Goal: Task Accomplishment & Management: Manage account settings

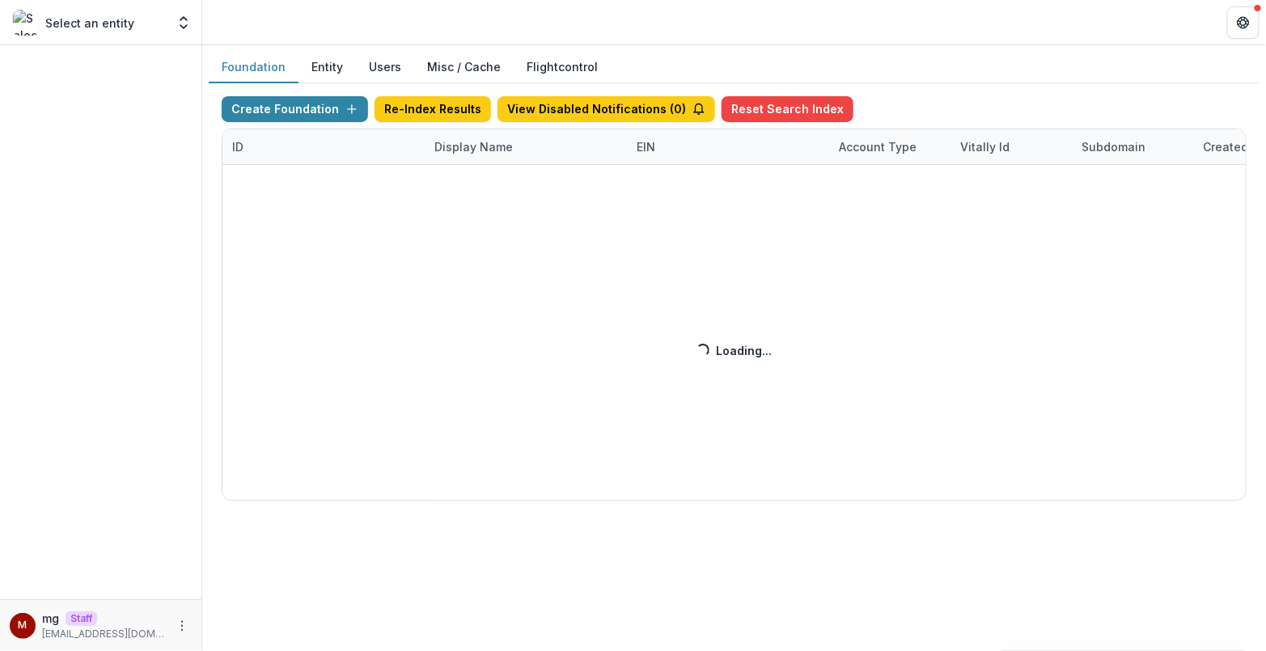
click at [466, 129] on div "Create Foundation Re-Index Results View Disabled Notifications ( 0 ) Reset Sear…" at bounding box center [734, 298] width 1025 height 404
click at [466, 150] on div "Create Foundation Re-Index Results View Disabled Notifications ( 0 ) Reset Sear…" at bounding box center [734, 298] width 1025 height 404
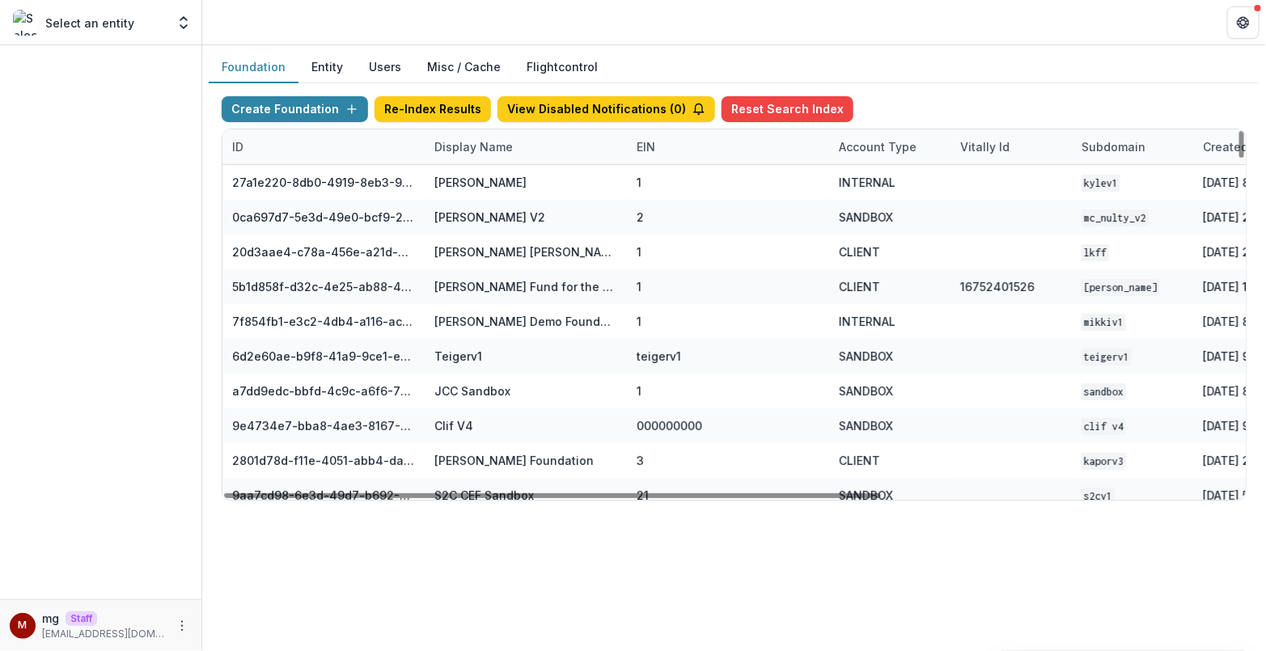
click at [472, 138] on div "Display Name" at bounding box center [474, 146] width 98 height 17
click at [463, 179] on input at bounding box center [524, 182] width 194 height 26
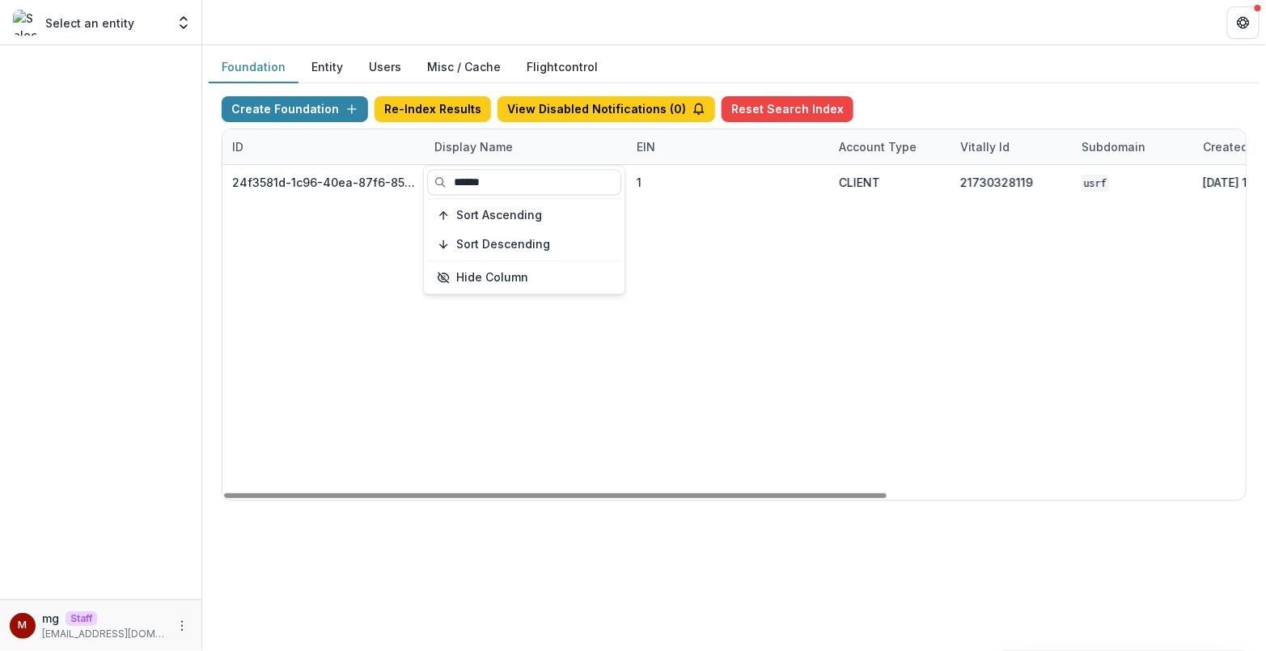
type input "******"
click at [849, 375] on div "24f3581d-1c96-40ea-87f6-85d578aa457c U.S. Russia Foundation 1 CLIENT 2173032811…" at bounding box center [1010, 332] width 1577 height 335
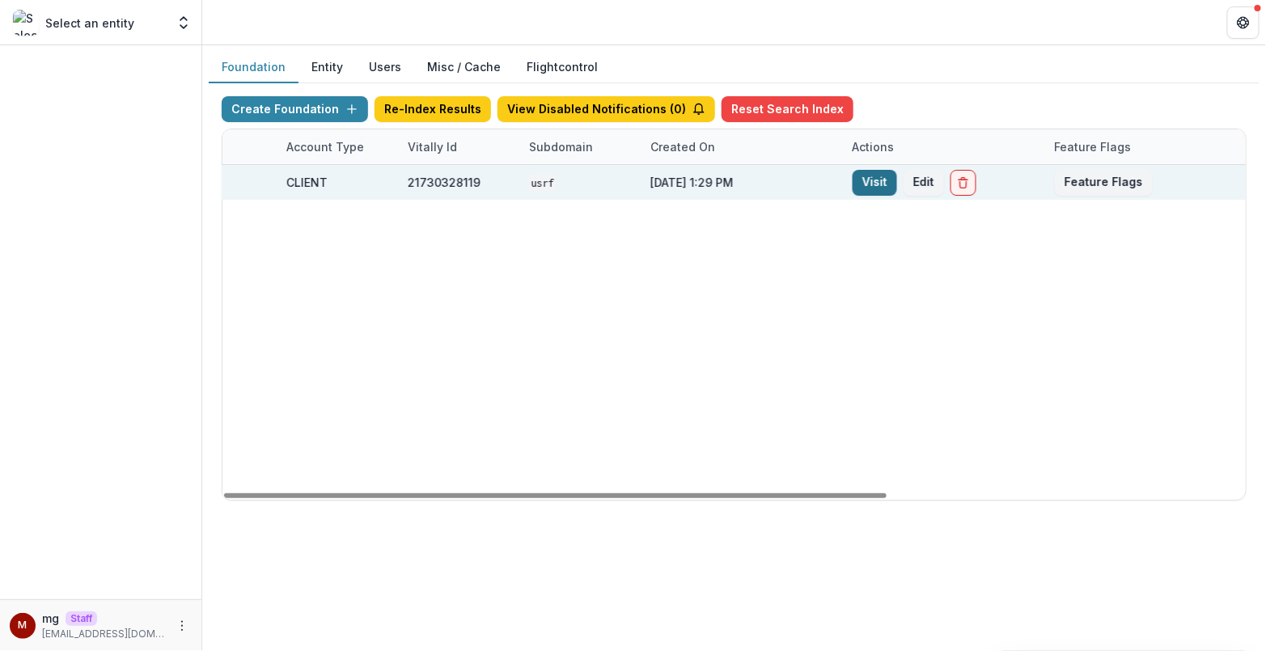
click at [878, 186] on link "Visit" at bounding box center [874, 183] width 44 height 26
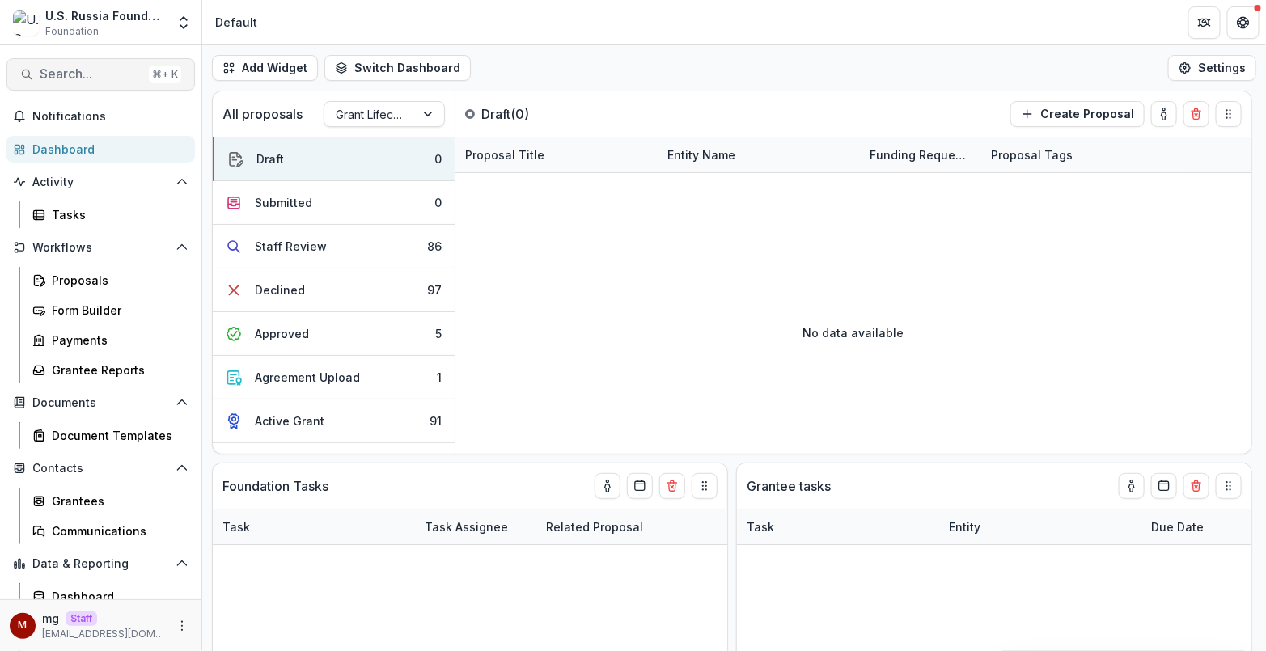
click at [106, 74] on span "Search..." at bounding box center [91, 73] width 103 height 15
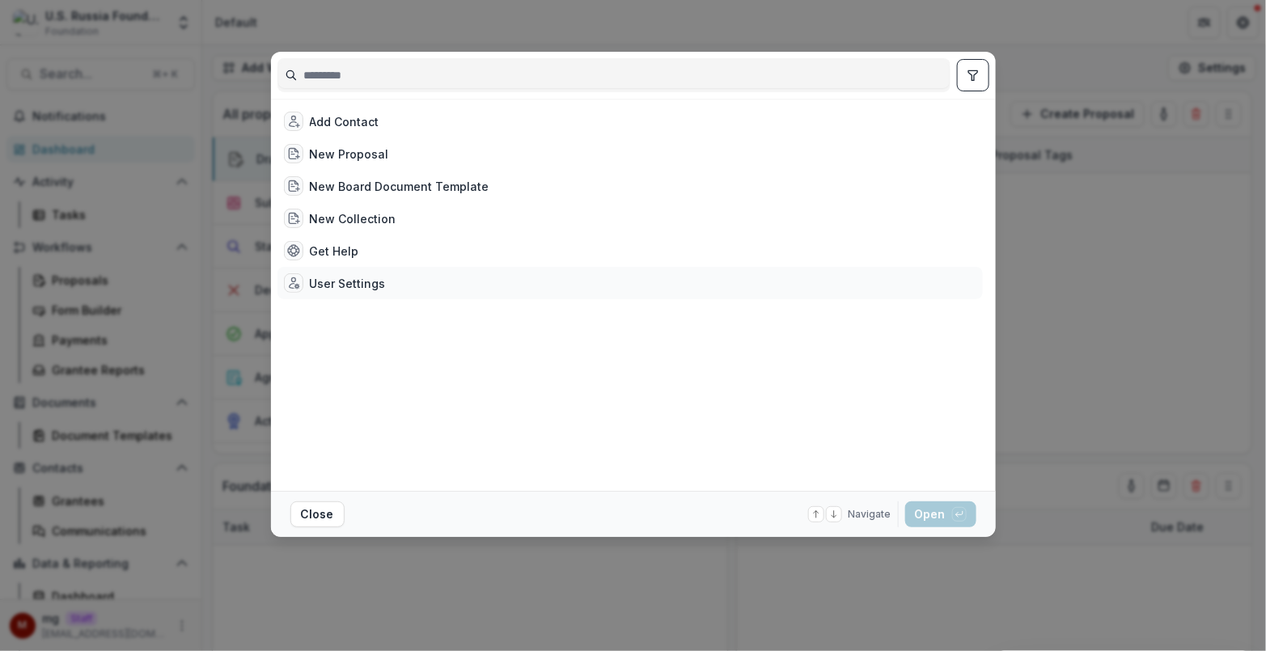
click at [319, 280] on div "User Settings" at bounding box center [348, 283] width 76 height 17
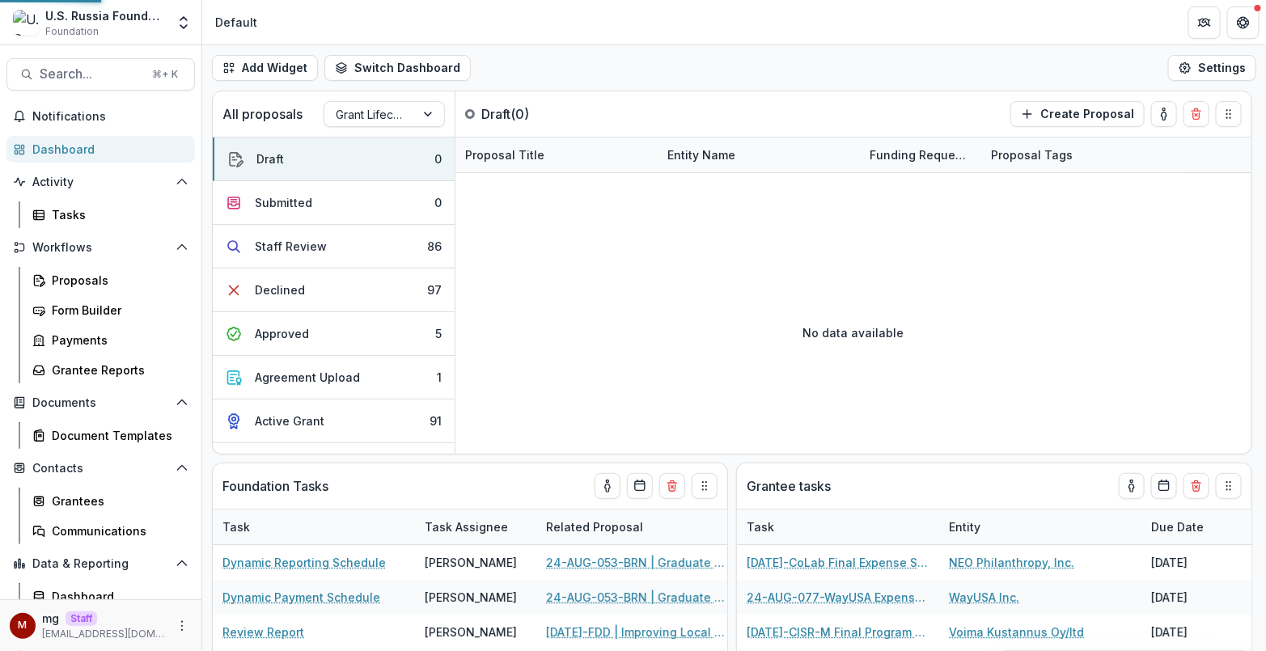
select select "**********"
select select "****"
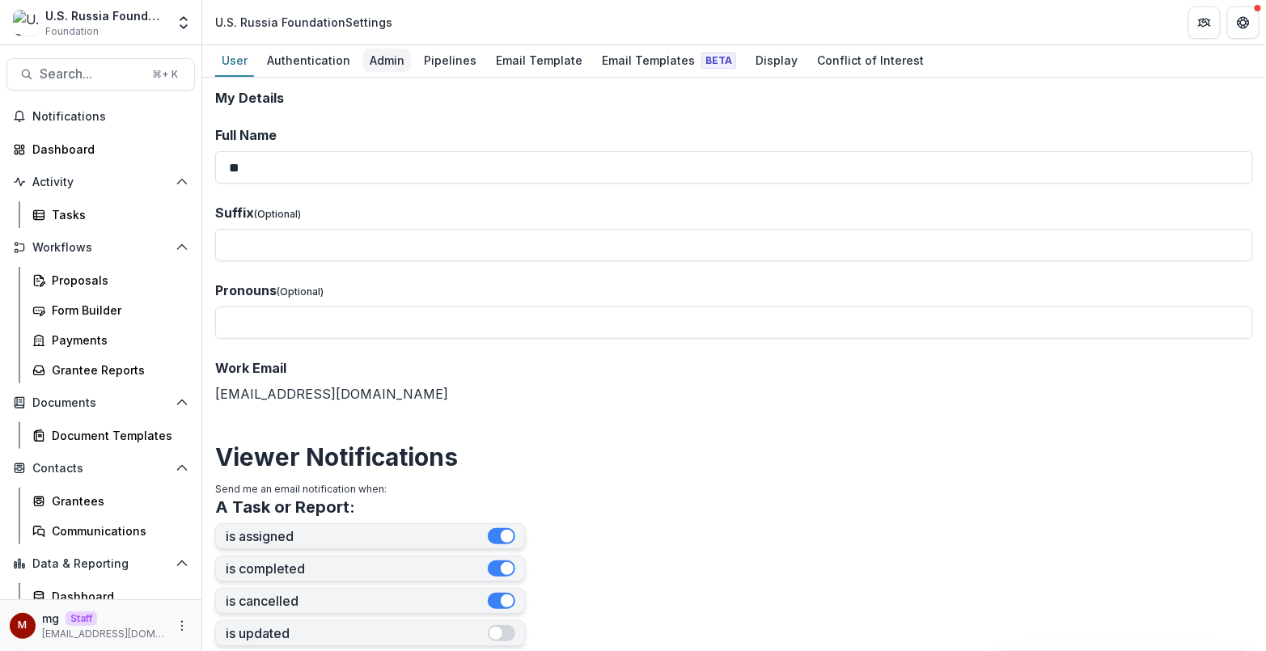
click at [379, 61] on div "Admin" at bounding box center [387, 60] width 48 height 23
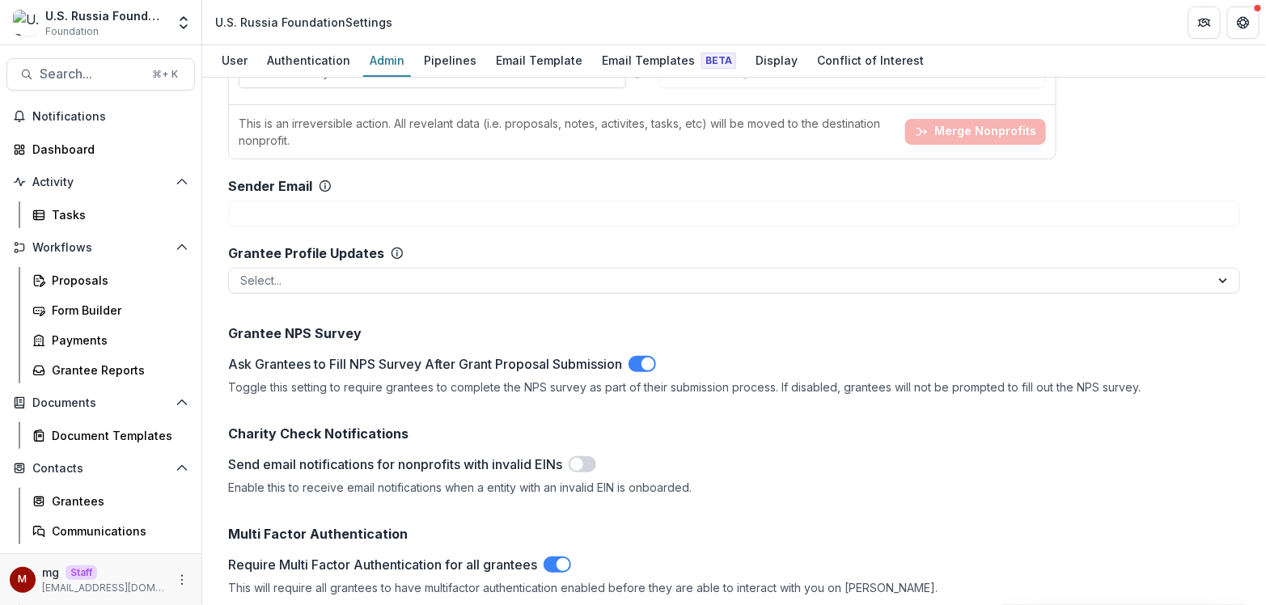
scroll to position [2084, 0]
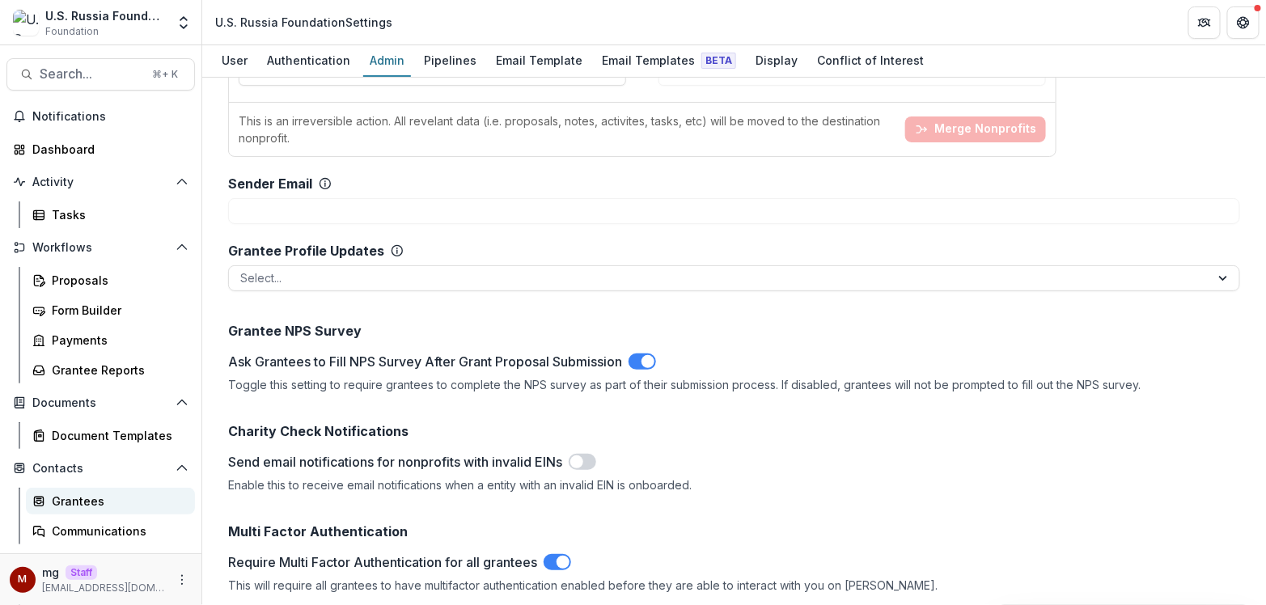
click at [78, 497] on div "Grantees" at bounding box center [117, 501] width 130 height 17
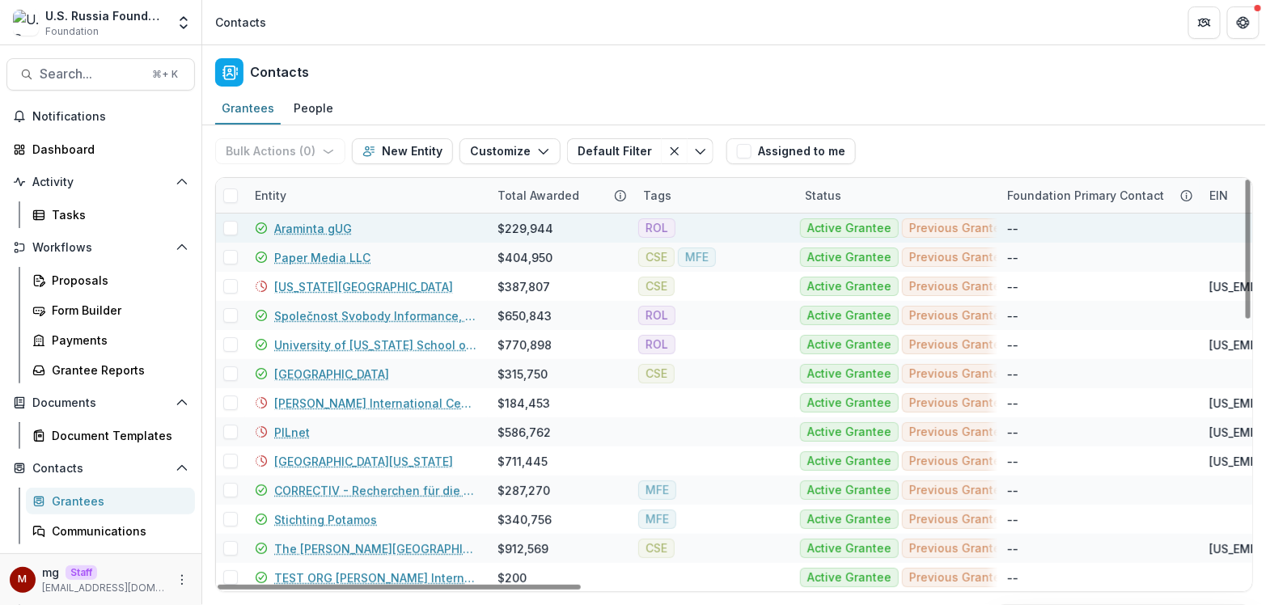
click at [339, 223] on link "Araminta gUG" at bounding box center [313, 228] width 78 height 17
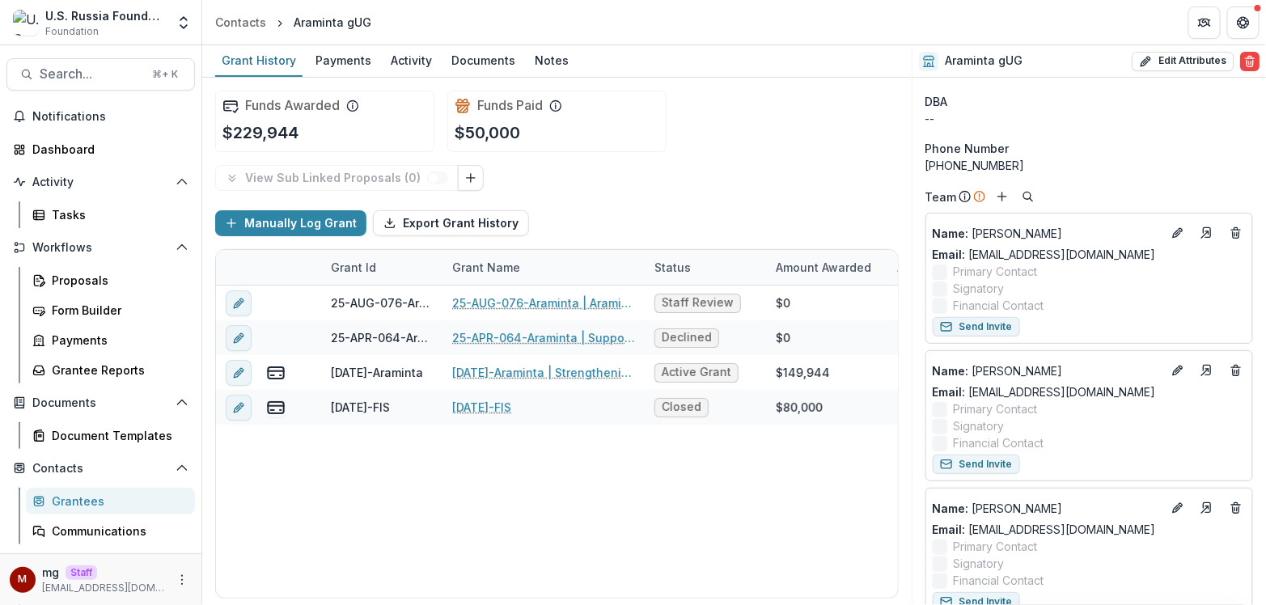
scroll to position [83, 0]
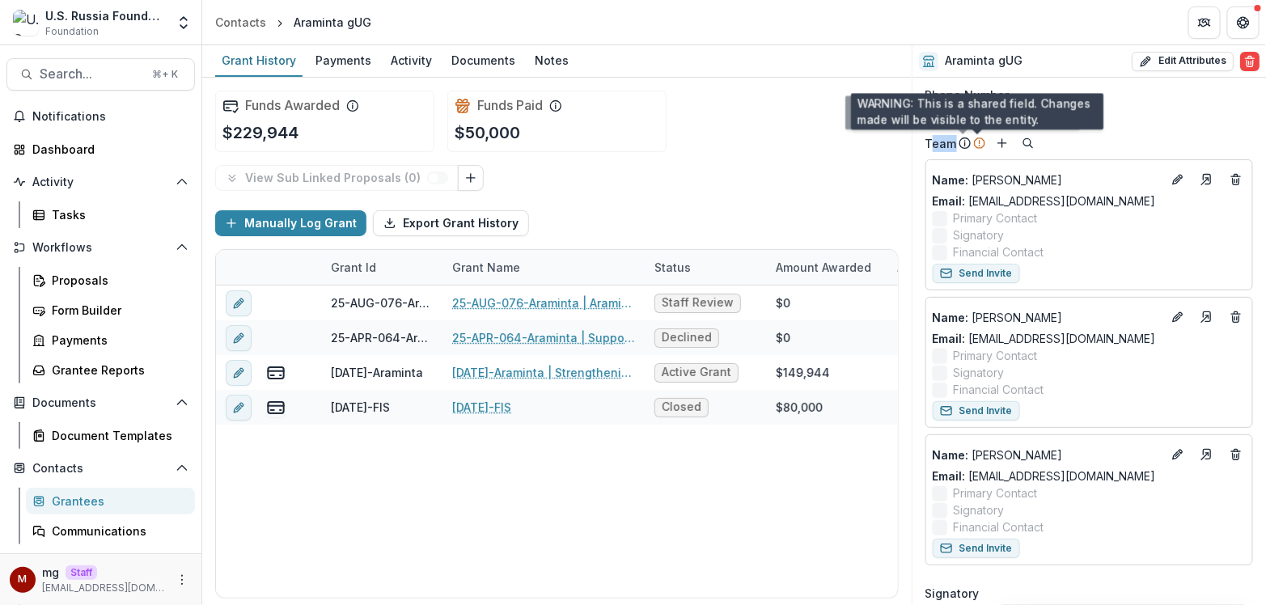
drag, startPoint x: 929, startPoint y: 142, endPoint x: 975, endPoint y: 145, distance: 47.0
click at [975, 145] on div "Team" at bounding box center [955, 143] width 61 height 17
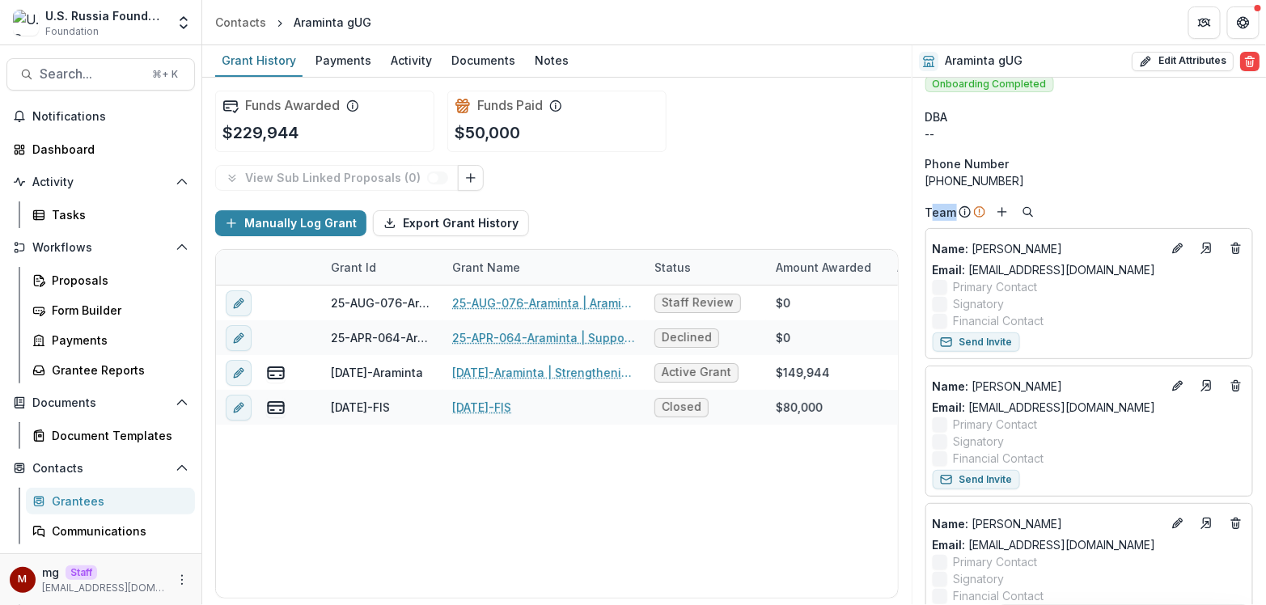
scroll to position [10, 0]
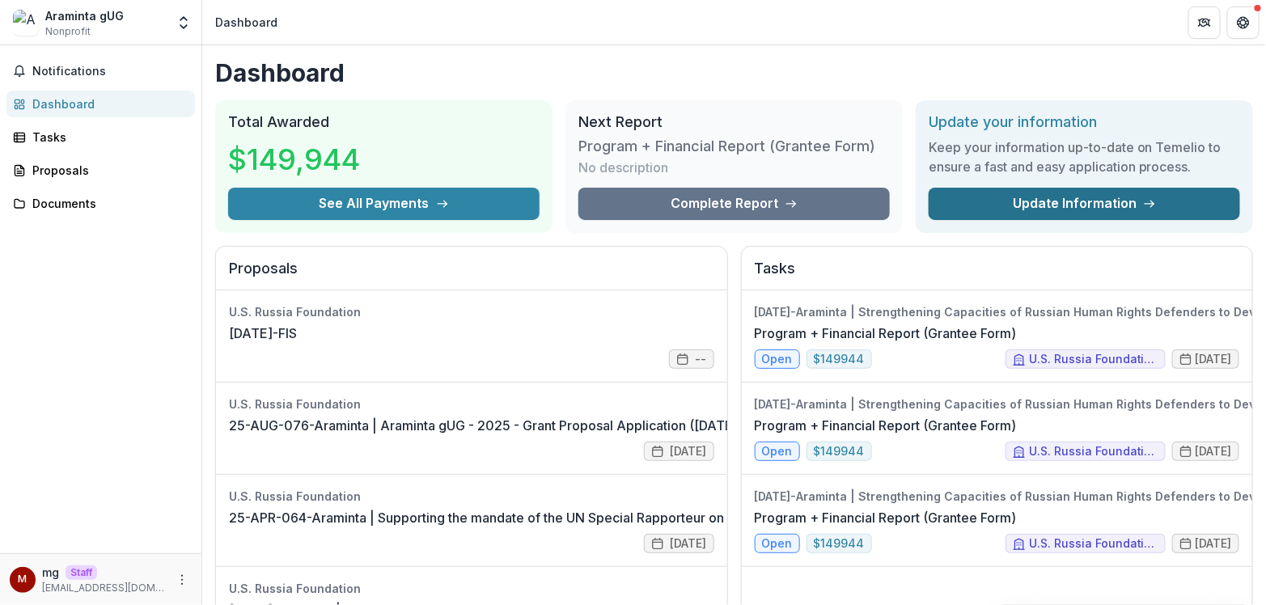
click at [1067, 206] on link "Update Information" at bounding box center [1084, 204] width 311 height 32
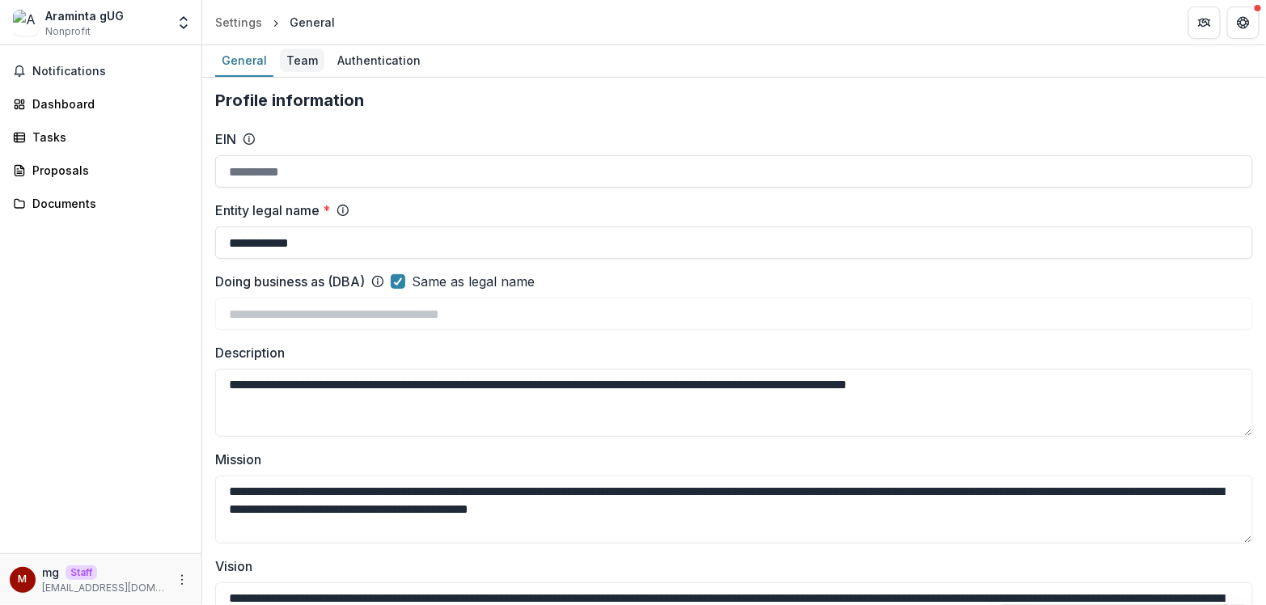
click at [295, 57] on div "Team" at bounding box center [302, 60] width 44 height 23
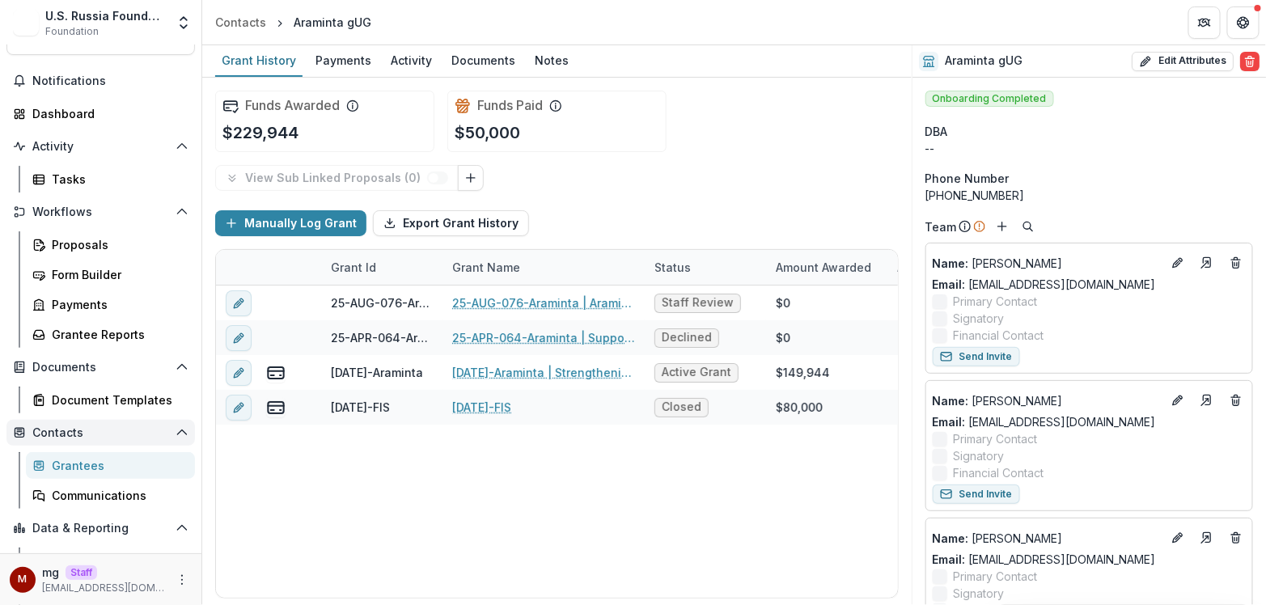
scroll to position [50, 0]
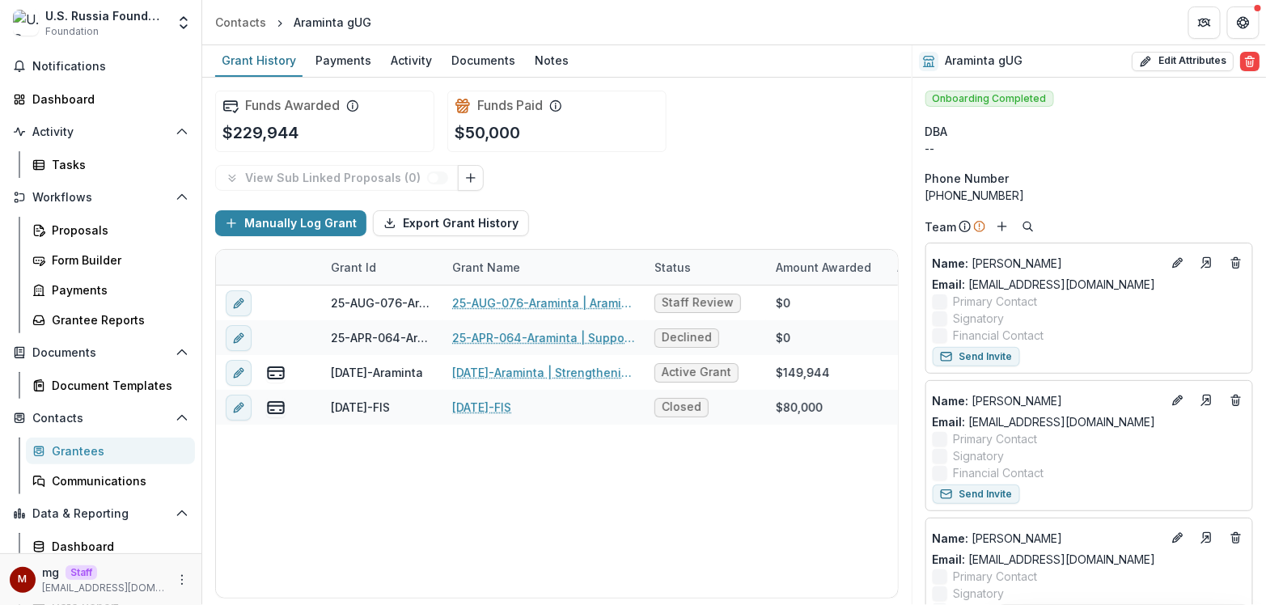
click at [83, 456] on div "Grantees" at bounding box center [117, 450] width 130 height 17
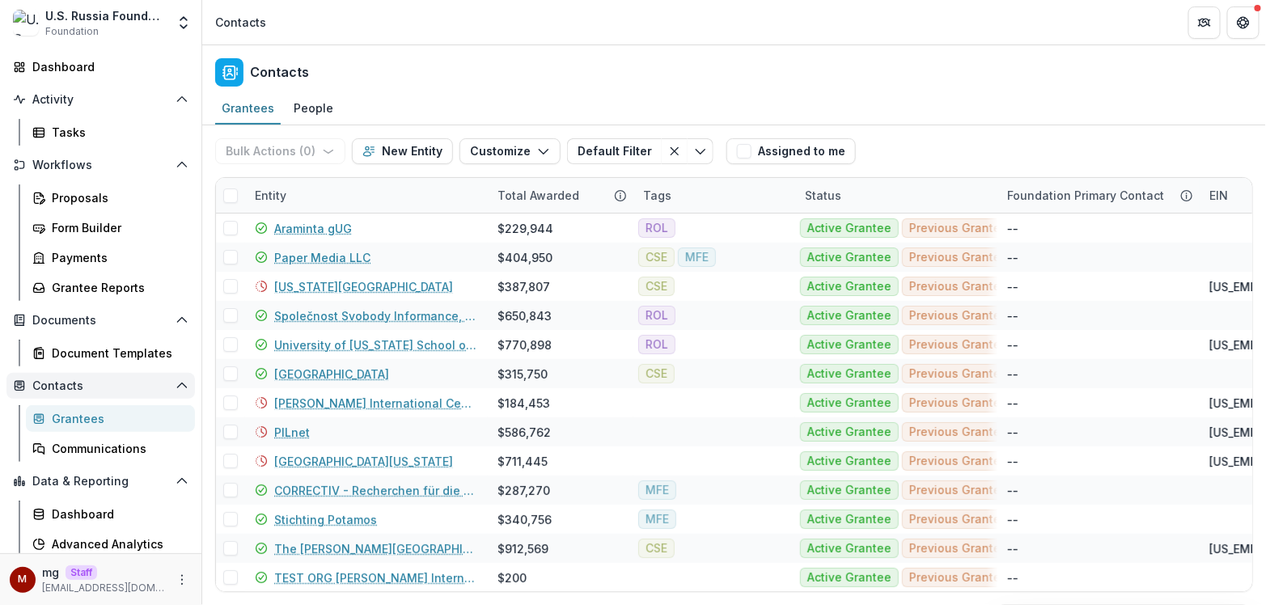
scroll to position [116, 0]
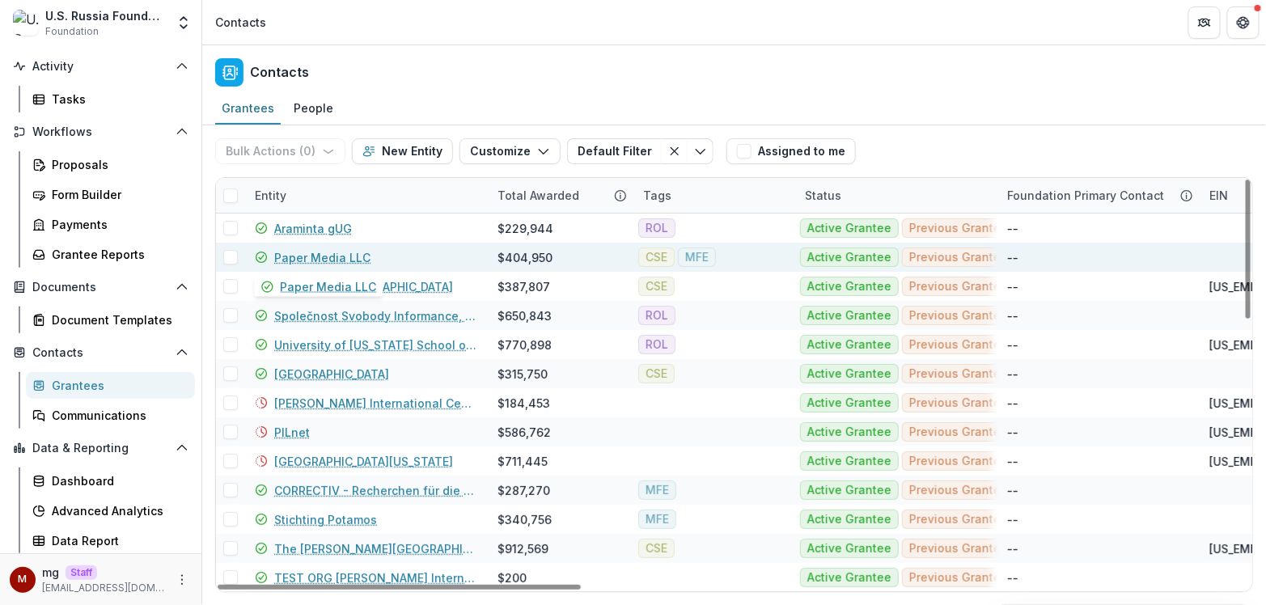
click at [350, 252] on link "Paper Media LLC" at bounding box center [322, 257] width 96 height 17
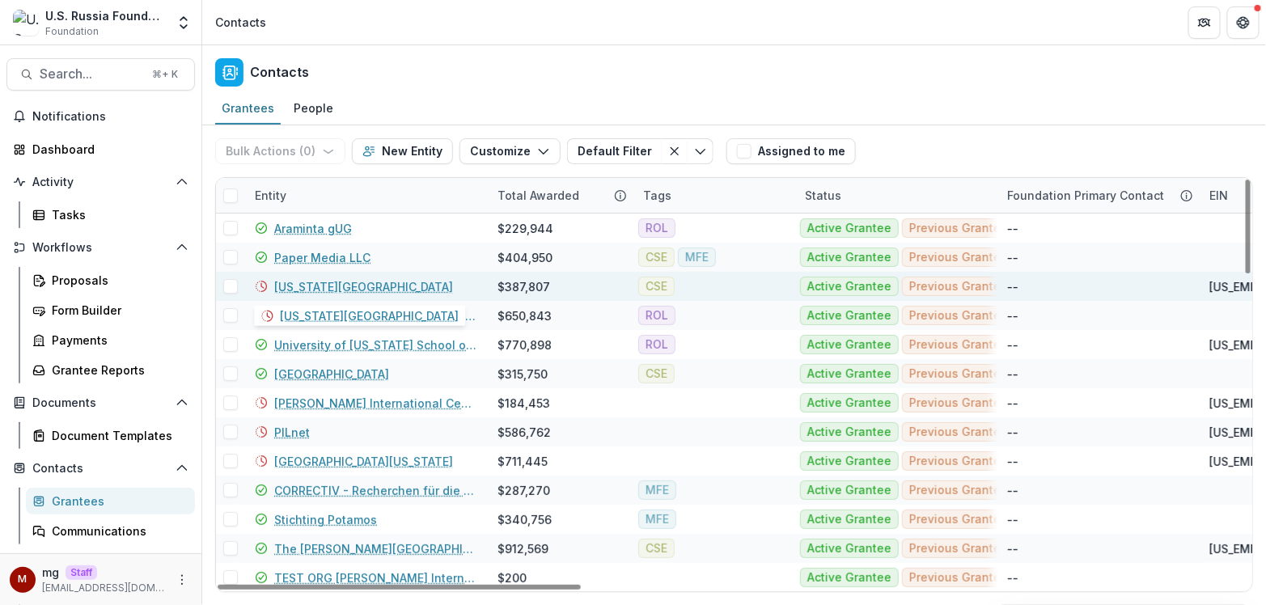
click at [306, 282] on link "[US_STATE][GEOGRAPHIC_DATA]" at bounding box center [363, 286] width 179 height 17
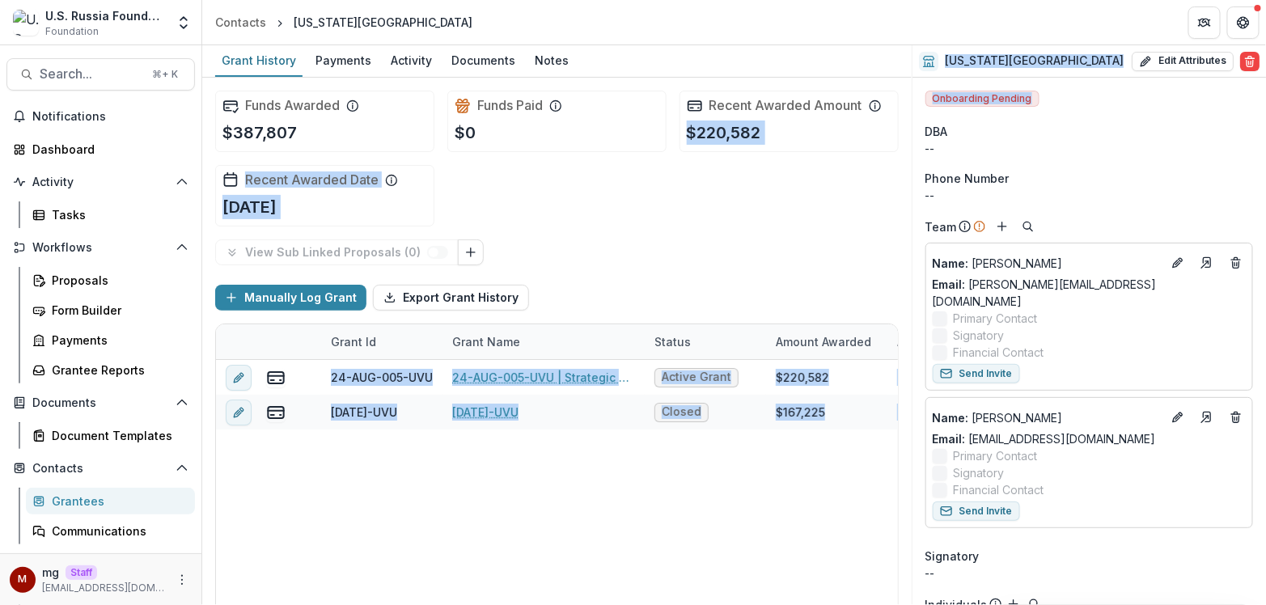
drag, startPoint x: 1046, startPoint y: 100, endPoint x: 901, endPoint y: 101, distance: 144.8
click at [901, 101] on div "Grant History Payments Activity Documents Notes Funds Awarded $387,807 Funds Pa…" at bounding box center [734, 325] width 1064 height 560
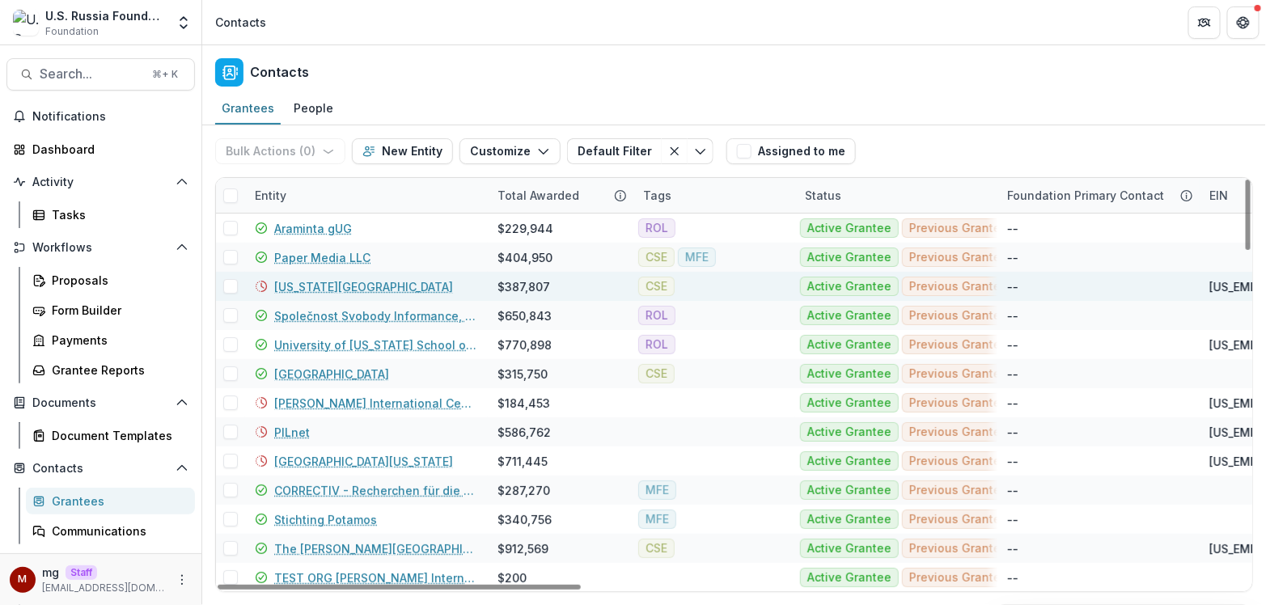
click at [330, 287] on link "[US_STATE][GEOGRAPHIC_DATA]" at bounding box center [363, 286] width 179 height 17
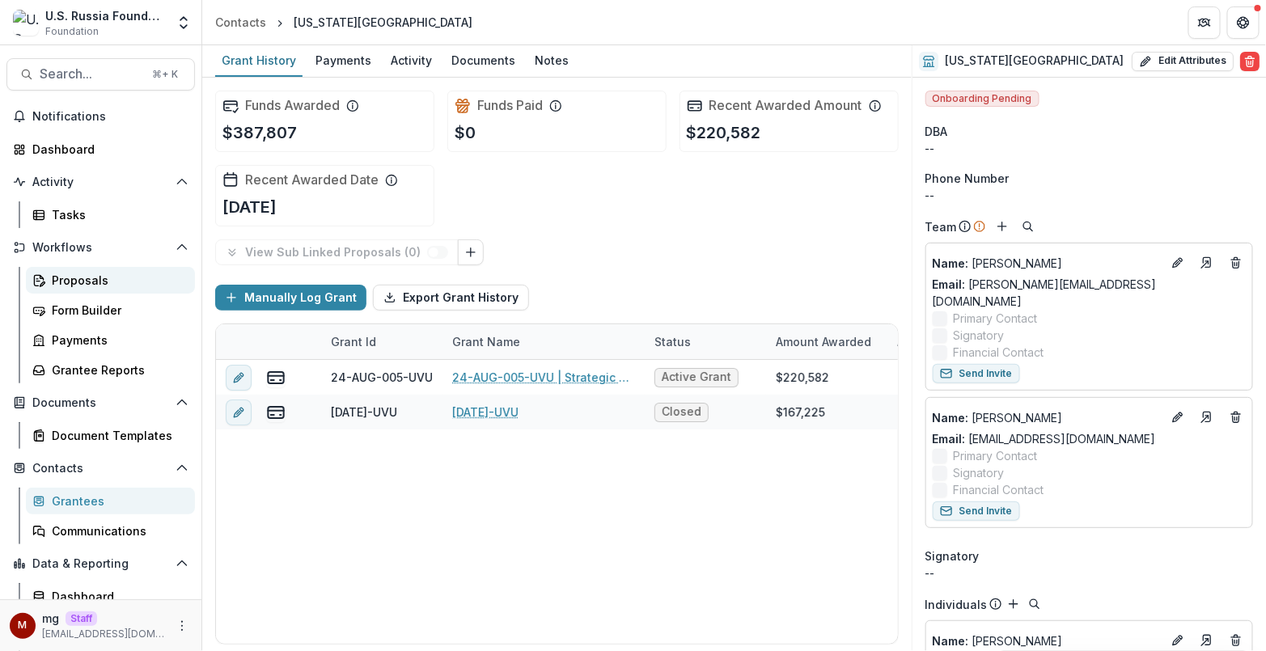
click at [94, 281] on div "Proposals" at bounding box center [117, 280] width 130 height 17
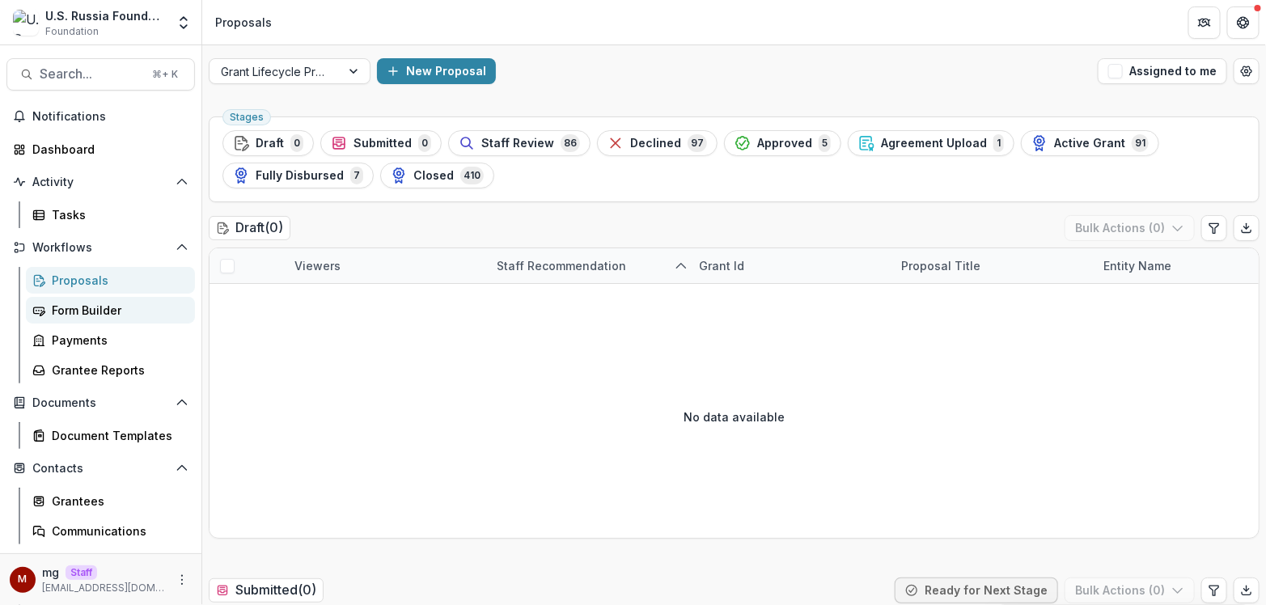
click at [108, 311] on div "Form Builder" at bounding box center [117, 310] width 130 height 17
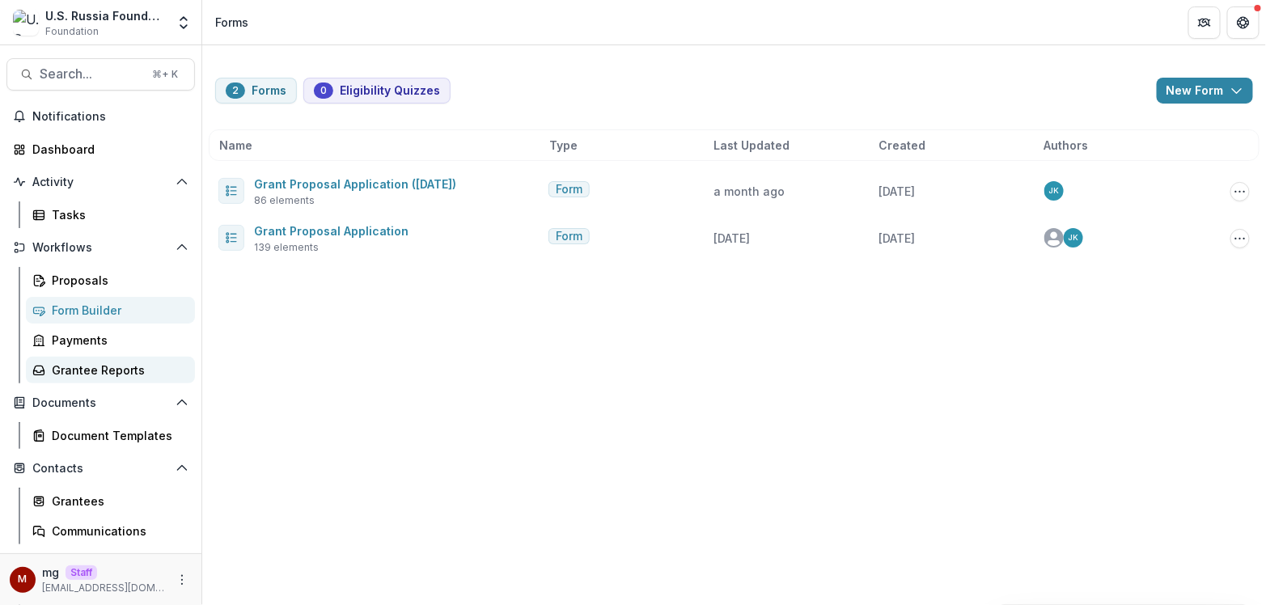
click at [102, 366] on div "Grantee Reports" at bounding box center [117, 370] width 130 height 17
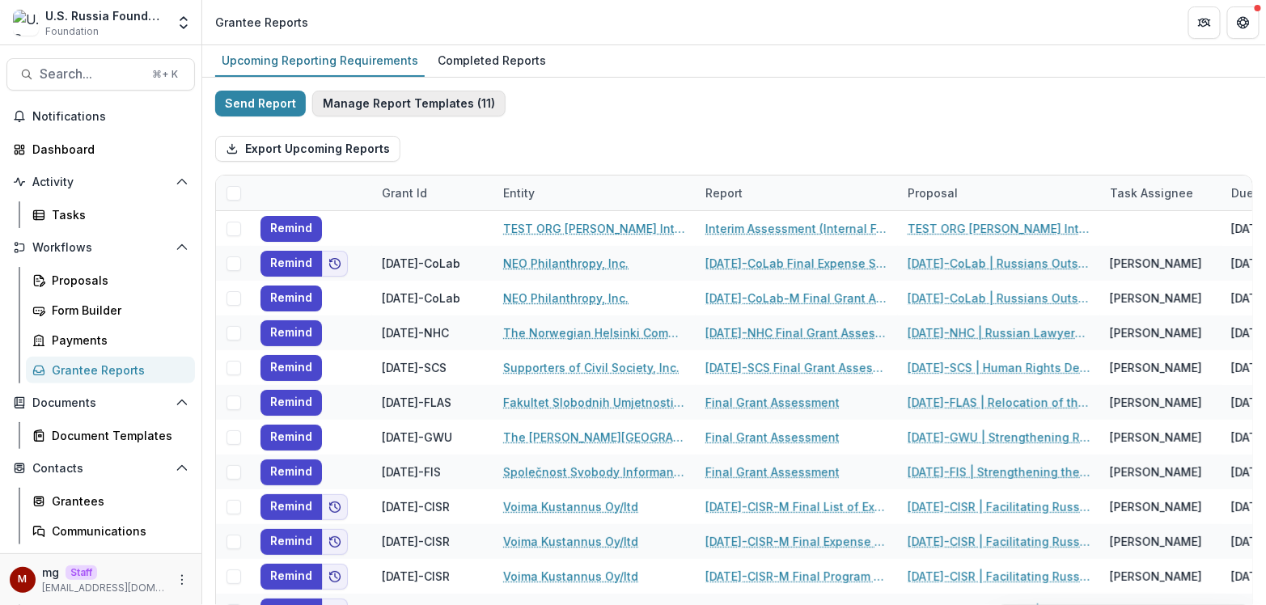
click at [465, 92] on button "Manage Report Templates ( 11 )" at bounding box center [408, 104] width 193 height 26
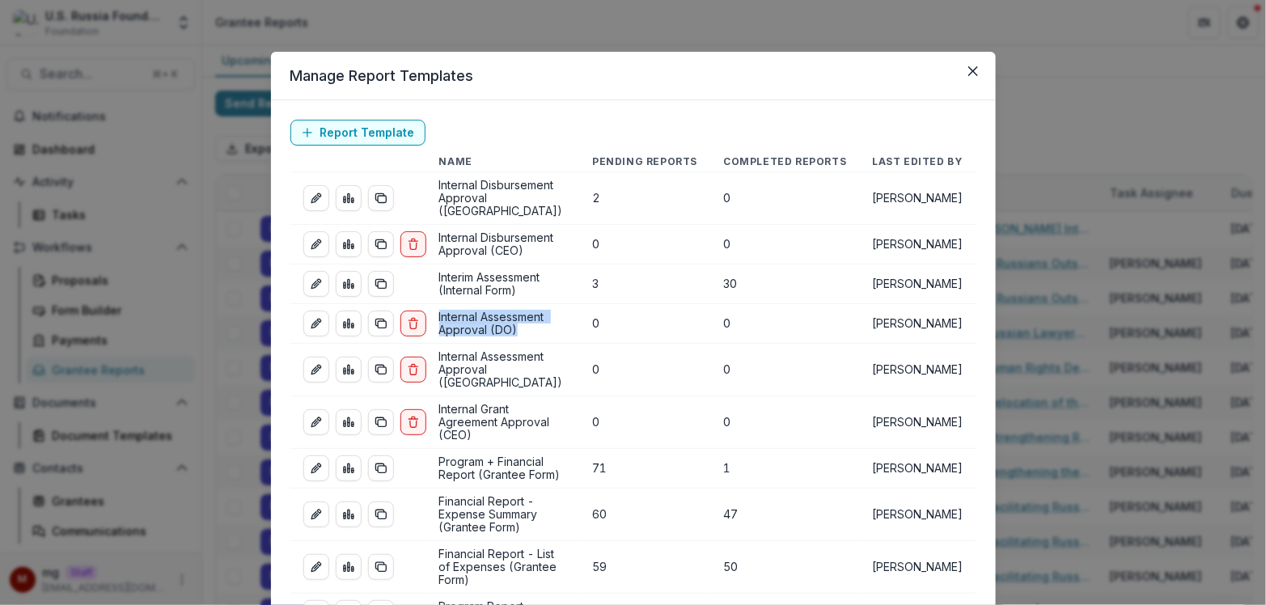
drag, startPoint x: 522, startPoint y: 314, endPoint x: 431, endPoint y: 306, distance: 91.8
click at [431, 306] on td "Internal Assessment Approval (DO)" at bounding box center [503, 324] width 154 height 40
click at [1040, 138] on div "Manage Report Templates Report Template Name Pending Reports Completed Reports …" at bounding box center [633, 302] width 1266 height 605
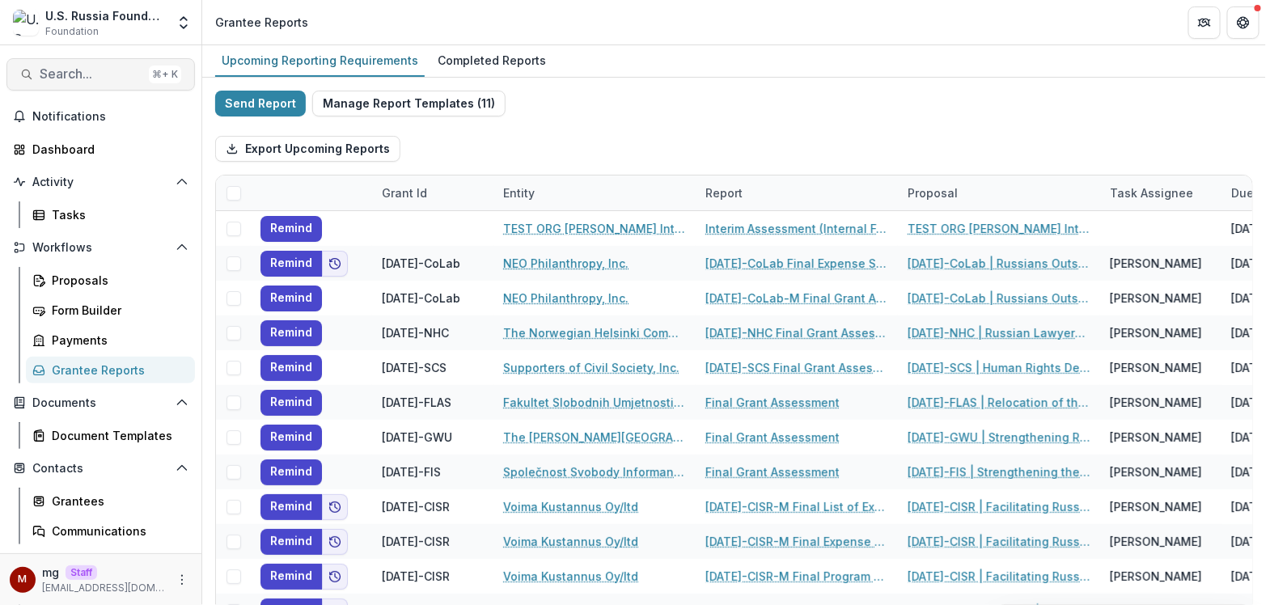
click at [82, 78] on span "Search..." at bounding box center [91, 73] width 103 height 15
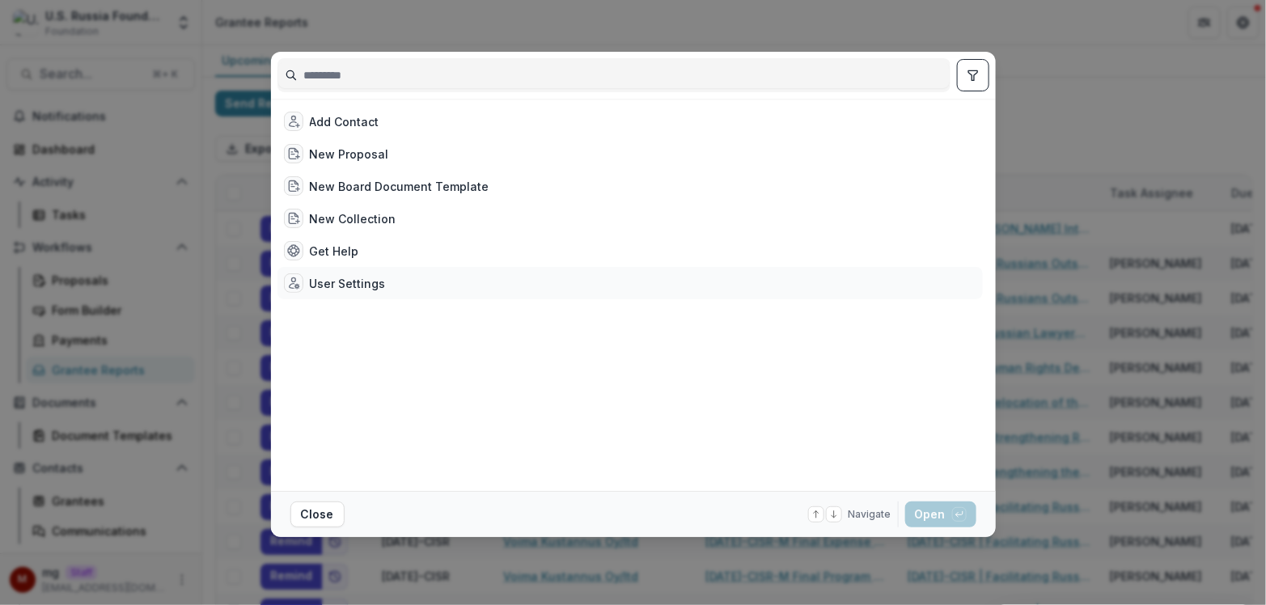
click at [308, 287] on div "User Settings" at bounding box center [335, 282] width 102 height 19
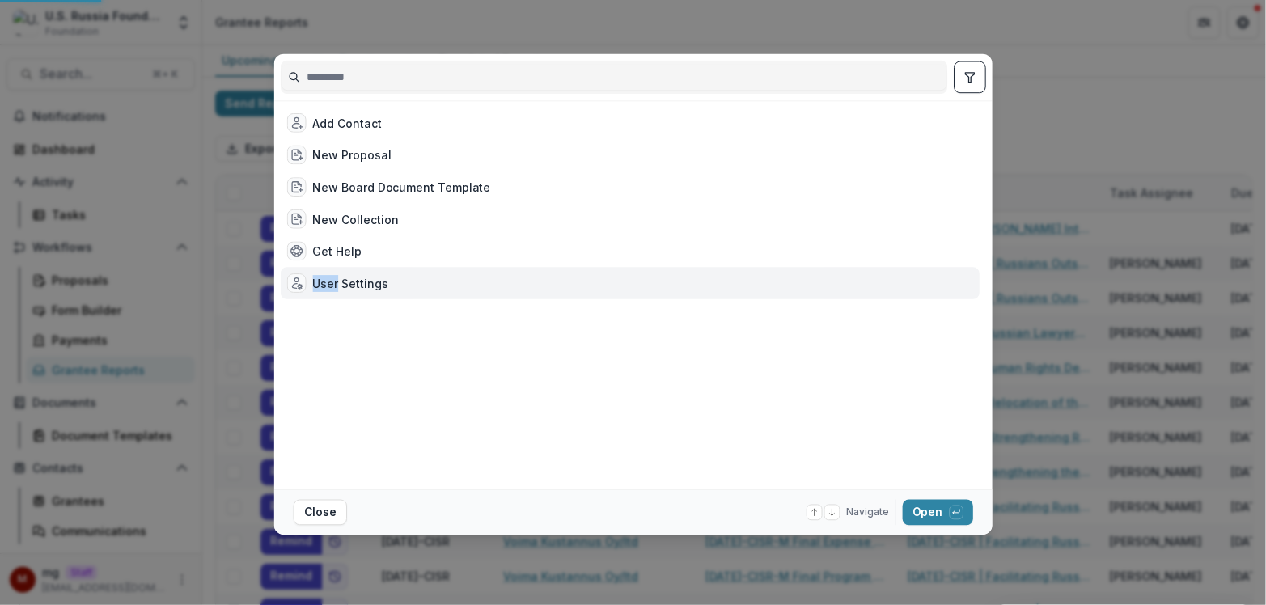
select select "**********"
select select "****"
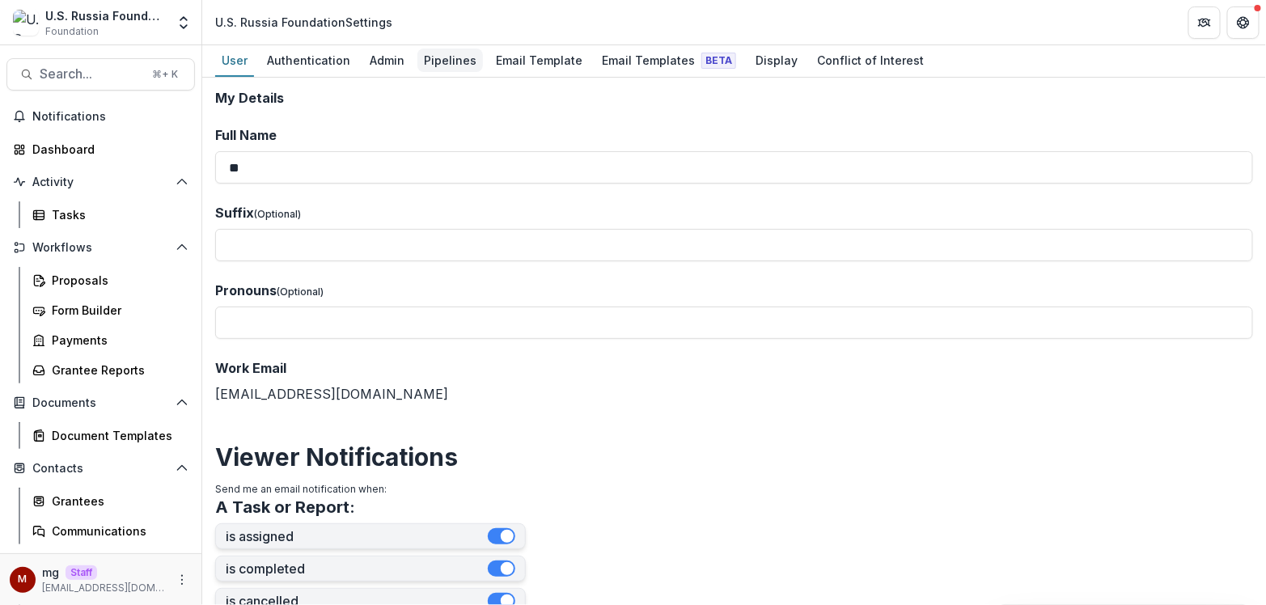
click at [459, 59] on div "Pipelines" at bounding box center [450, 60] width 66 height 23
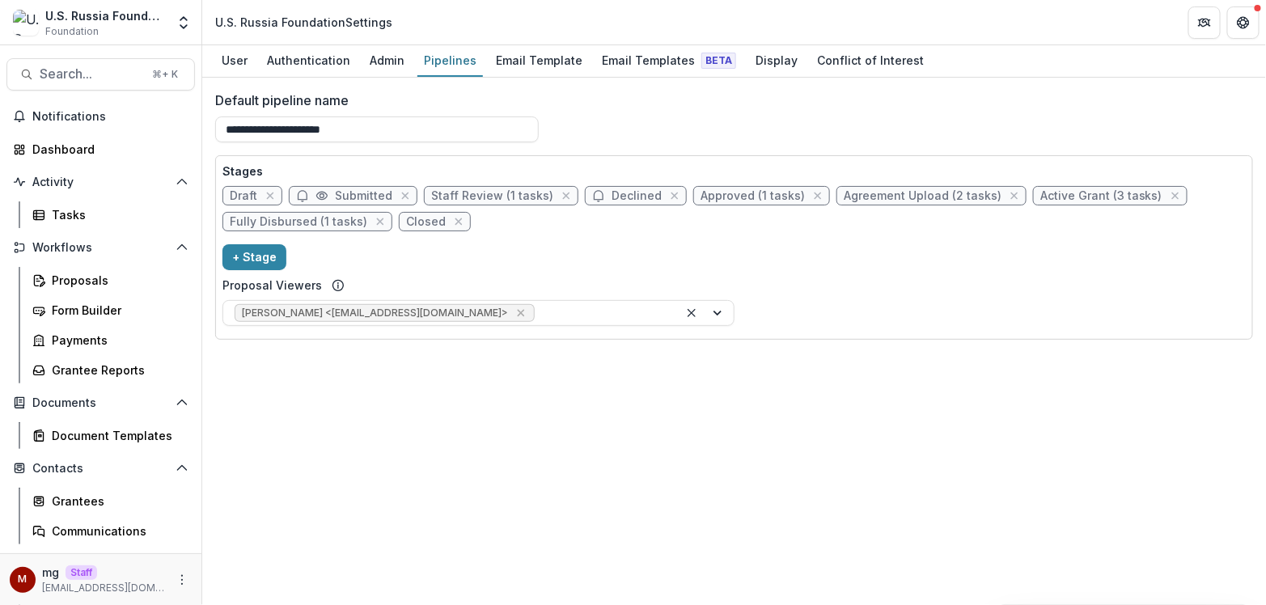
click at [349, 222] on span "Fully Disbursed (1 tasks)" at bounding box center [298, 222] width 137 height 14
select select "*******"
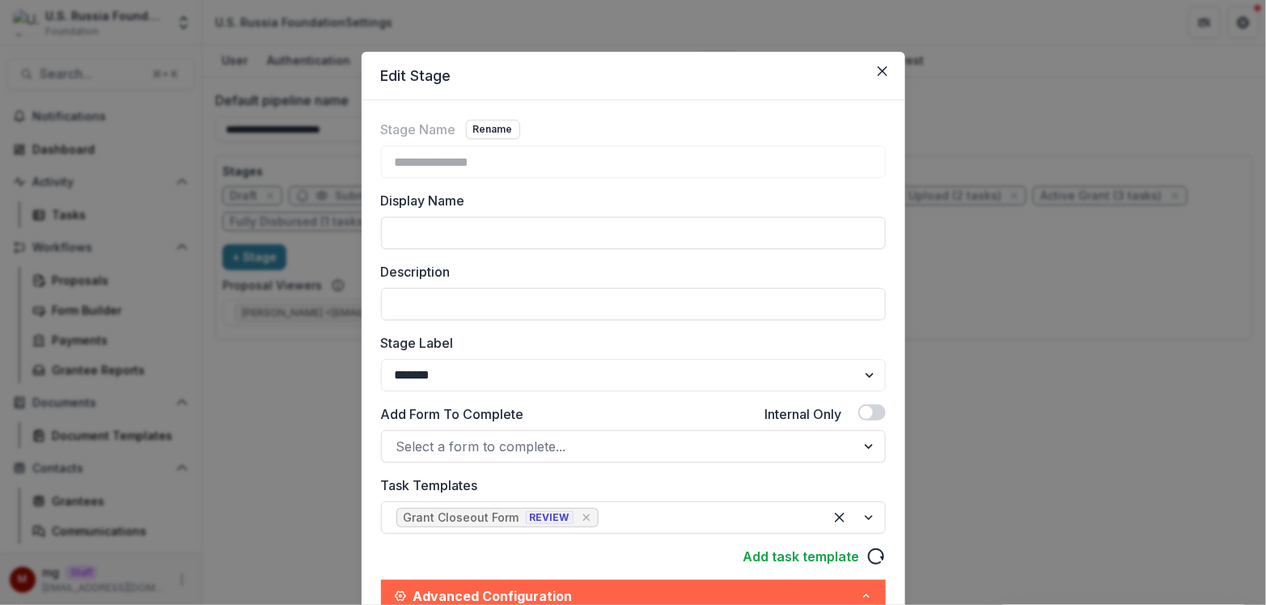
click at [325, 380] on div "**********" at bounding box center [633, 302] width 1266 height 605
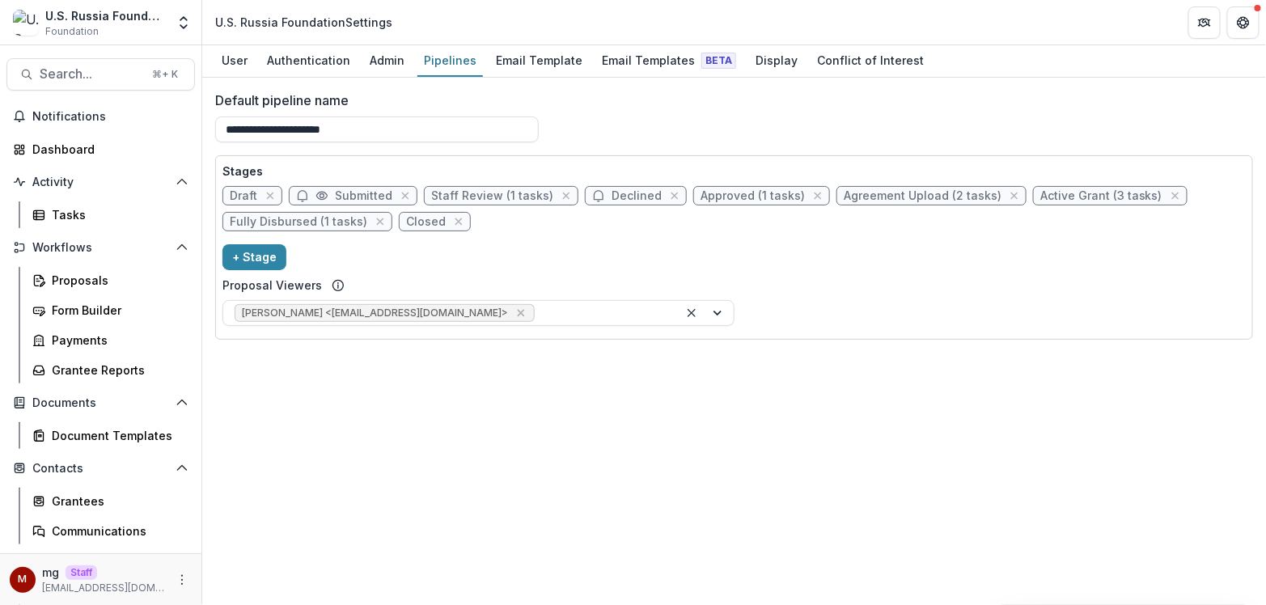
click at [1056, 201] on span "Active Grant (3 tasks)" at bounding box center [1101, 196] width 122 height 14
select select "*******"
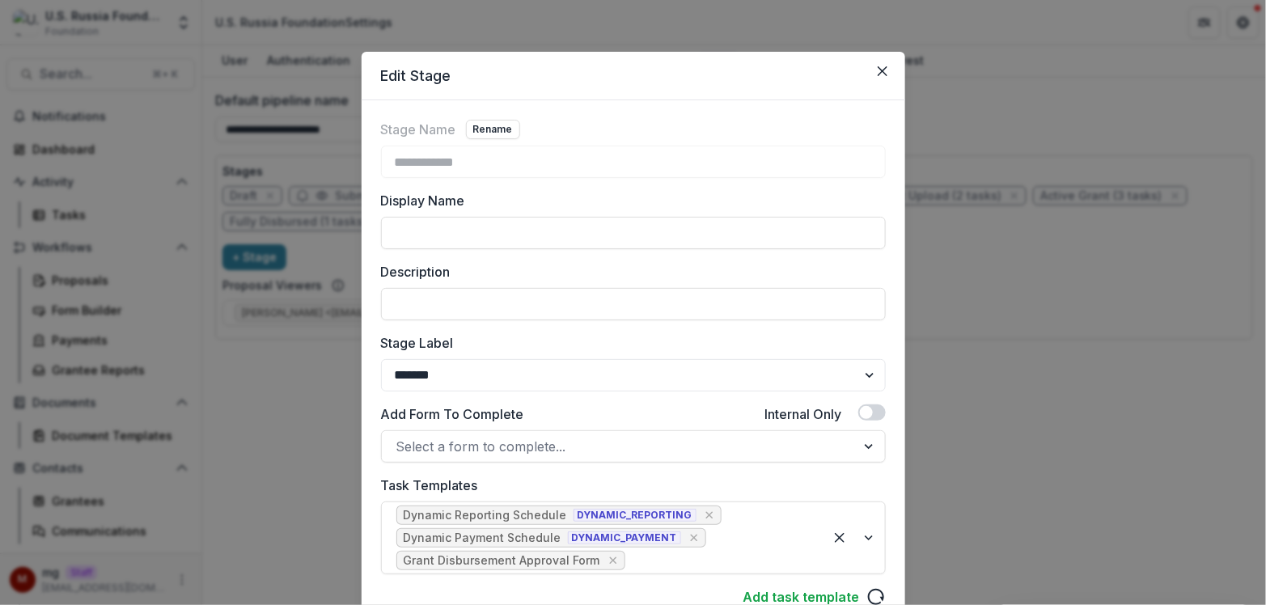
click at [1041, 286] on div "**********" at bounding box center [633, 302] width 1266 height 605
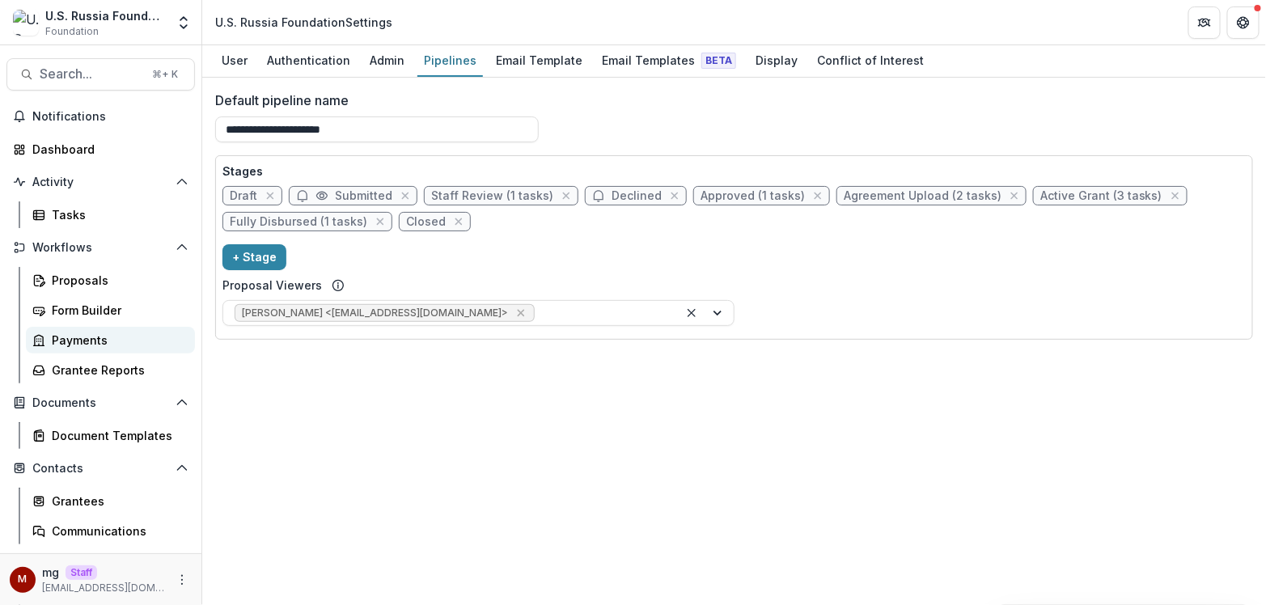
click at [107, 343] on div "Payments" at bounding box center [117, 340] width 130 height 17
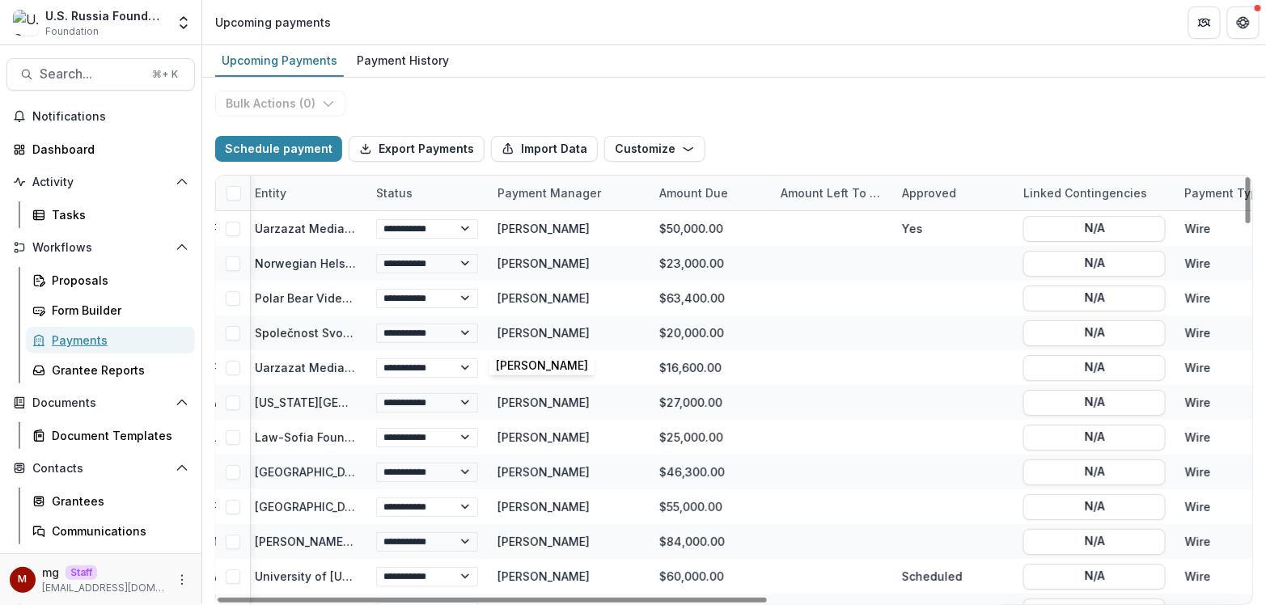
scroll to position [0, 222]
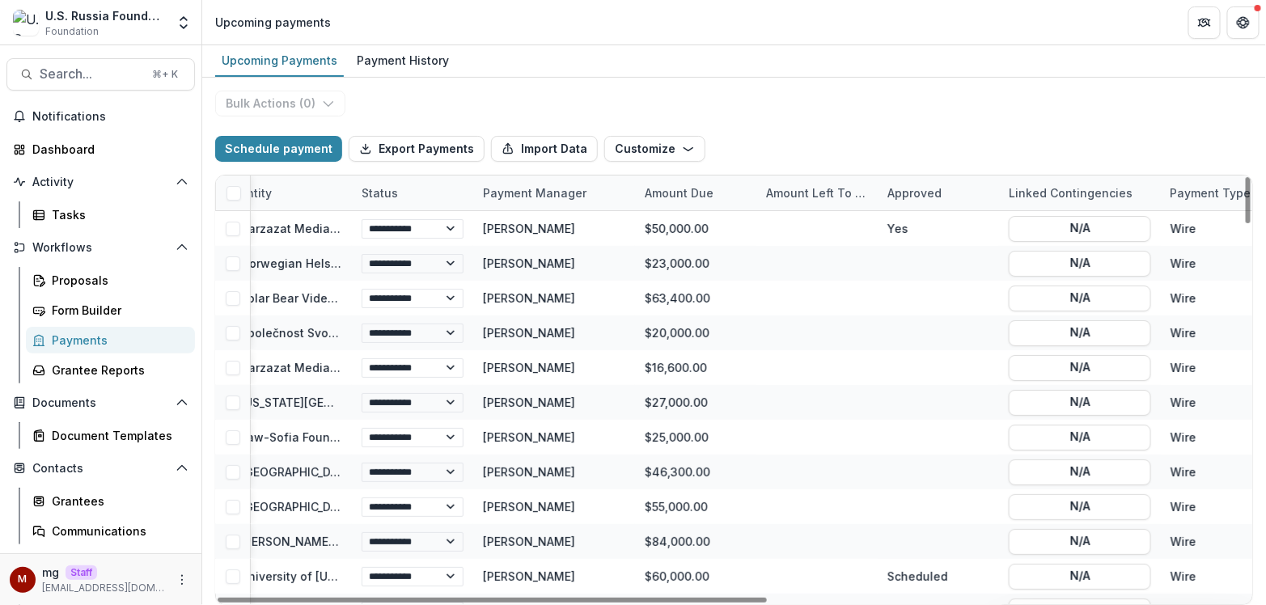
click at [1062, 194] on div "Linked Contingencies" at bounding box center [1070, 192] width 143 height 17
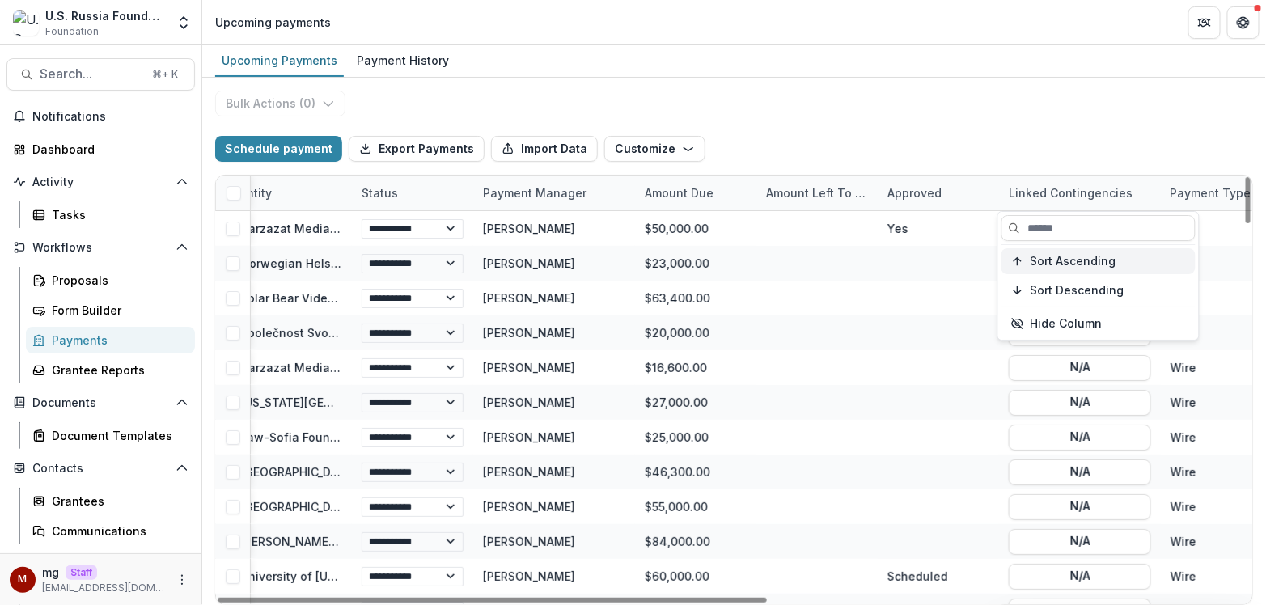
click at [1051, 263] on span "Sort Ascending" at bounding box center [1073, 262] width 86 height 14
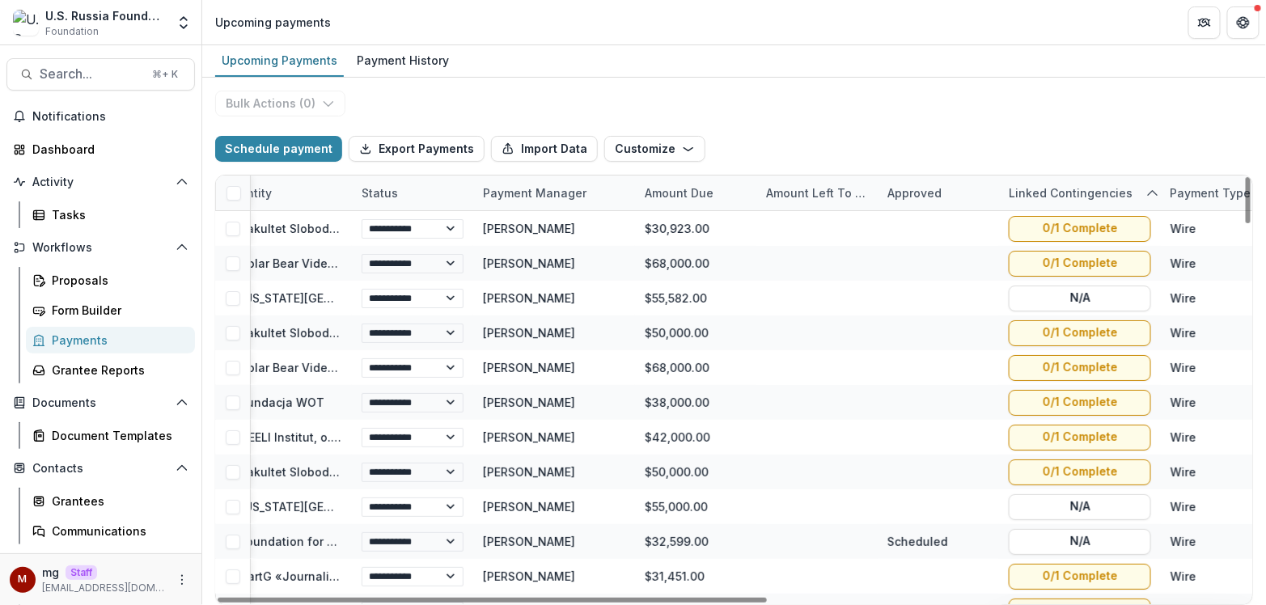
click at [1068, 109] on div "**********" at bounding box center [734, 341] width 1064 height 527
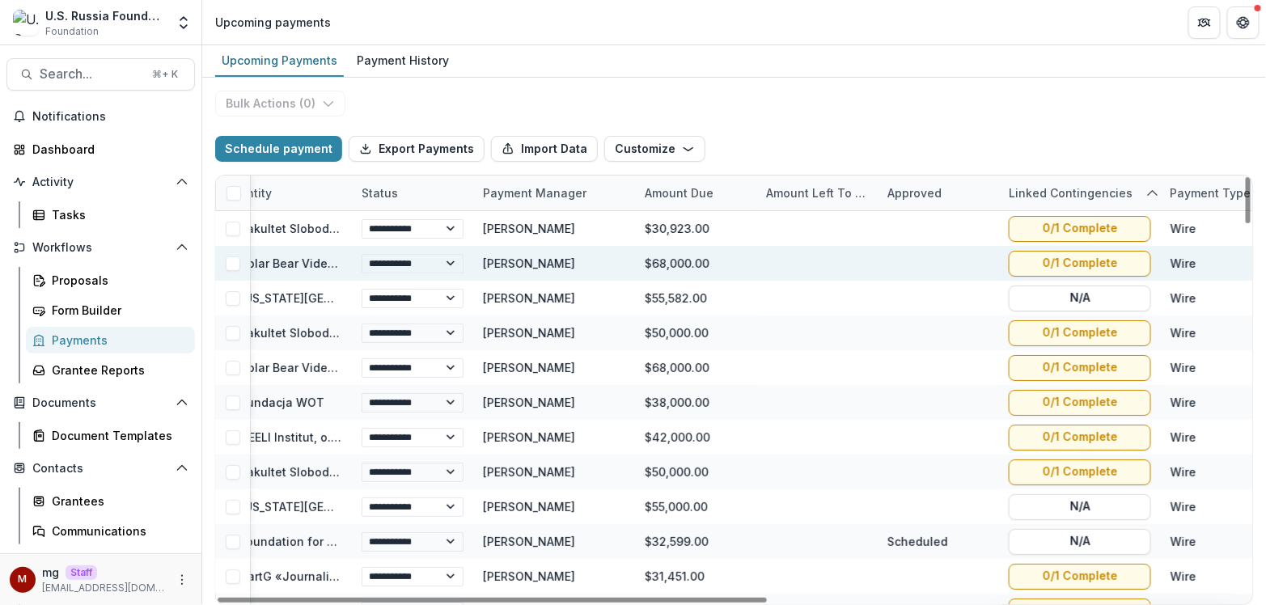
scroll to position [0, 208]
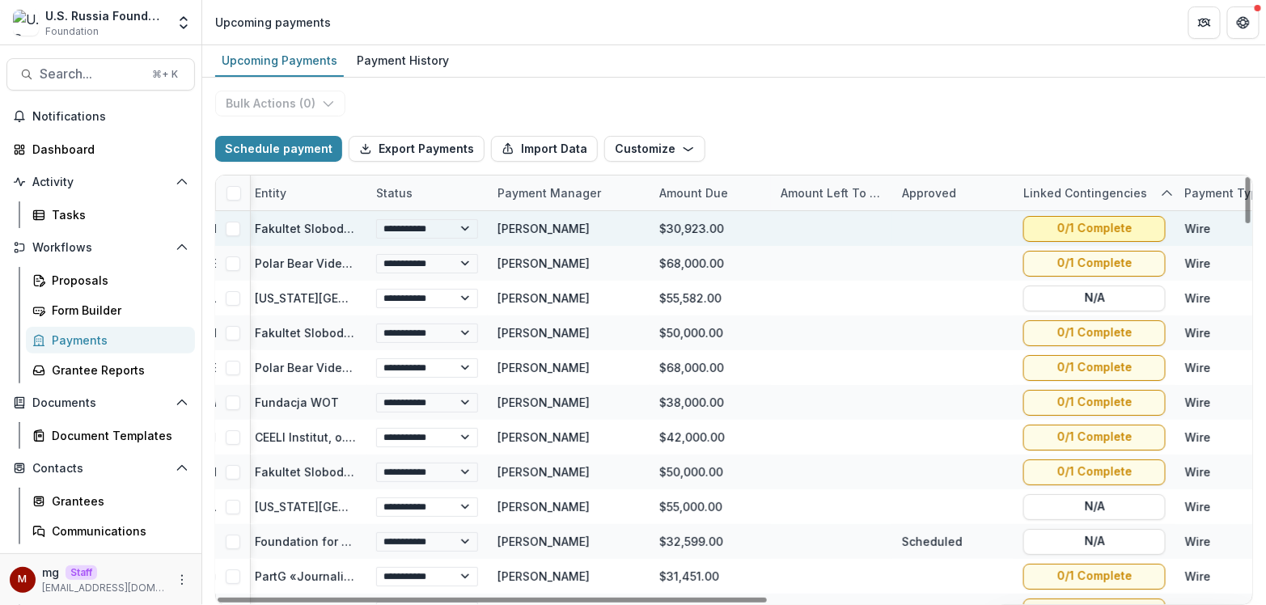
click at [1055, 228] on button "0/1 Complete" at bounding box center [1094, 229] width 142 height 26
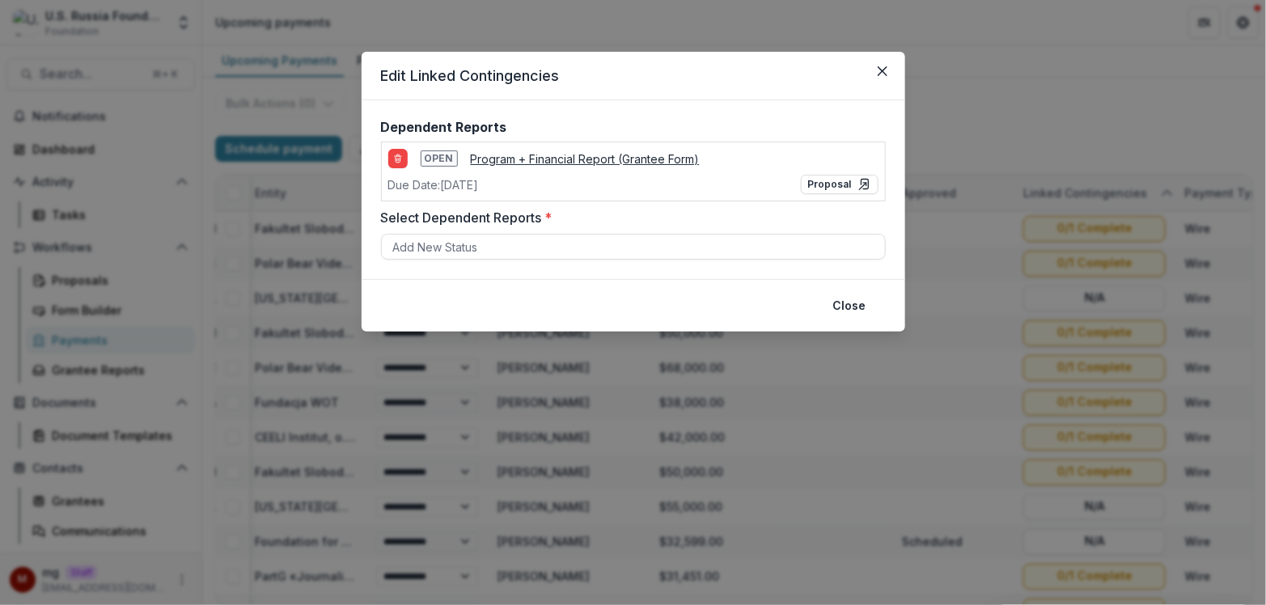
click at [1013, 78] on div "Edit Linked Contingencies Dependent Reports Open Program + Financial Report (Gr…" at bounding box center [633, 302] width 1266 height 605
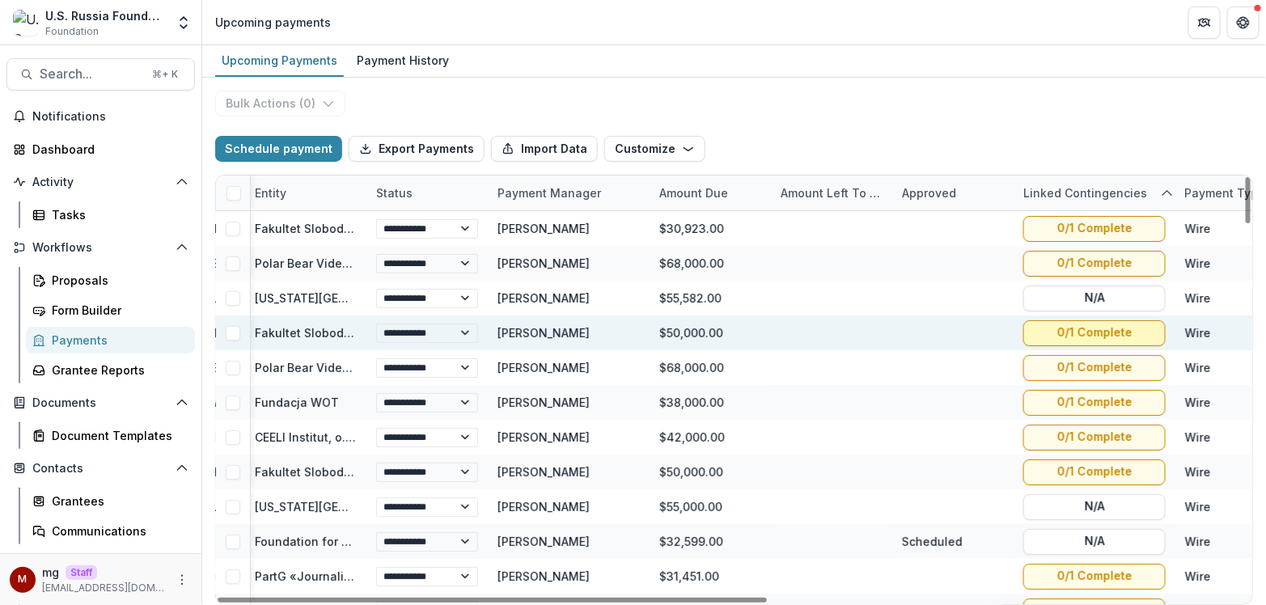
click at [1085, 330] on button "0/1 Complete" at bounding box center [1094, 333] width 142 height 26
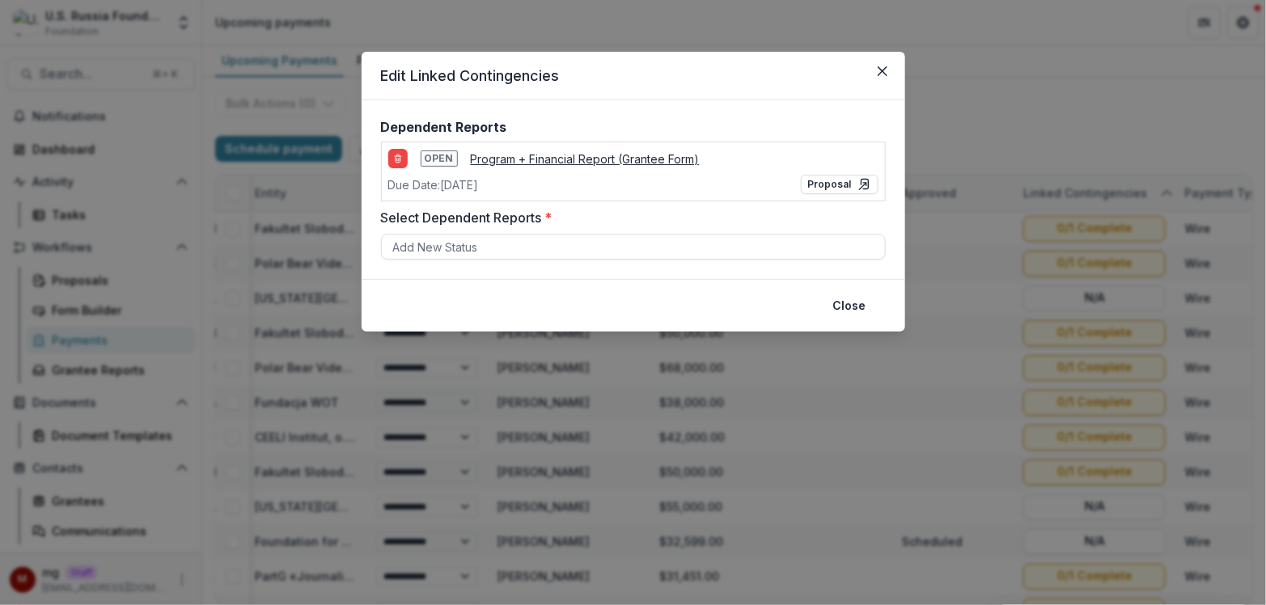
click at [1029, 82] on div "Edit Linked Contingencies Dependent Reports Open Program + Financial Report (Gr…" at bounding box center [633, 302] width 1266 height 605
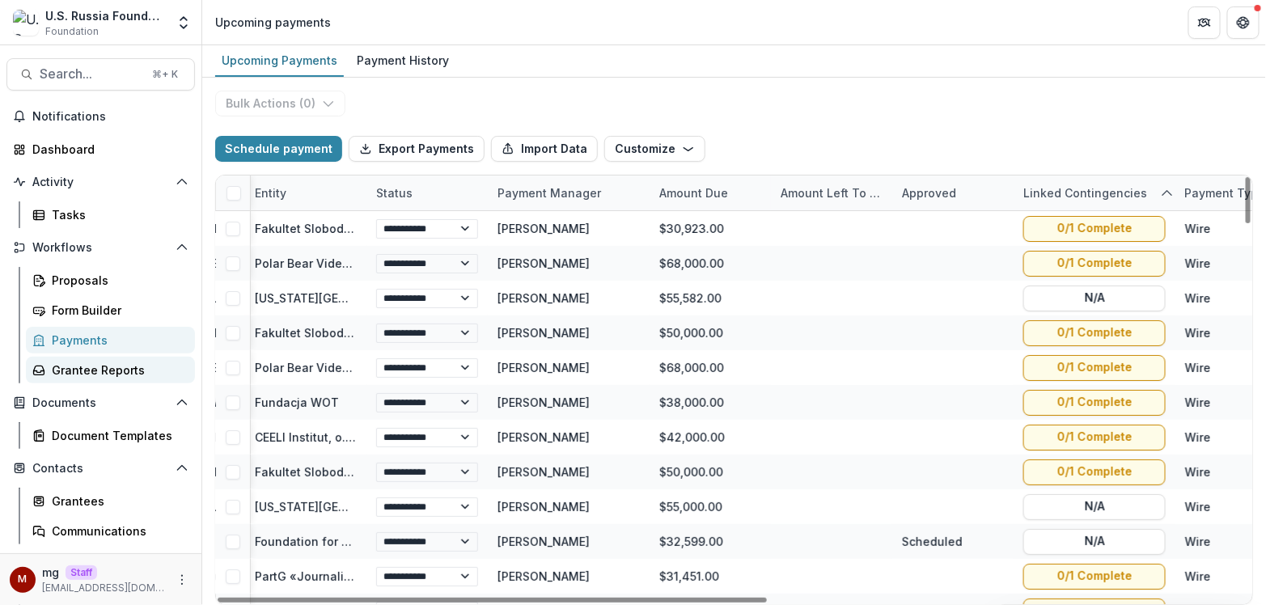
click at [107, 367] on div "Grantee Reports" at bounding box center [117, 370] width 130 height 17
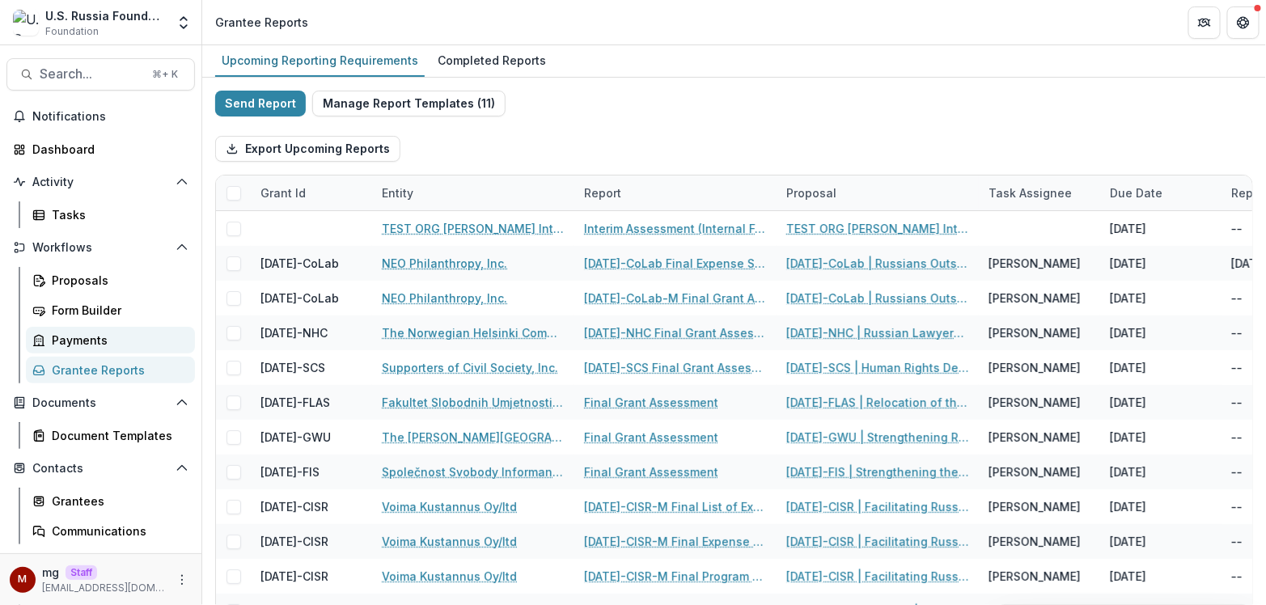
click at [102, 335] on div "Payments" at bounding box center [117, 340] width 130 height 17
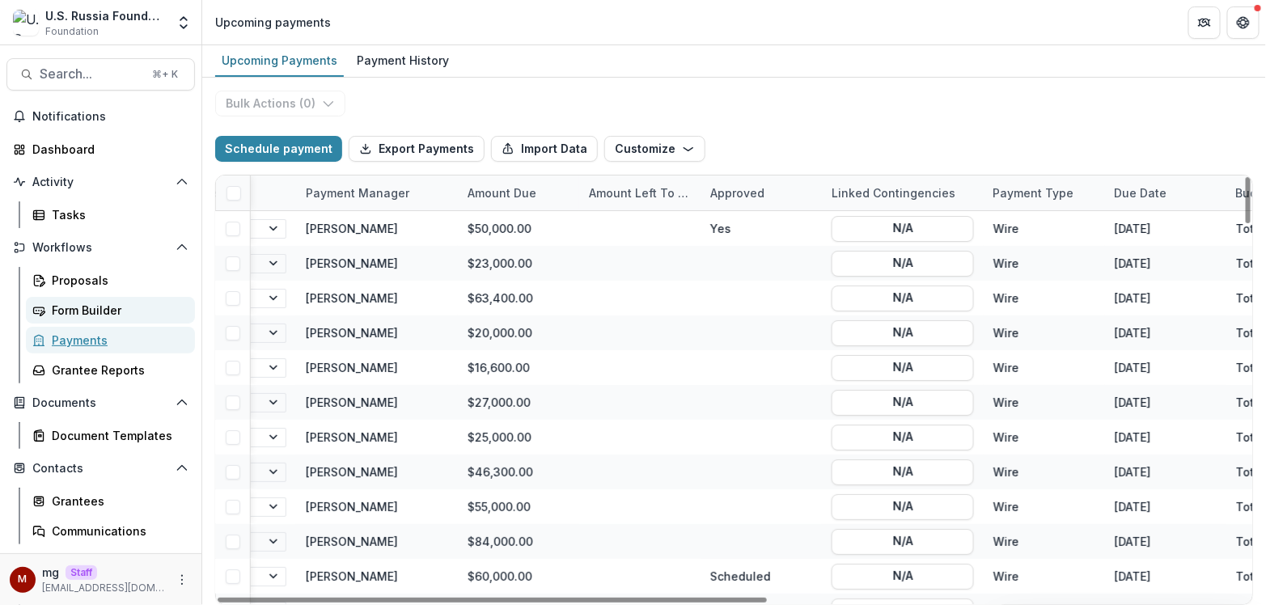
scroll to position [0, 402]
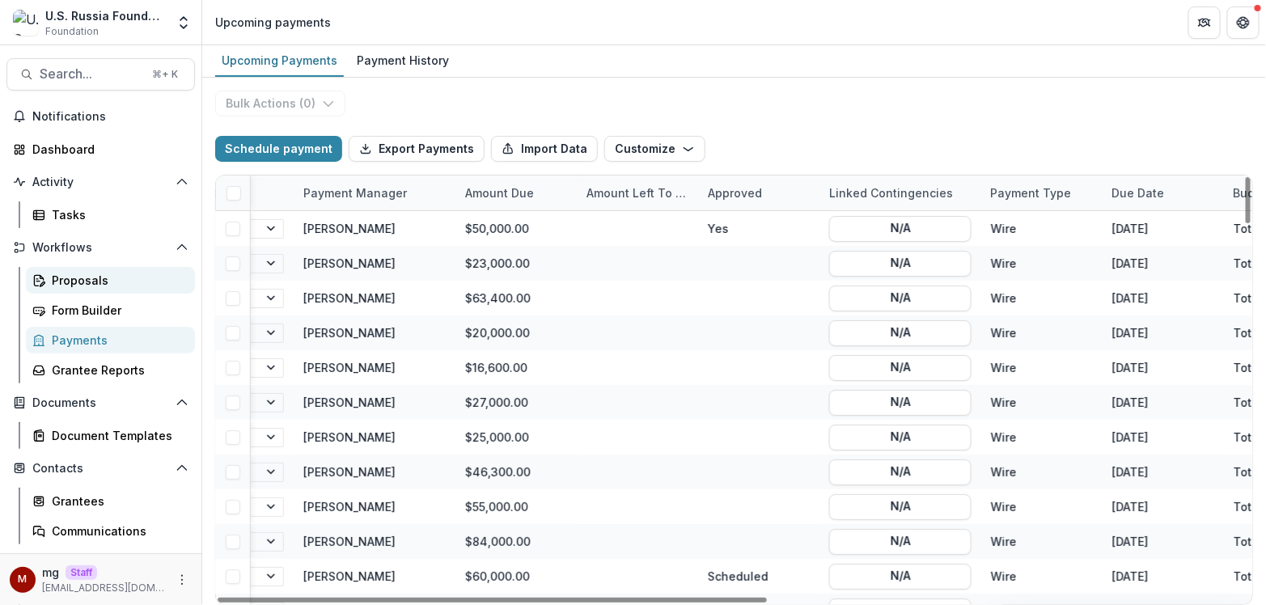
click at [94, 272] on div "Proposals" at bounding box center [117, 280] width 130 height 17
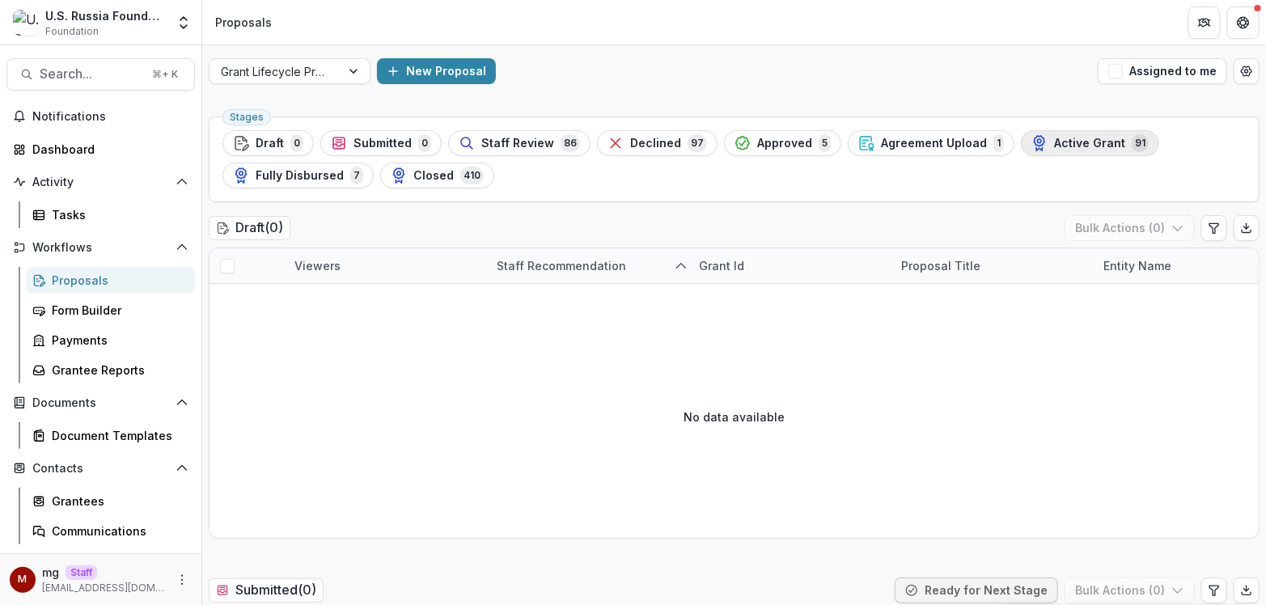
click at [1031, 151] on div "Active Grant 91" at bounding box center [1089, 143] width 117 height 18
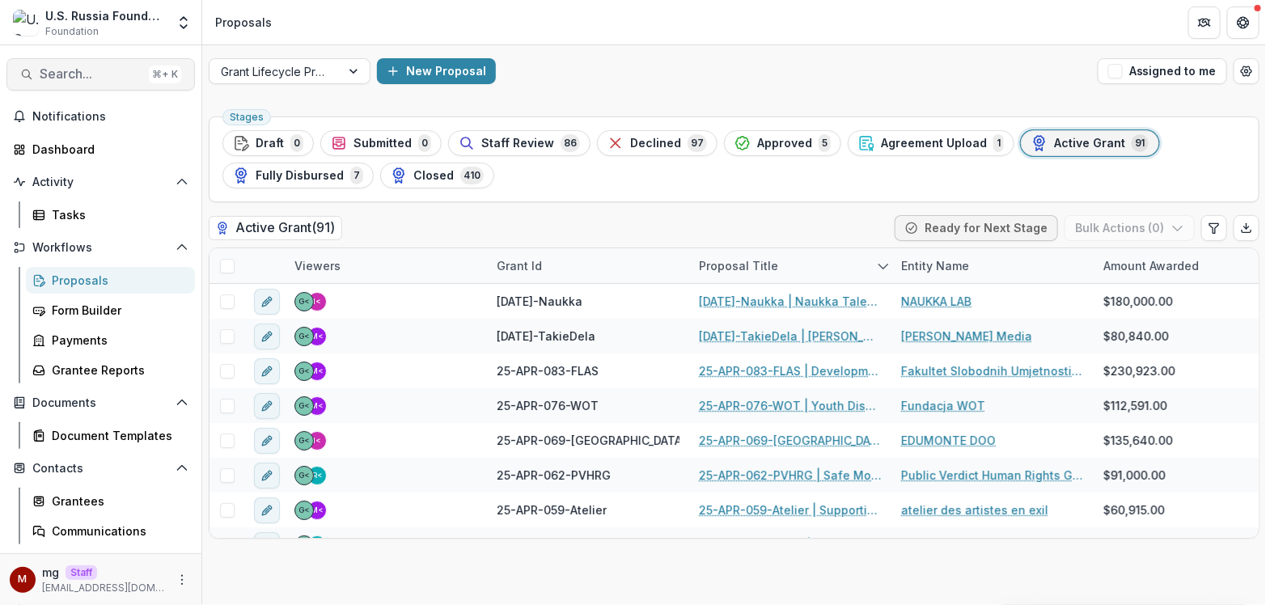
click at [100, 78] on span "Search..." at bounding box center [91, 73] width 103 height 15
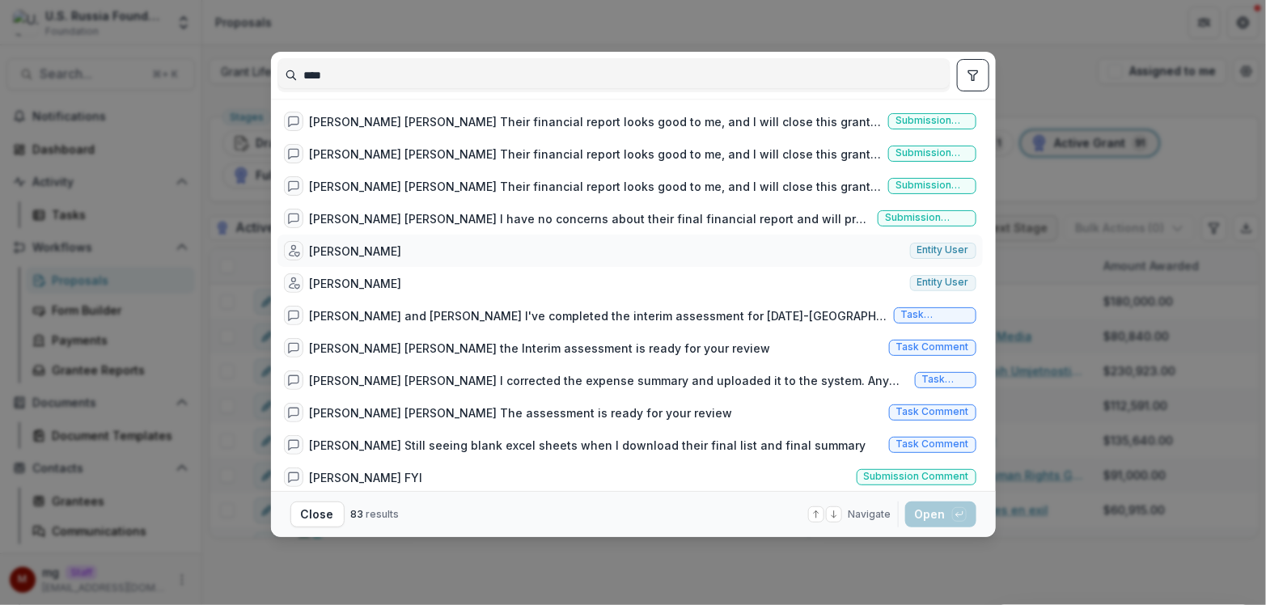
type input "****"
click at [371, 248] on div "[PERSON_NAME]" at bounding box center [356, 251] width 92 height 17
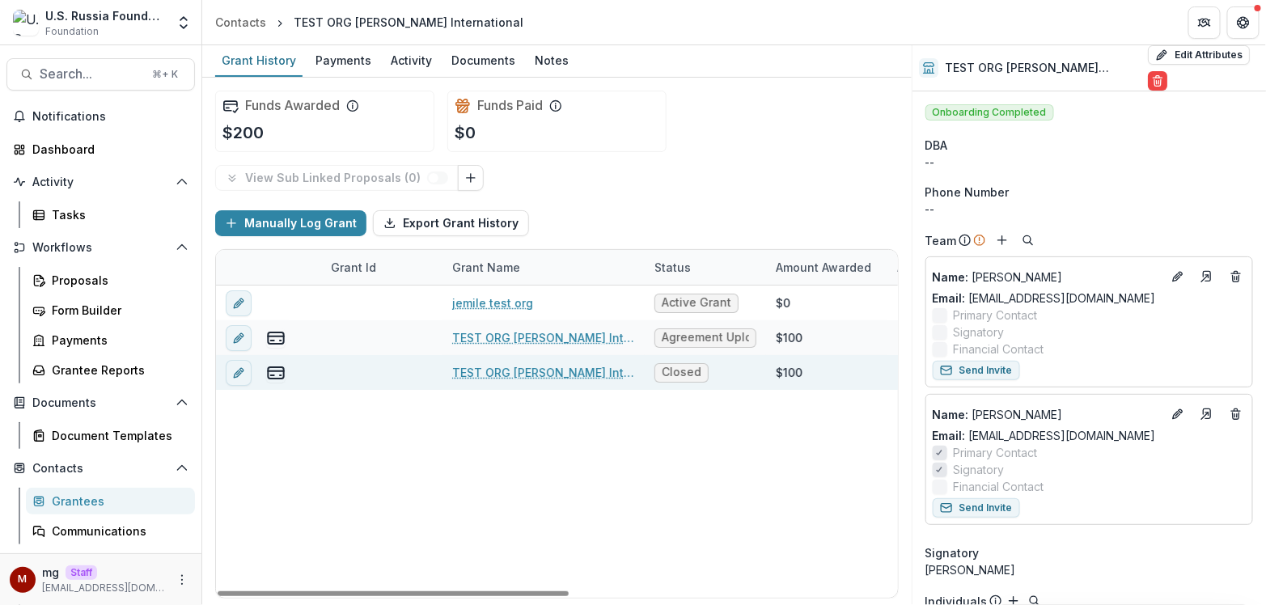
click at [508, 372] on link "TEST ORG [PERSON_NAME] International - 2025 - Grant Proposal Application" at bounding box center [543, 372] width 183 height 17
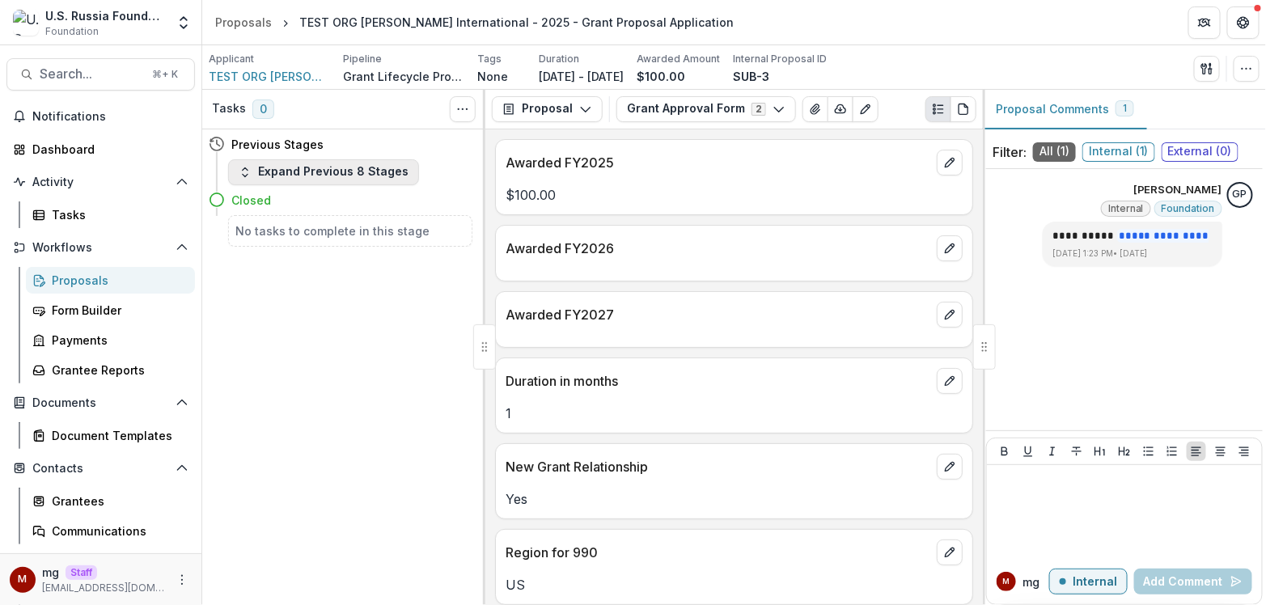
click at [381, 171] on button "Expand Previous 8 Stages" at bounding box center [323, 172] width 191 height 26
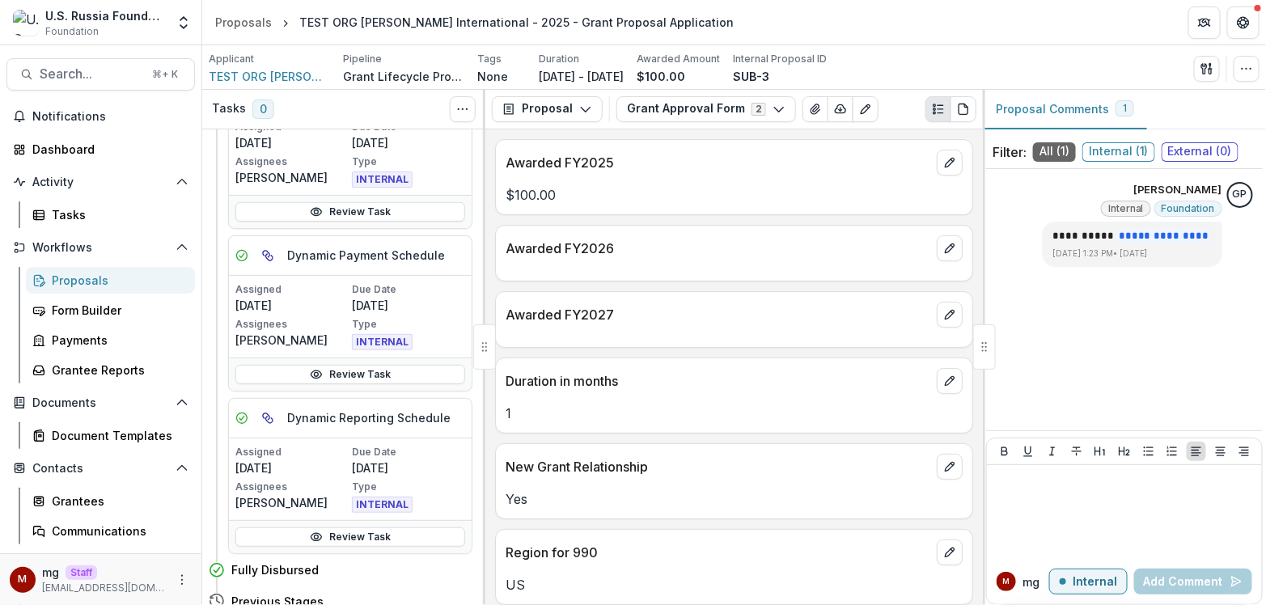
scroll to position [772, 0]
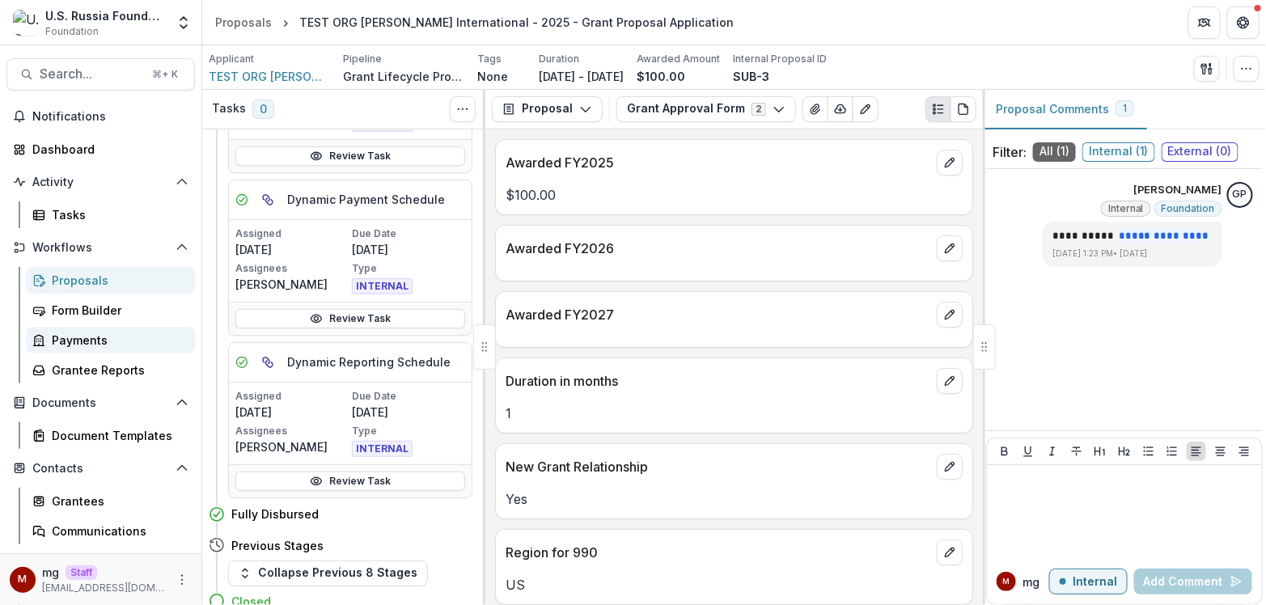
click at [83, 344] on div "Payments" at bounding box center [117, 340] width 130 height 17
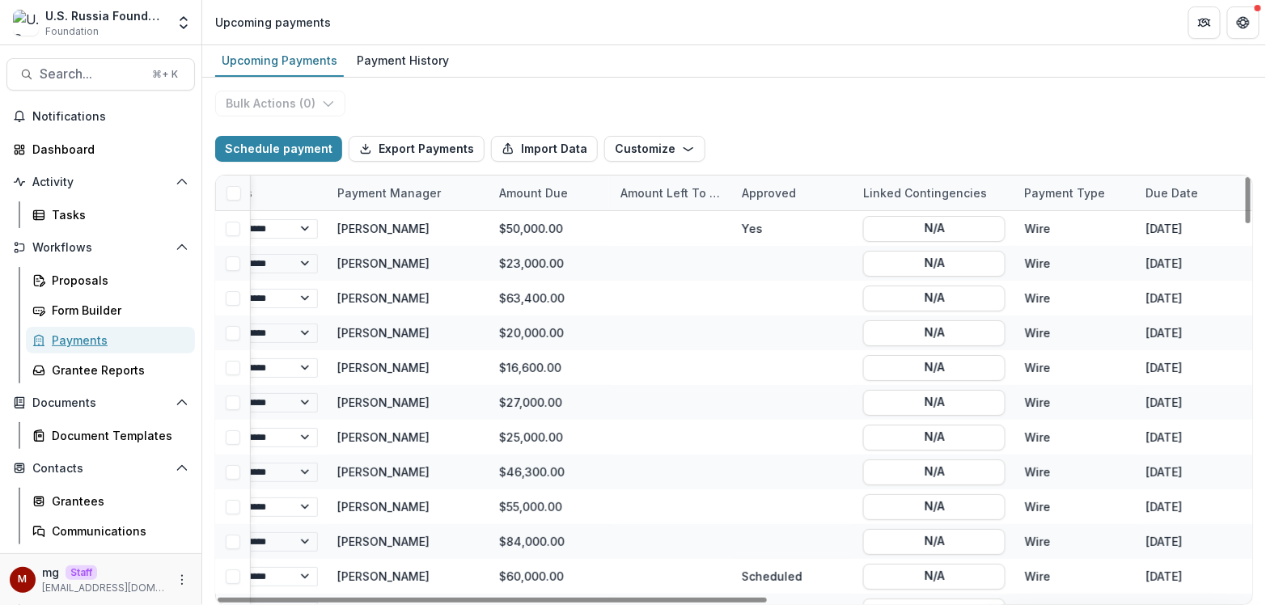
scroll to position [0, 451]
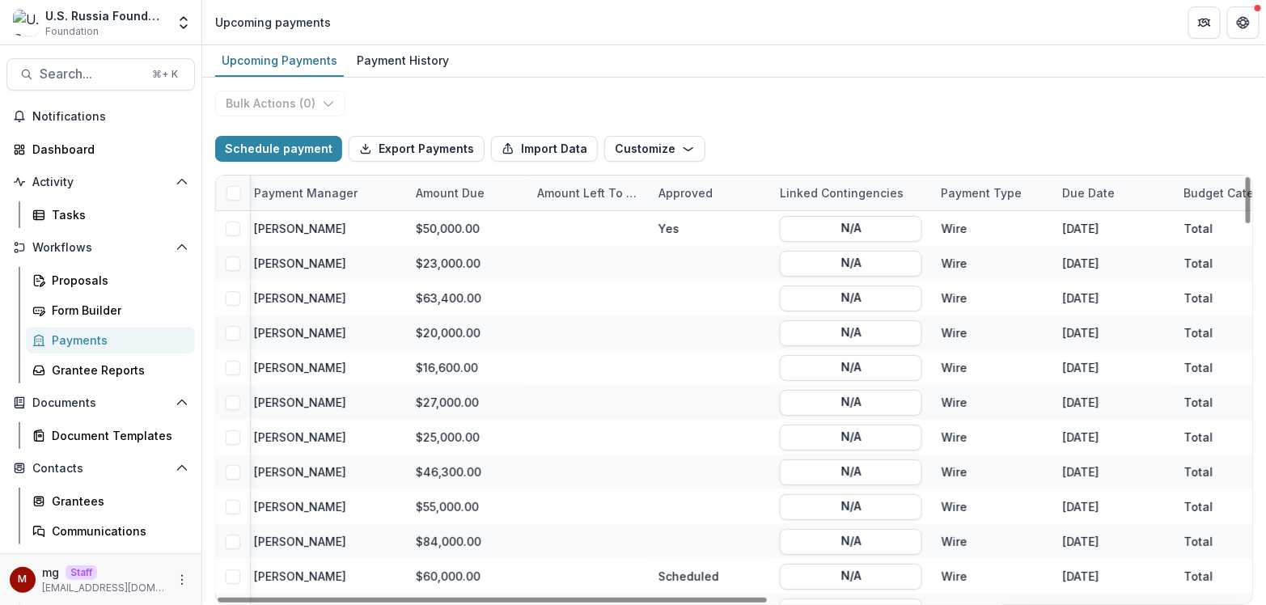
click at [834, 202] on div "Linked Contingencies" at bounding box center [851, 193] width 162 height 35
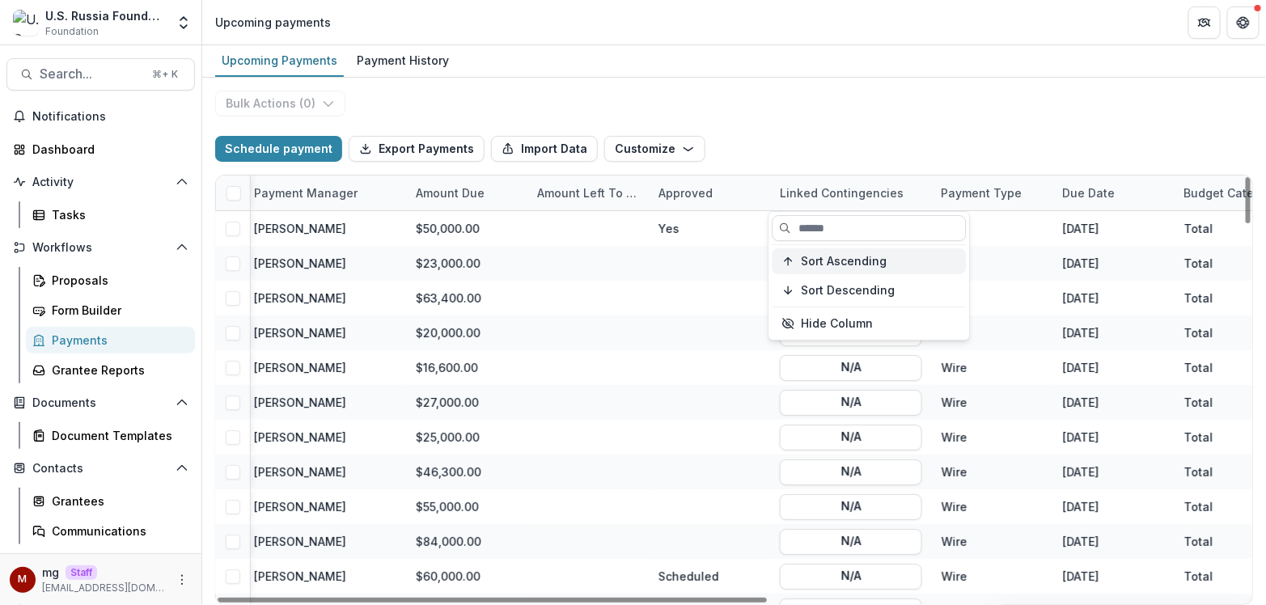
click at [843, 258] on span "Sort Ascending" at bounding box center [844, 262] width 86 height 14
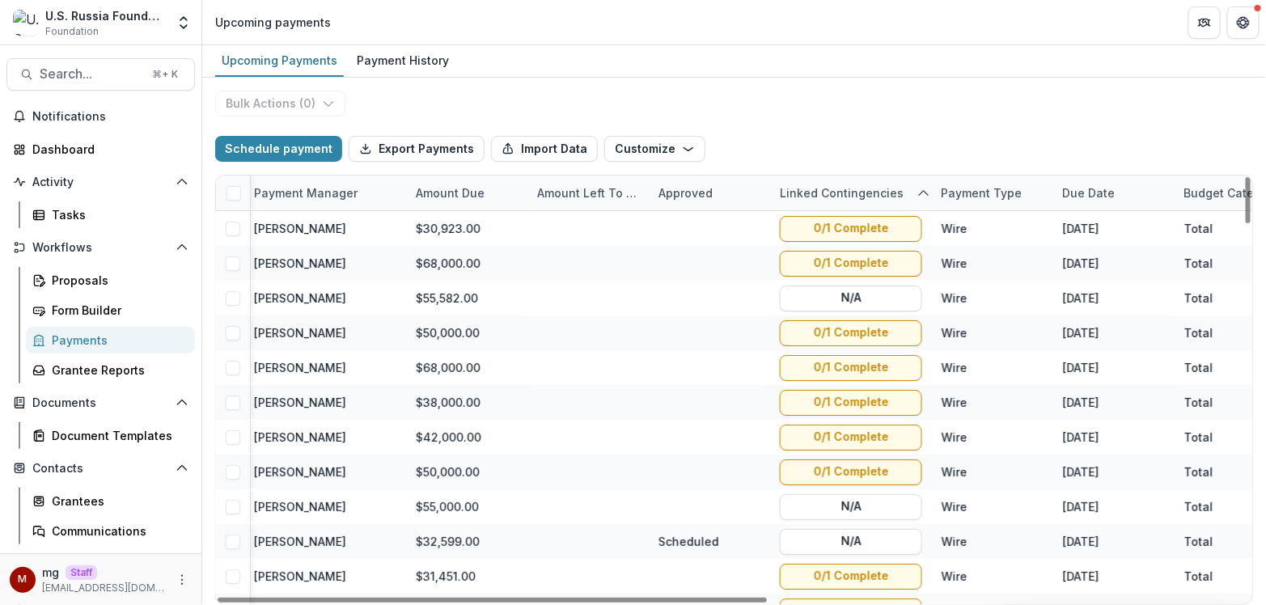
click at [869, 123] on div "Schedule payment Export Payments Import Data Customize New Custom Field Manage …" at bounding box center [734, 149] width 1038 height 52
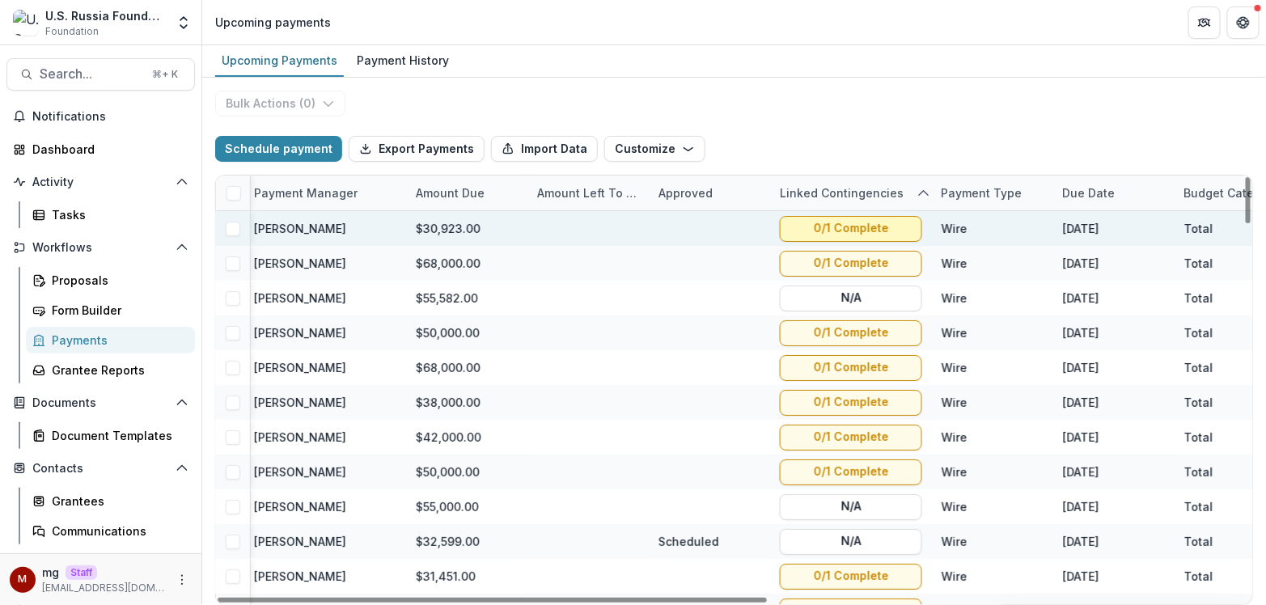
click at [847, 224] on button "0/1 Complete" at bounding box center [851, 229] width 142 height 26
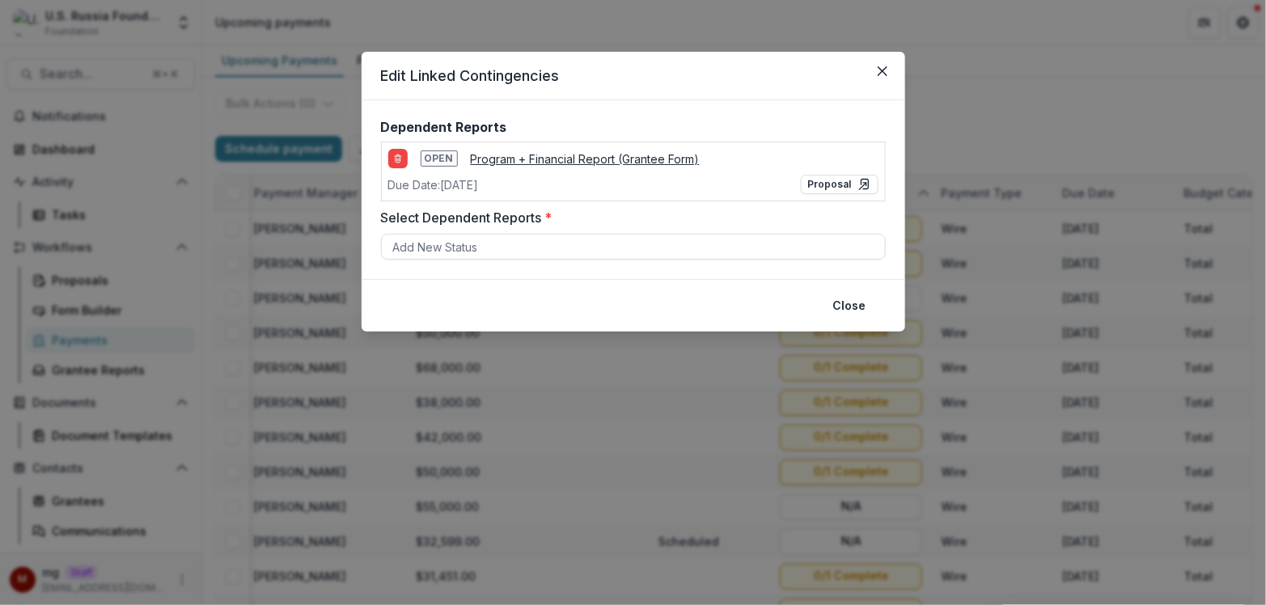
click at [984, 91] on div "Edit Linked Contingencies Dependent Reports Open Program + Financial Report (Gr…" at bounding box center [633, 302] width 1266 height 605
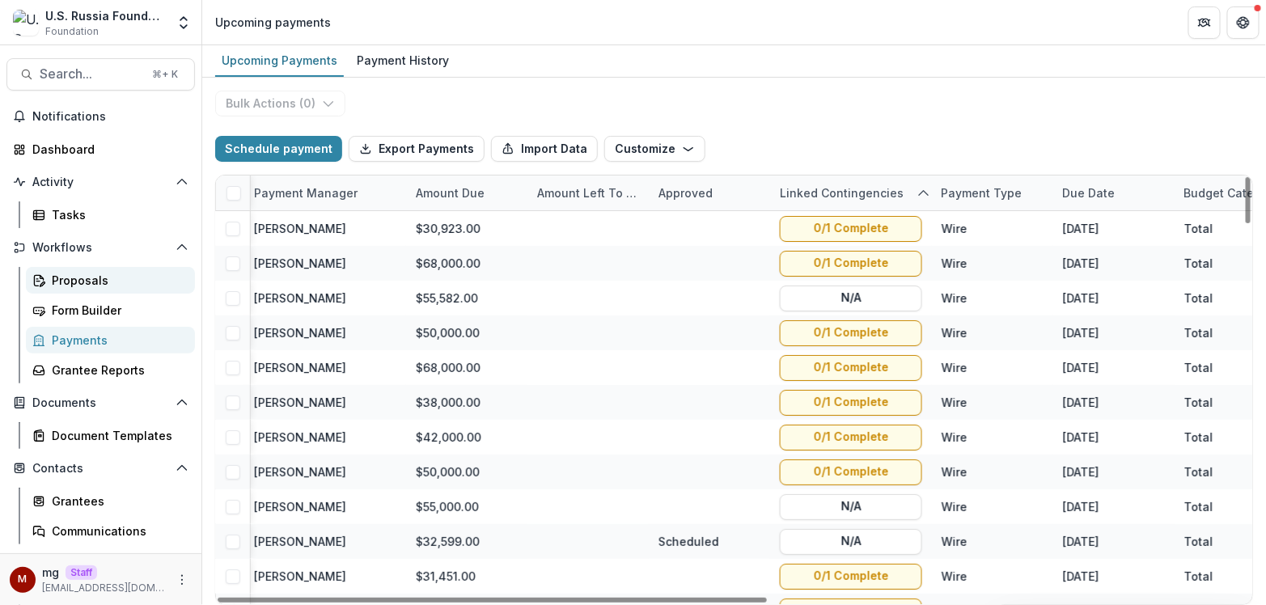
click at [66, 282] on div "Proposals" at bounding box center [117, 280] width 130 height 17
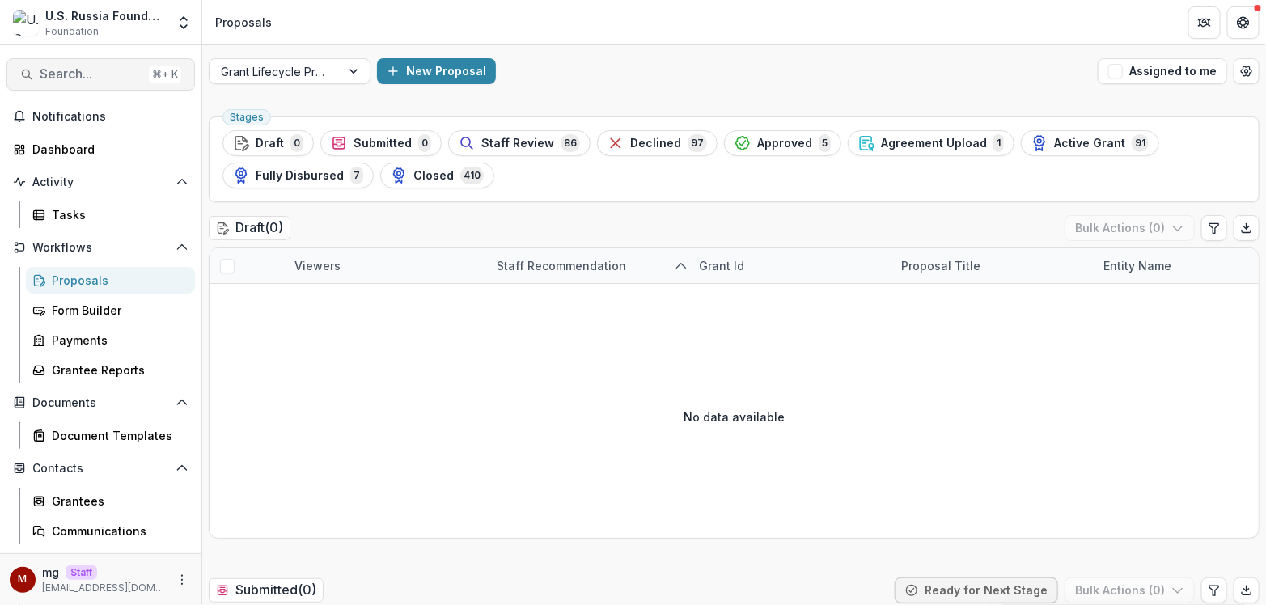
click at [103, 78] on span "Search..." at bounding box center [91, 73] width 103 height 15
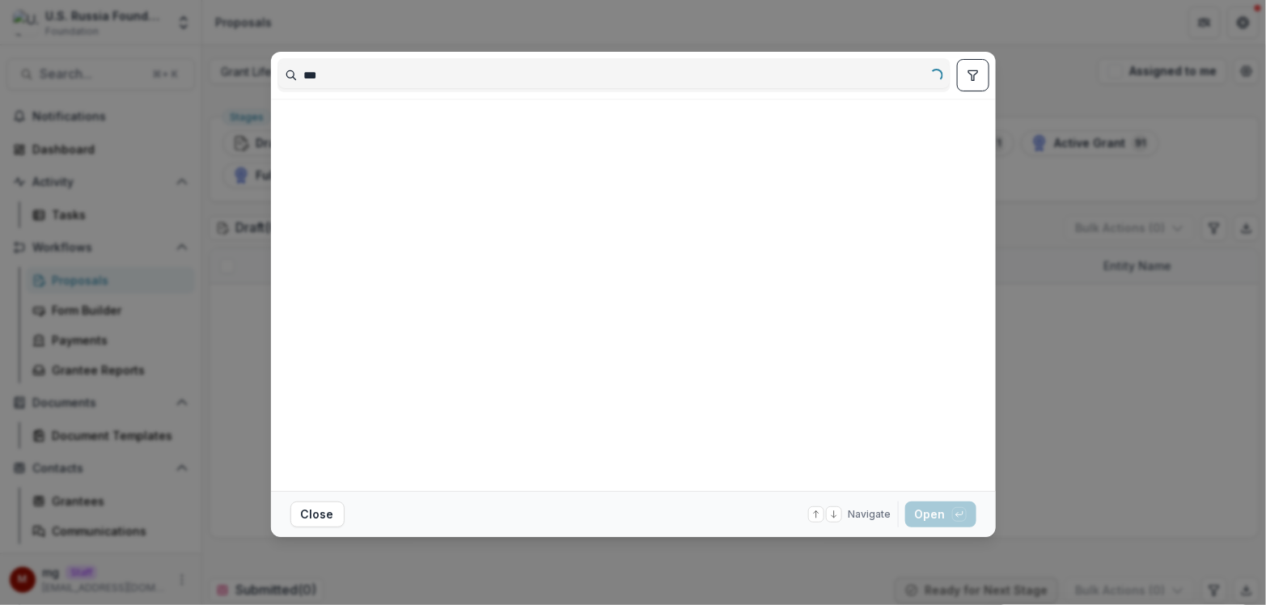
type input "***"
click at [410, 23] on div "*** Loading... Close Navigate up and down with arrow keys Open with enter key" at bounding box center [633, 302] width 1266 height 605
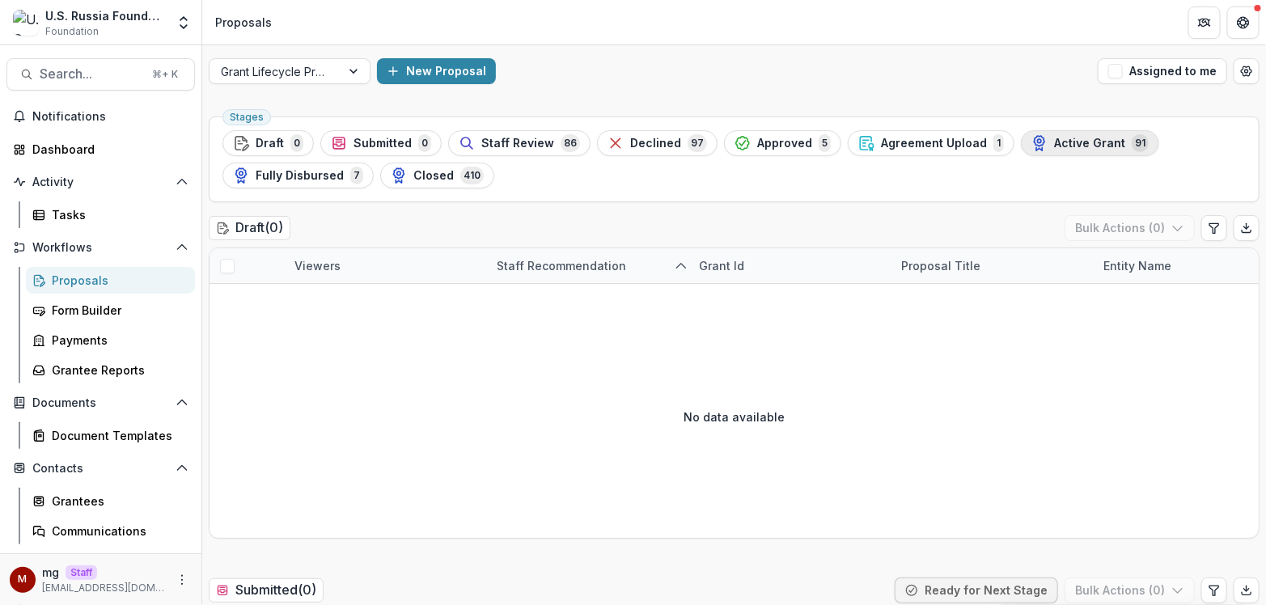
click at [1050, 150] on div "Active Grant 91" at bounding box center [1089, 143] width 117 height 18
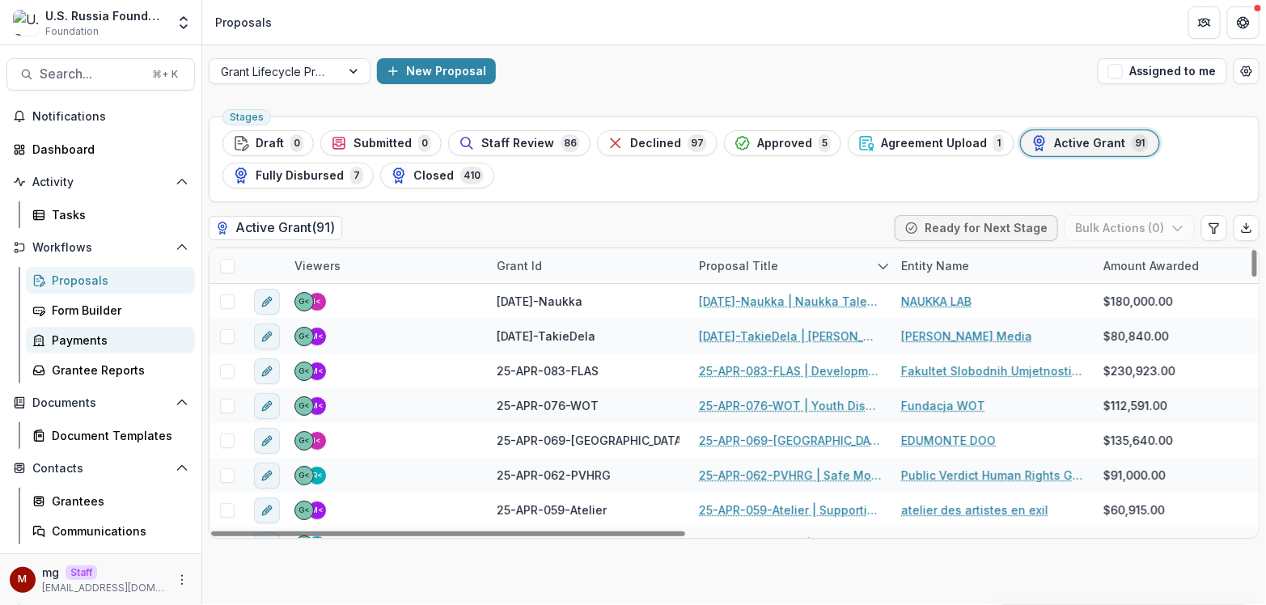
click at [80, 337] on div "Payments" at bounding box center [117, 340] width 130 height 17
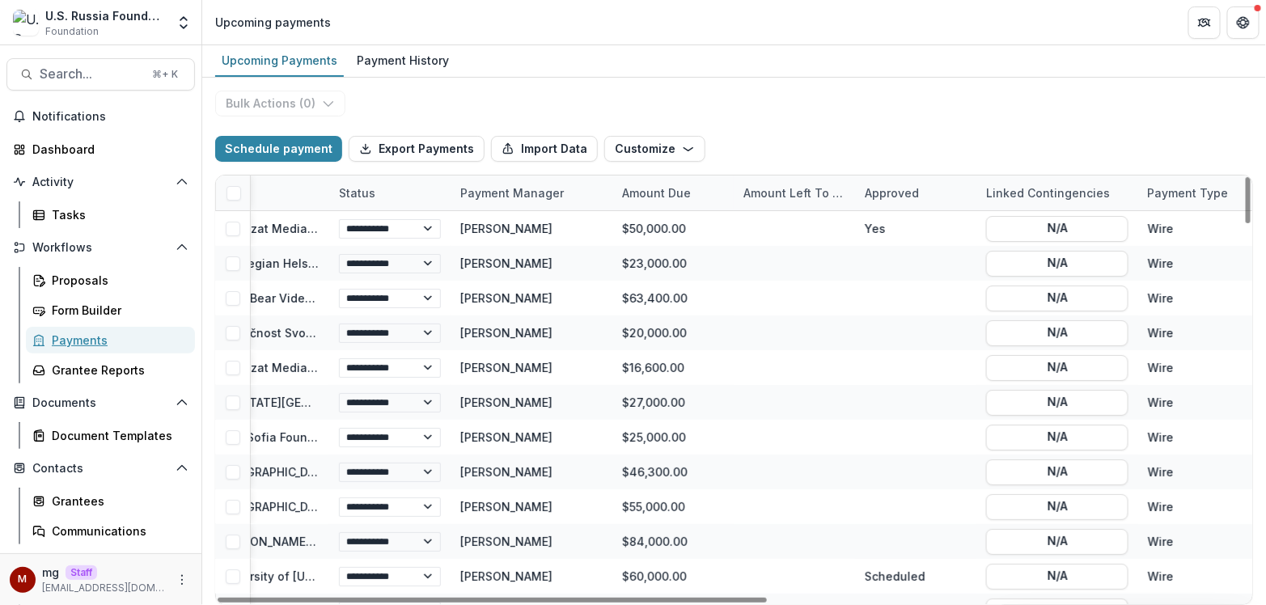
scroll to position [0, 356]
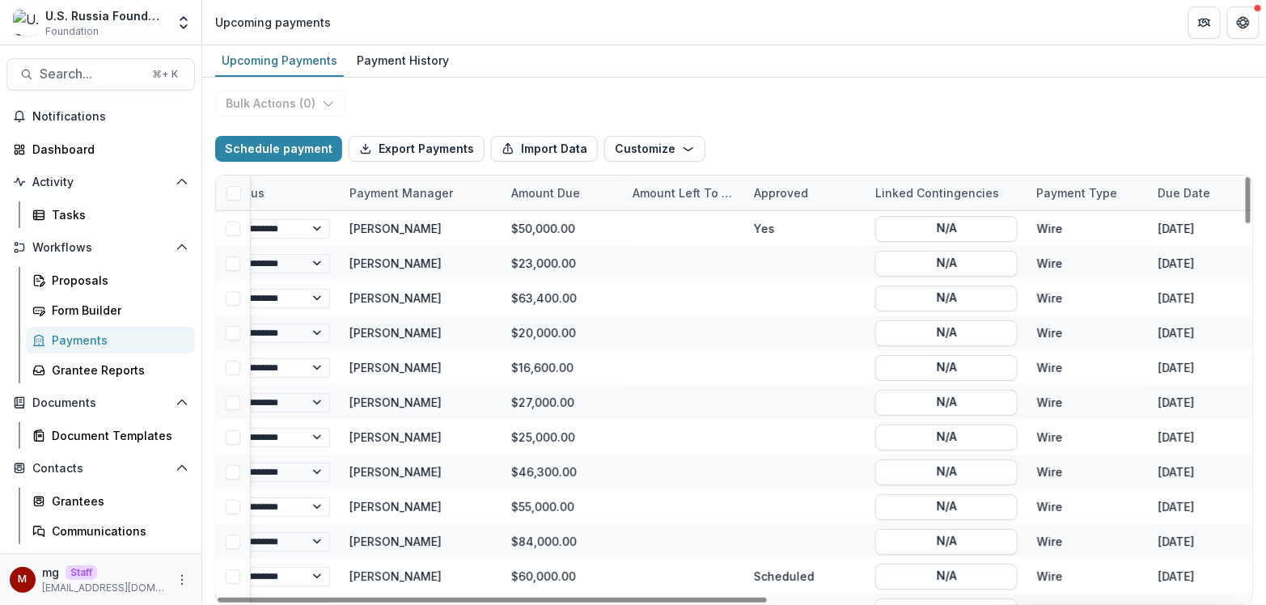
click at [935, 186] on div "Linked Contingencies" at bounding box center [936, 192] width 143 height 17
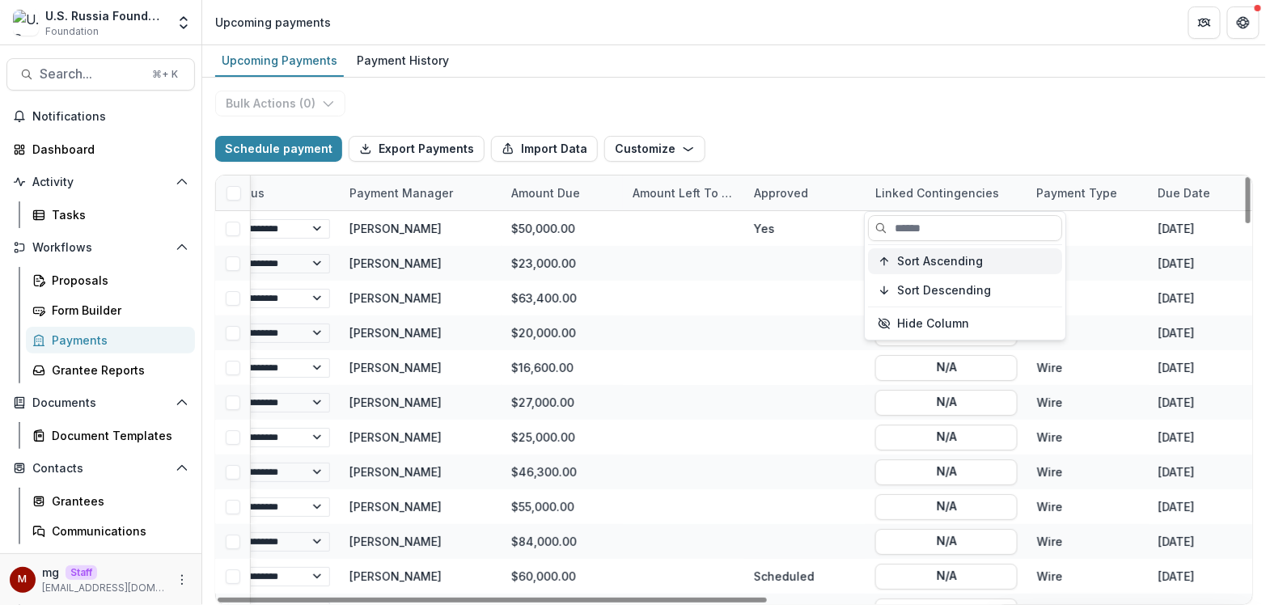
click at [935, 258] on span "Sort Ascending" at bounding box center [940, 262] width 86 height 14
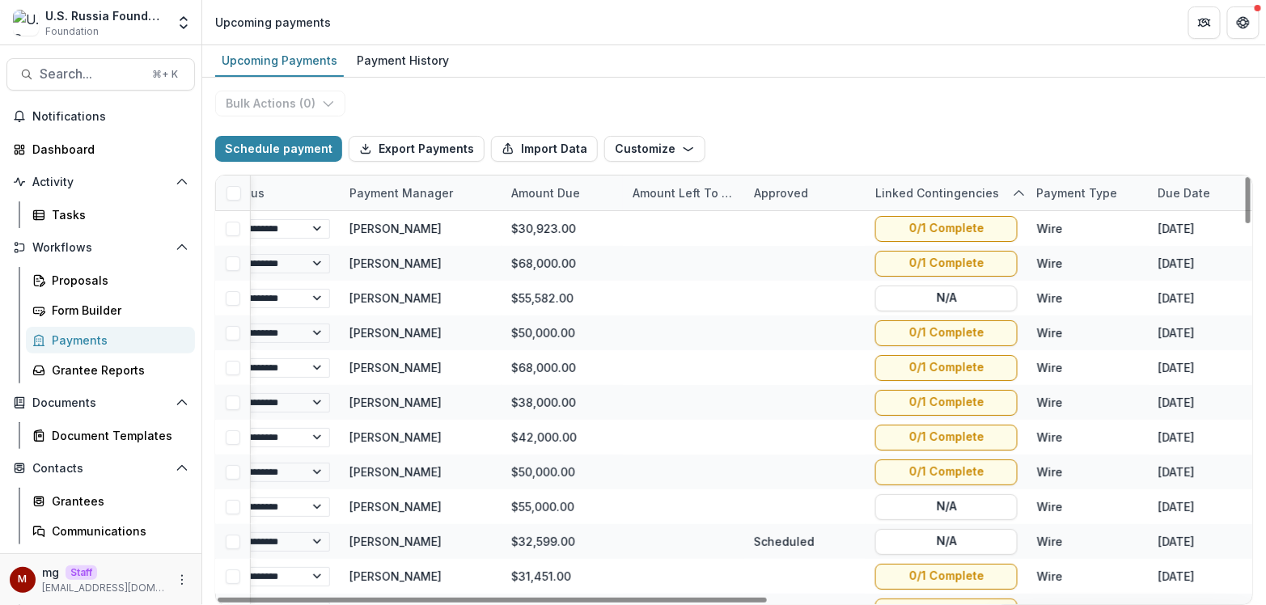
click at [951, 129] on div "Schedule payment Export Payments Import Data Customize New Custom Field Manage …" at bounding box center [734, 149] width 1038 height 52
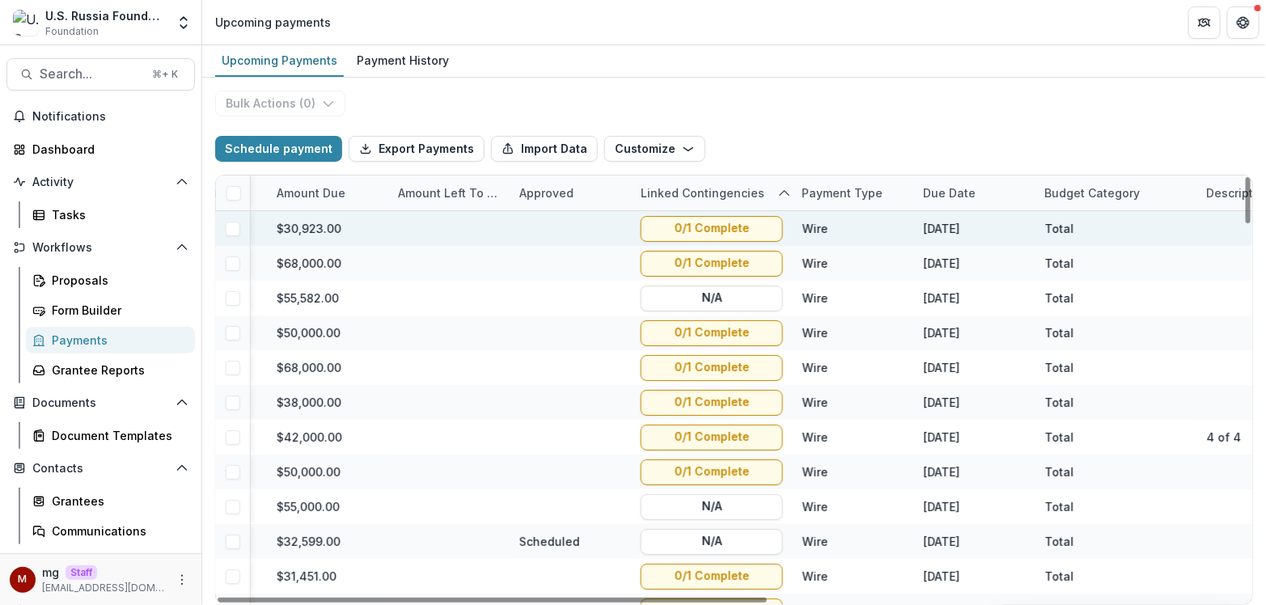
scroll to position [0, 828]
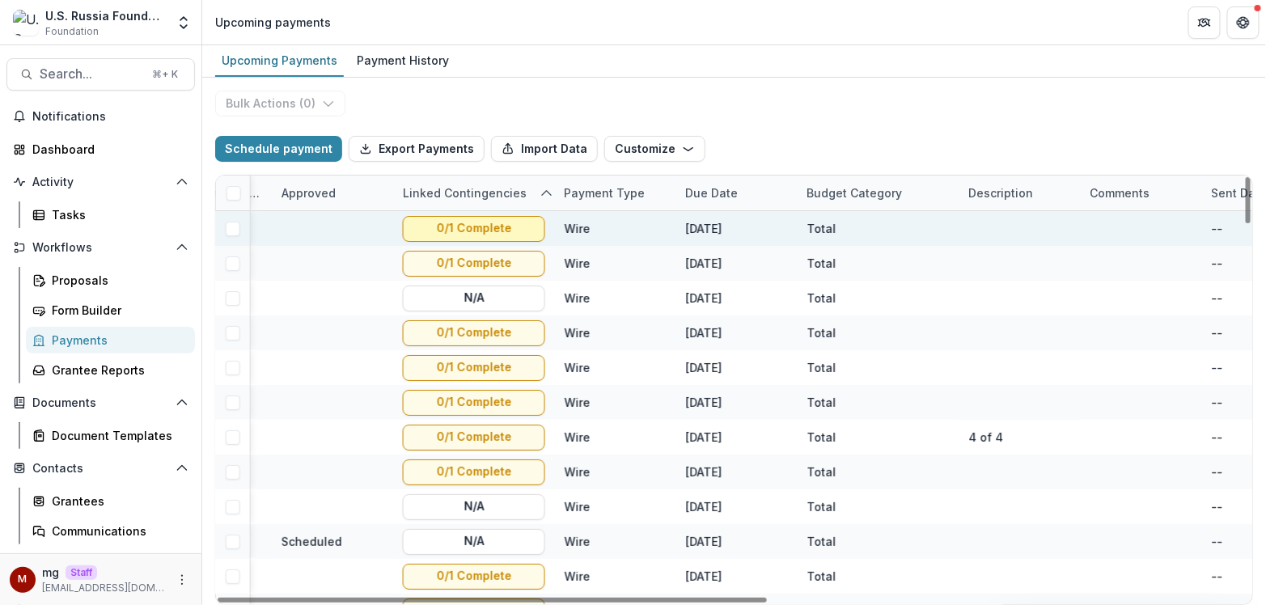
click at [463, 220] on button "0/1 Complete" at bounding box center [474, 229] width 142 height 26
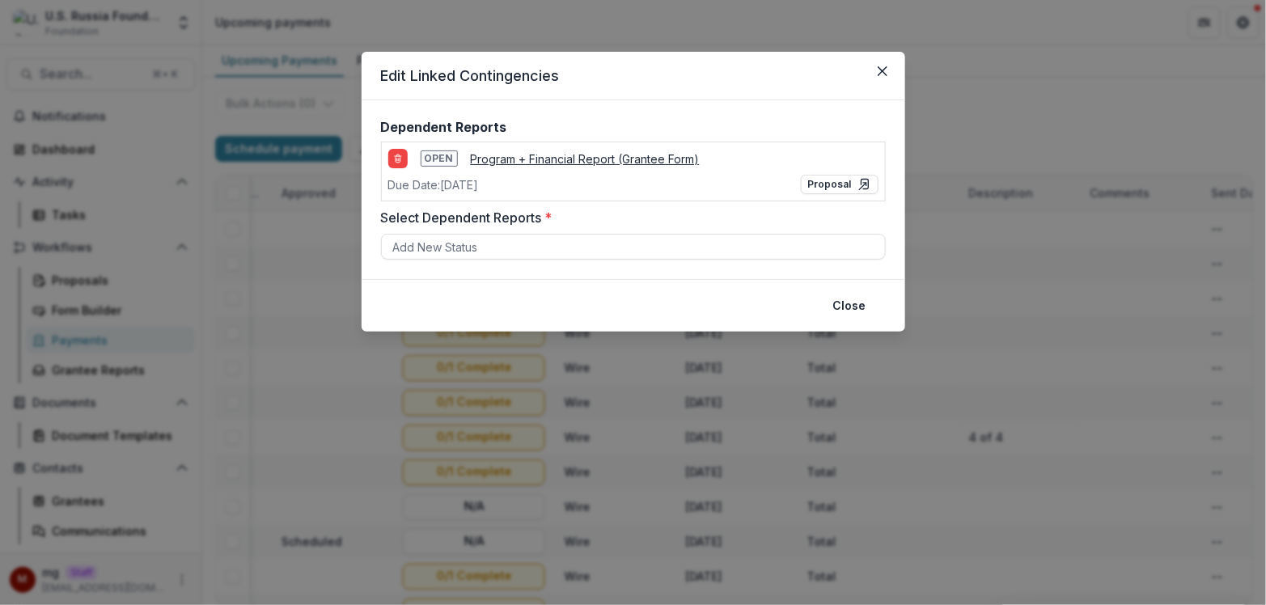
click at [965, 140] on div "Edit Linked Contingencies Dependent Reports Open Program + Financial Report (Gr…" at bounding box center [633, 302] width 1266 height 605
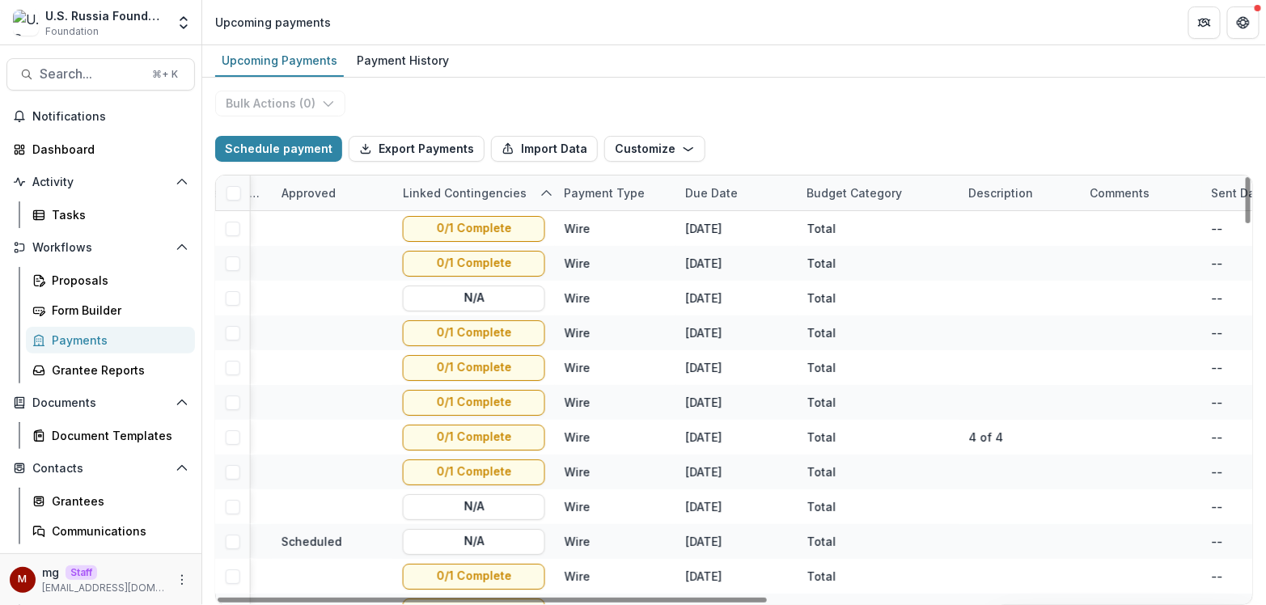
scroll to position [0, 0]
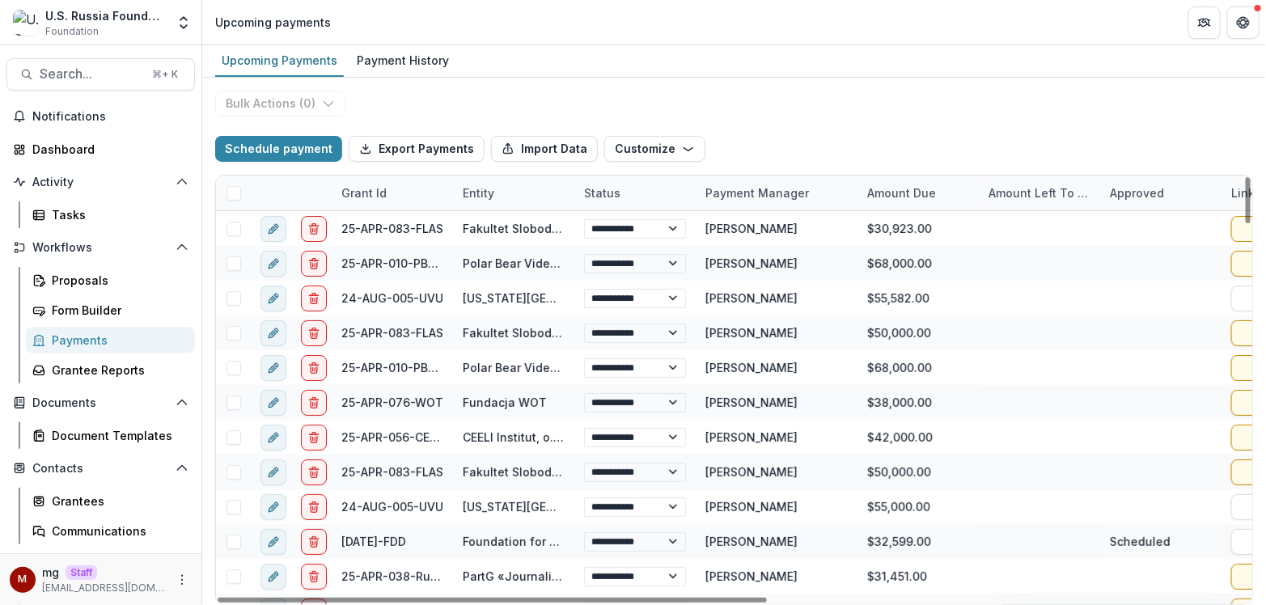
click at [482, 195] on div "Entity" at bounding box center [478, 192] width 51 height 17
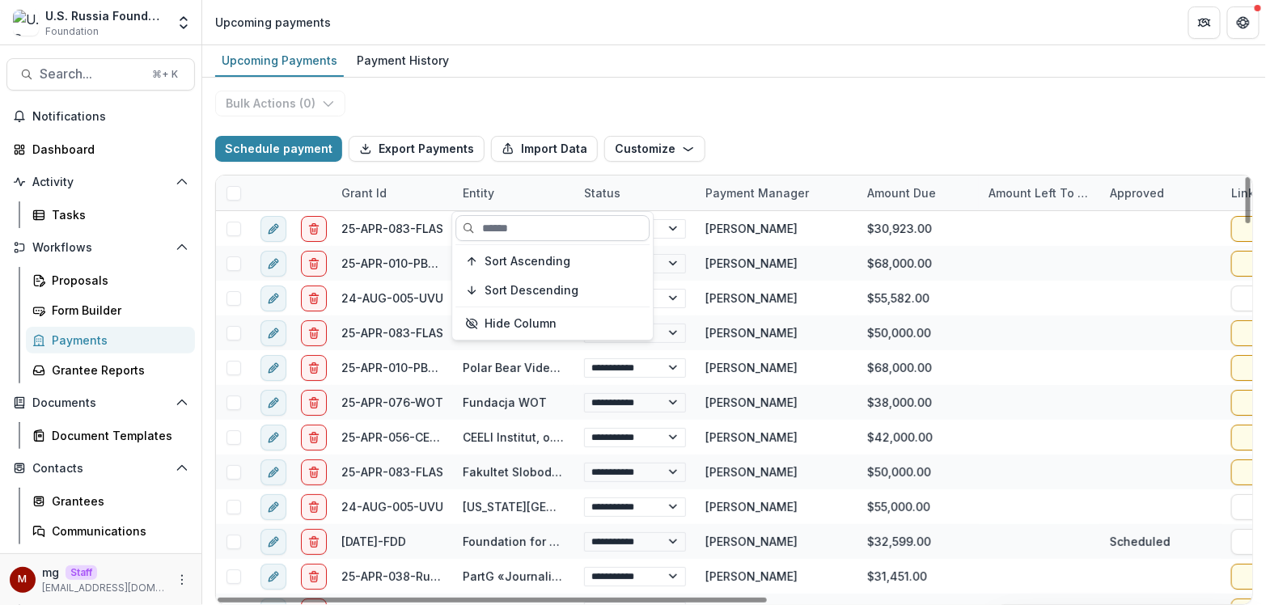
click at [491, 226] on input at bounding box center [552, 228] width 194 height 26
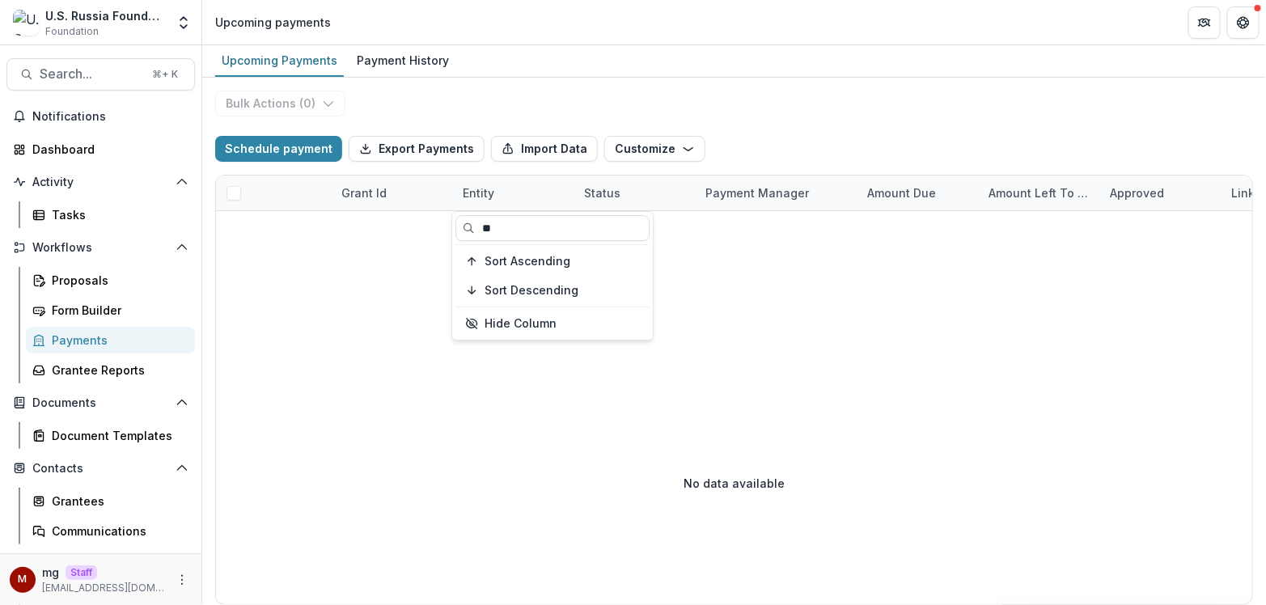
type input "*"
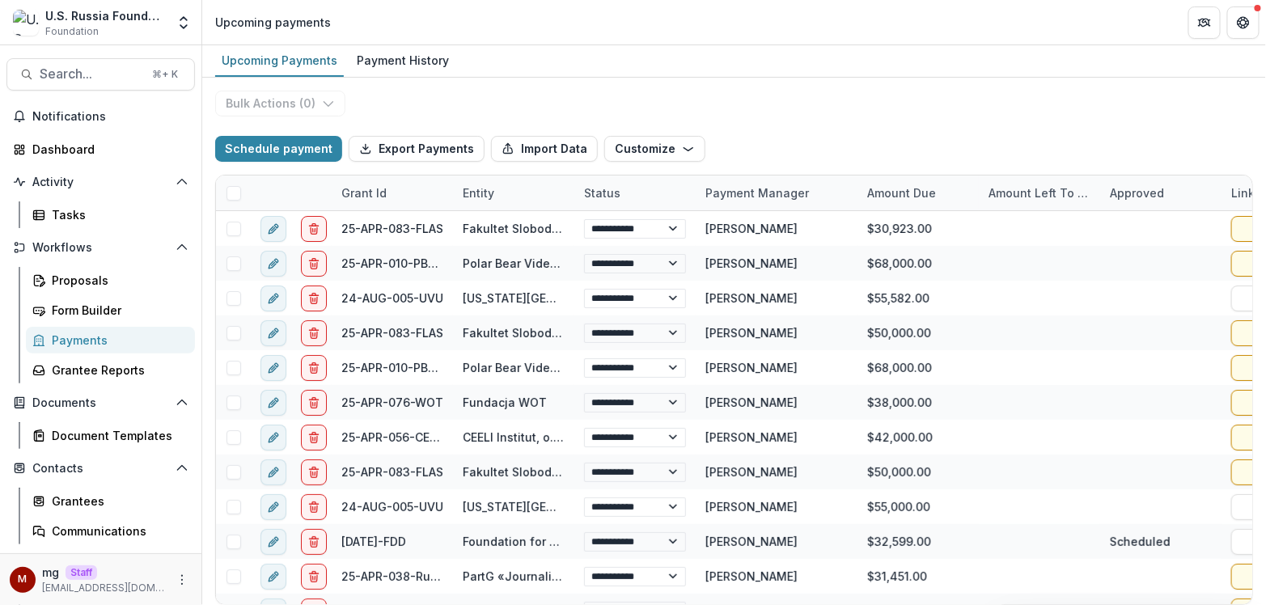
click at [608, 64] on div "Upcoming Payments Payment History" at bounding box center [734, 61] width 1064 height 32
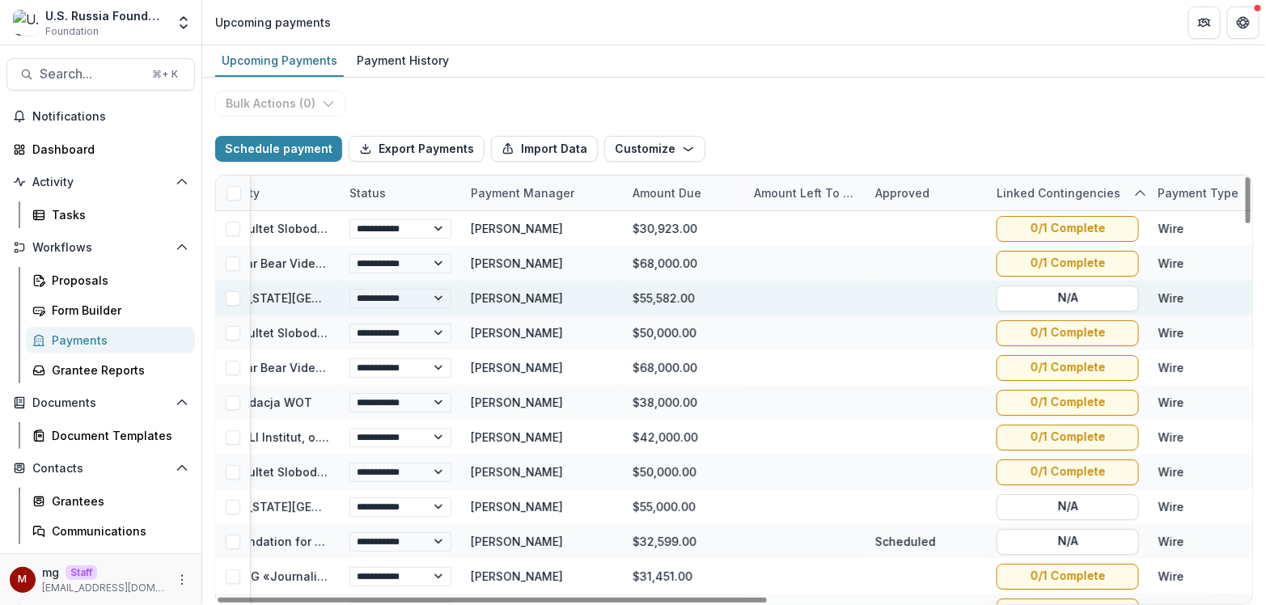
scroll to position [0, 413]
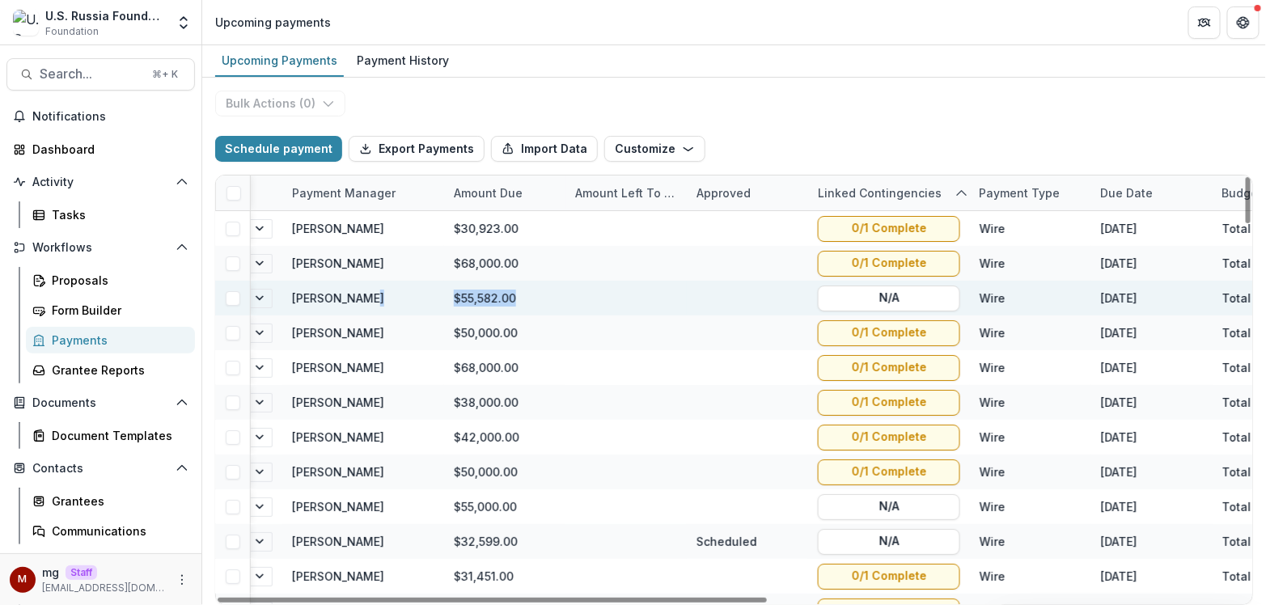
drag, startPoint x: 521, startPoint y: 294, endPoint x: 432, endPoint y: 294, distance: 89.0
click at [432, 294] on div "**********" at bounding box center [770, 298] width 1935 height 35
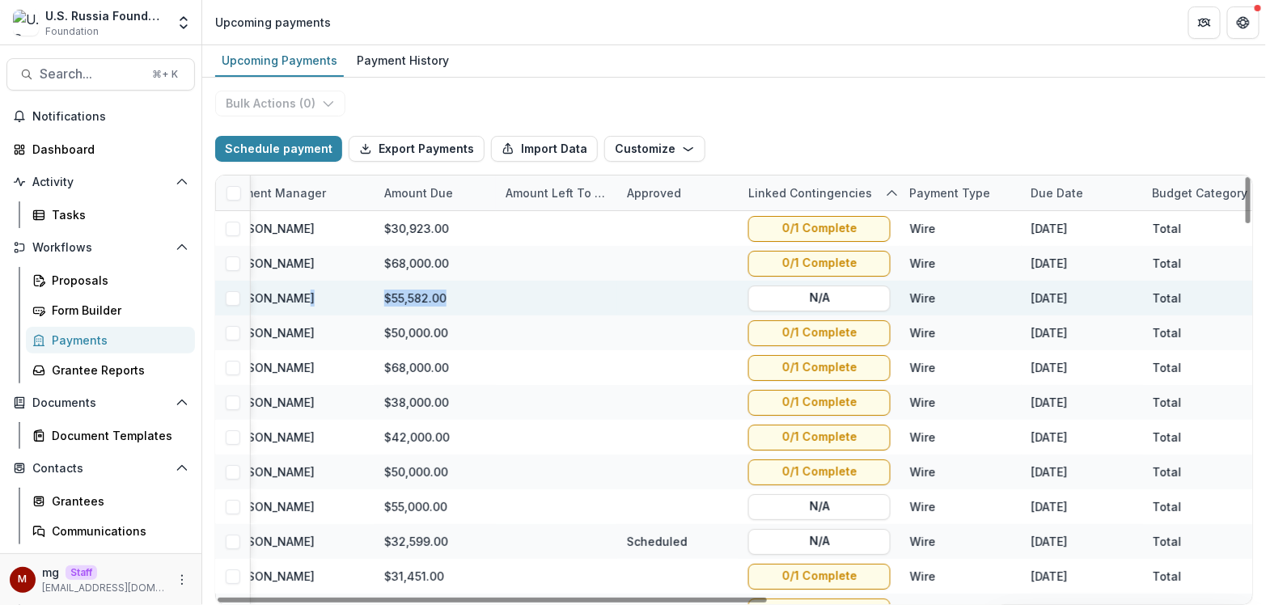
scroll to position [0, 496]
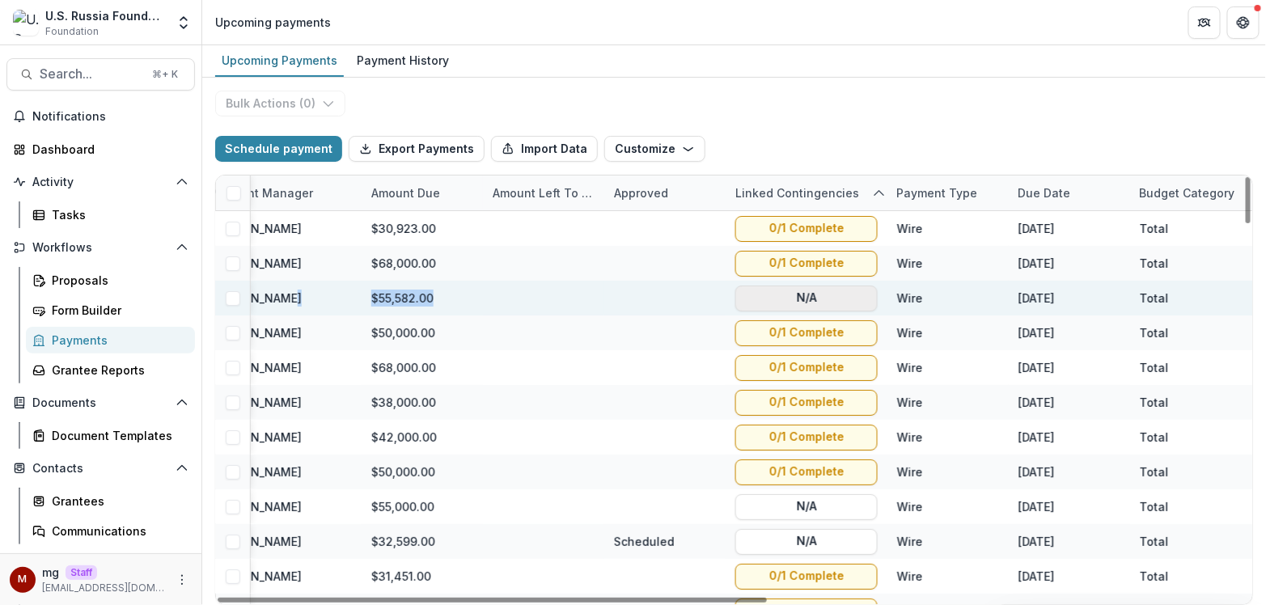
click at [847, 298] on button "N/A" at bounding box center [806, 299] width 142 height 26
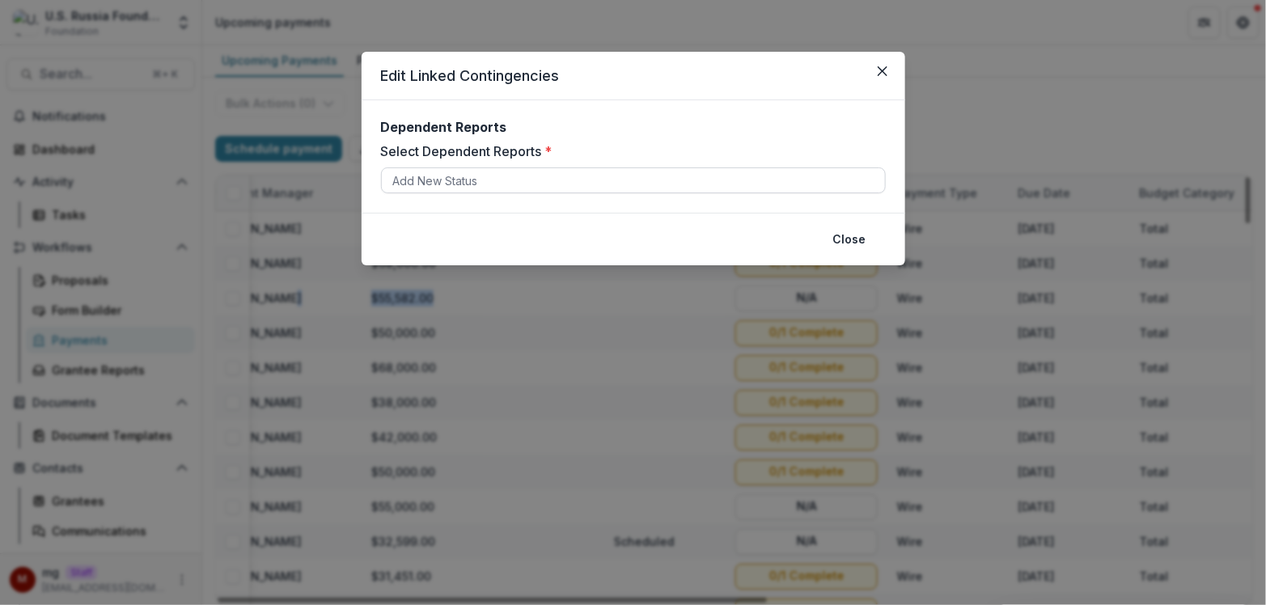
click at [692, 186] on div at bounding box center [633, 181] width 480 height 20
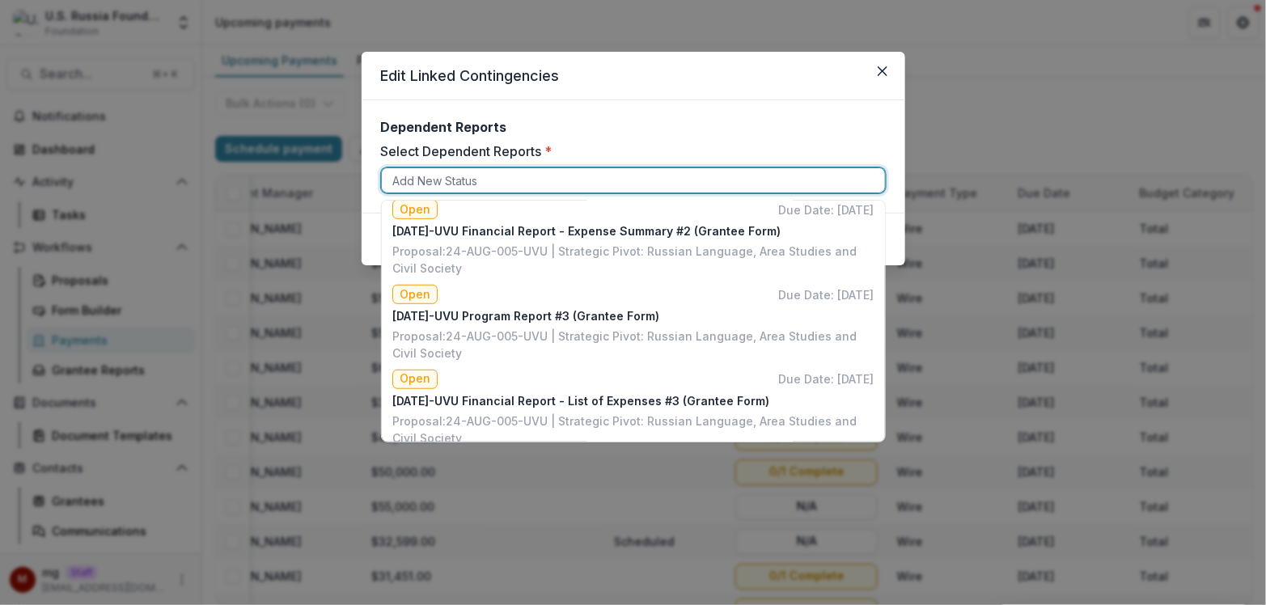
scroll to position [435, 0]
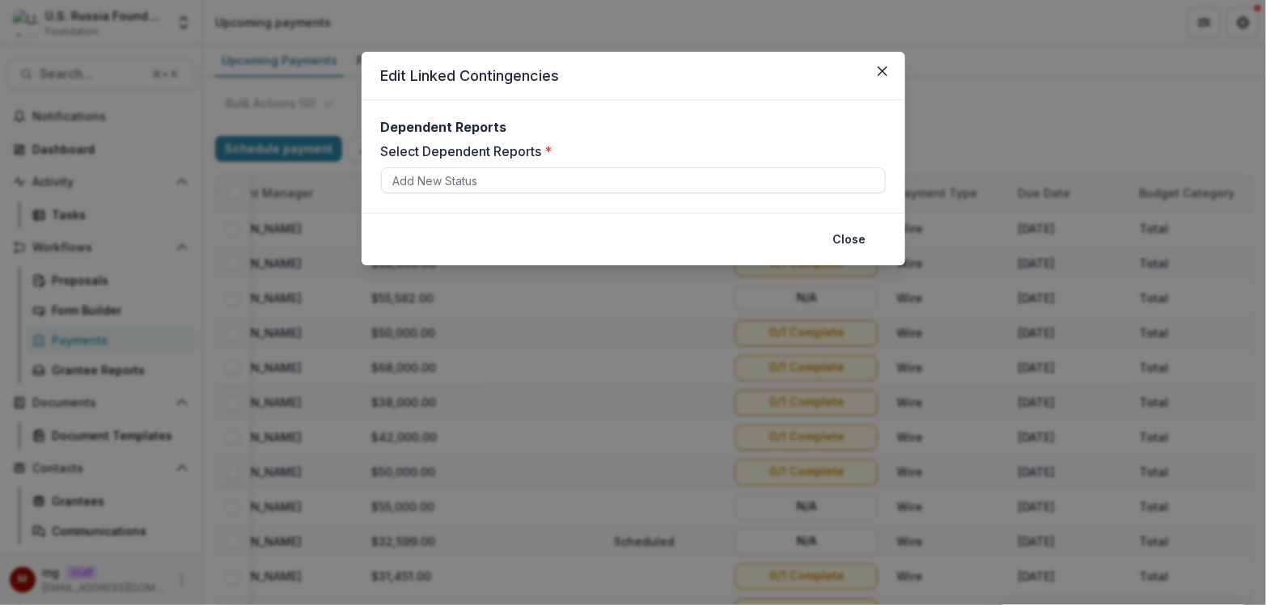
click at [738, 106] on div "Dependent Reports Select Dependent Reports * Add New Status" at bounding box center [634, 156] width 544 height 112
click at [882, 71] on icon "Close" at bounding box center [882, 71] width 10 height 10
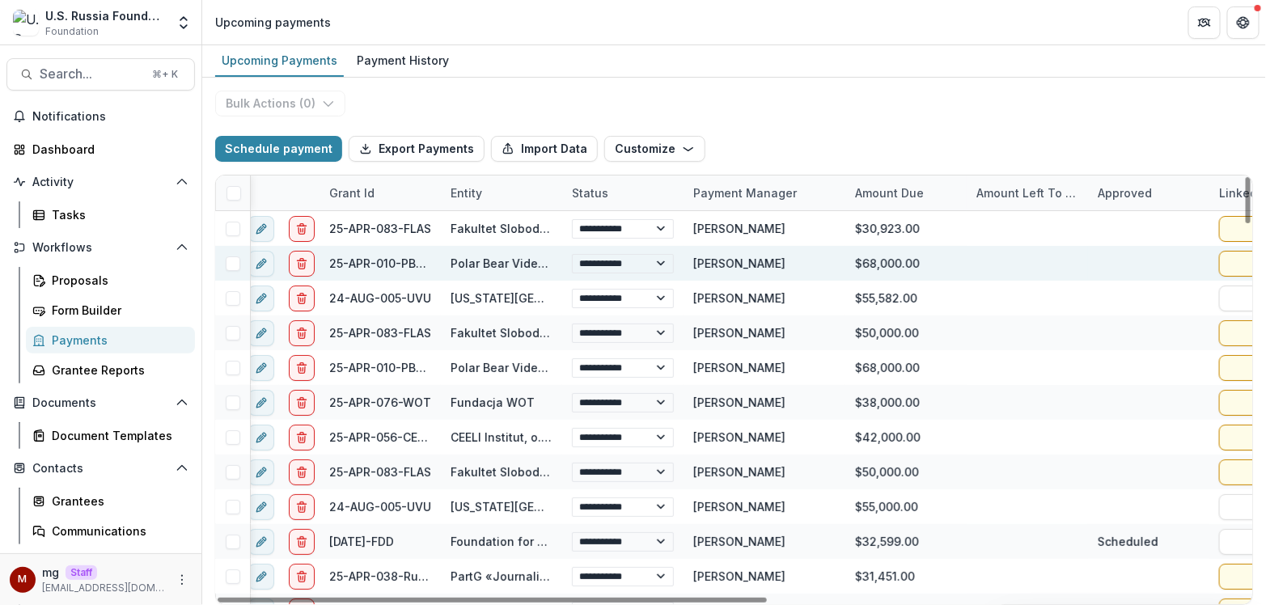
scroll to position [0, 0]
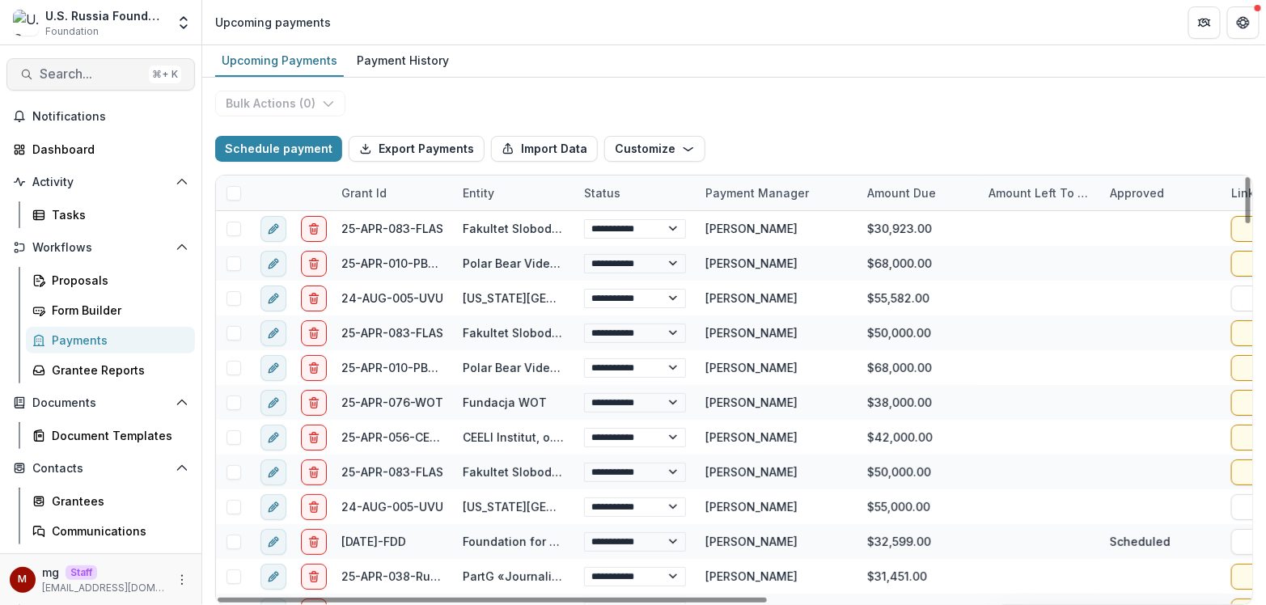
click at [87, 65] on button "Search... ⌘ + K" at bounding box center [100, 74] width 188 height 32
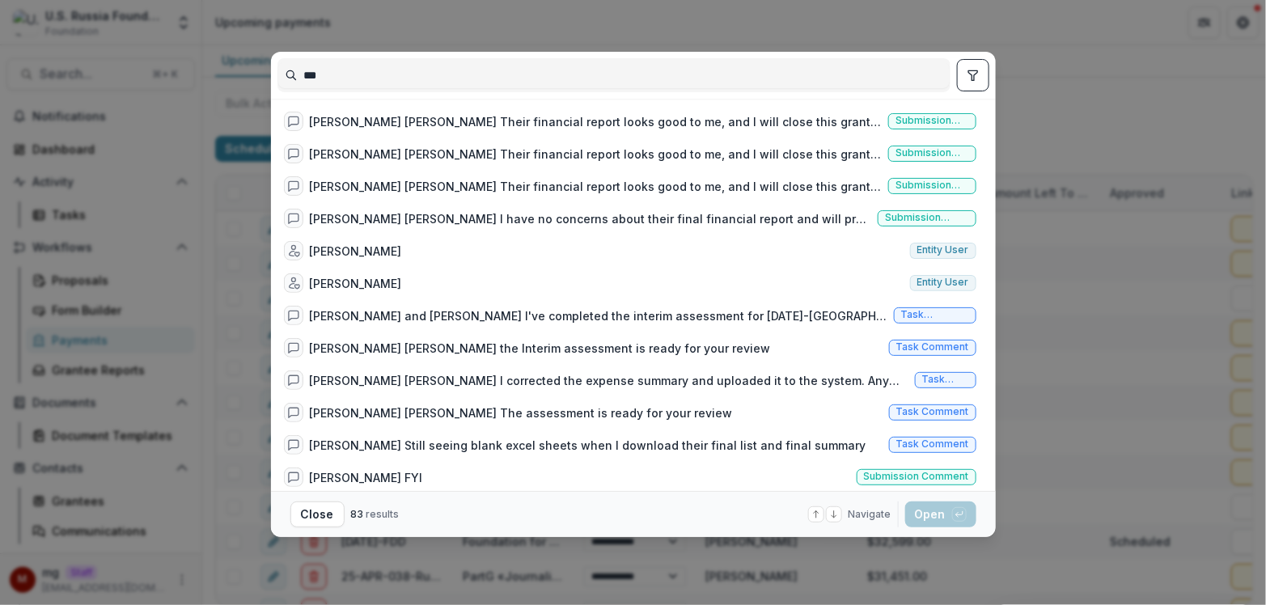
click at [201, 387] on div "*** [PERSON_NAME] [PERSON_NAME] Their financial report looks good to me, and I …" at bounding box center [633, 302] width 1266 height 605
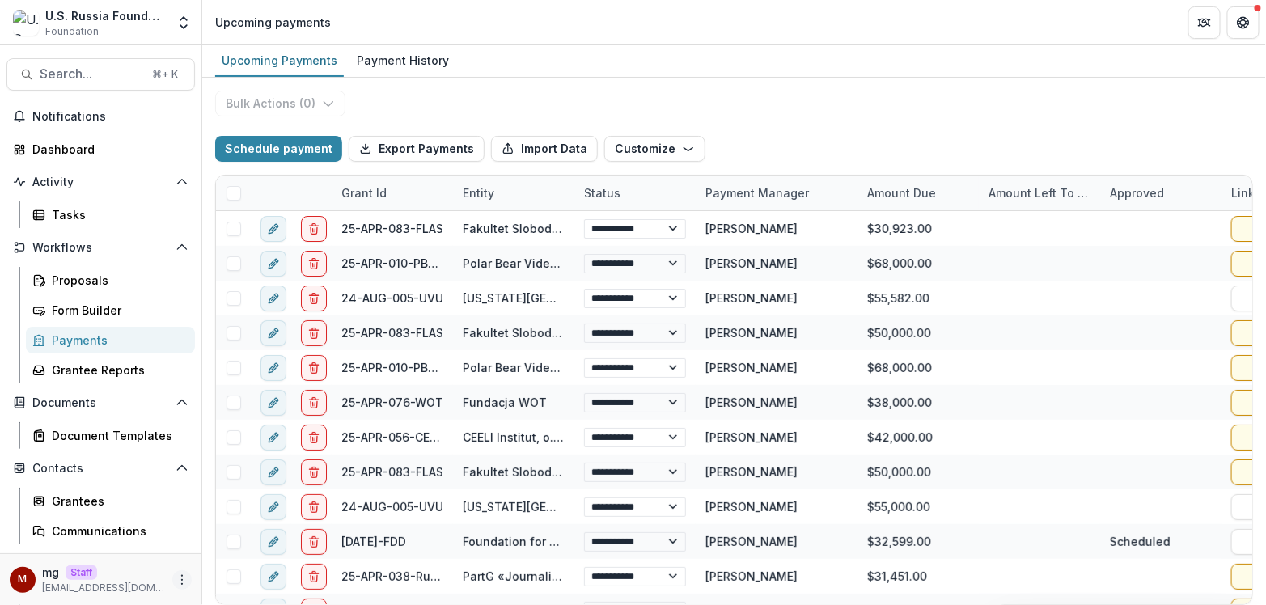
click at [176, 573] on icon "More" at bounding box center [182, 579] width 13 height 13
click at [275, 546] on link "User Settings" at bounding box center [284, 545] width 173 height 27
select select "**********"
select select "****"
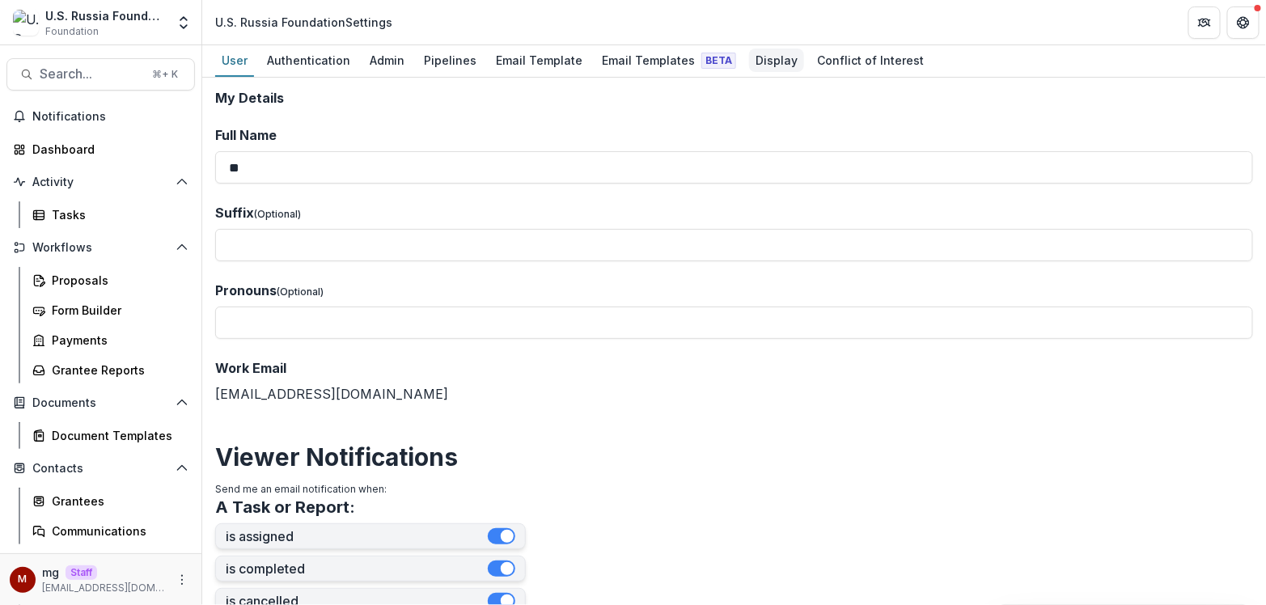
click at [760, 57] on div "Display" at bounding box center [776, 60] width 55 height 23
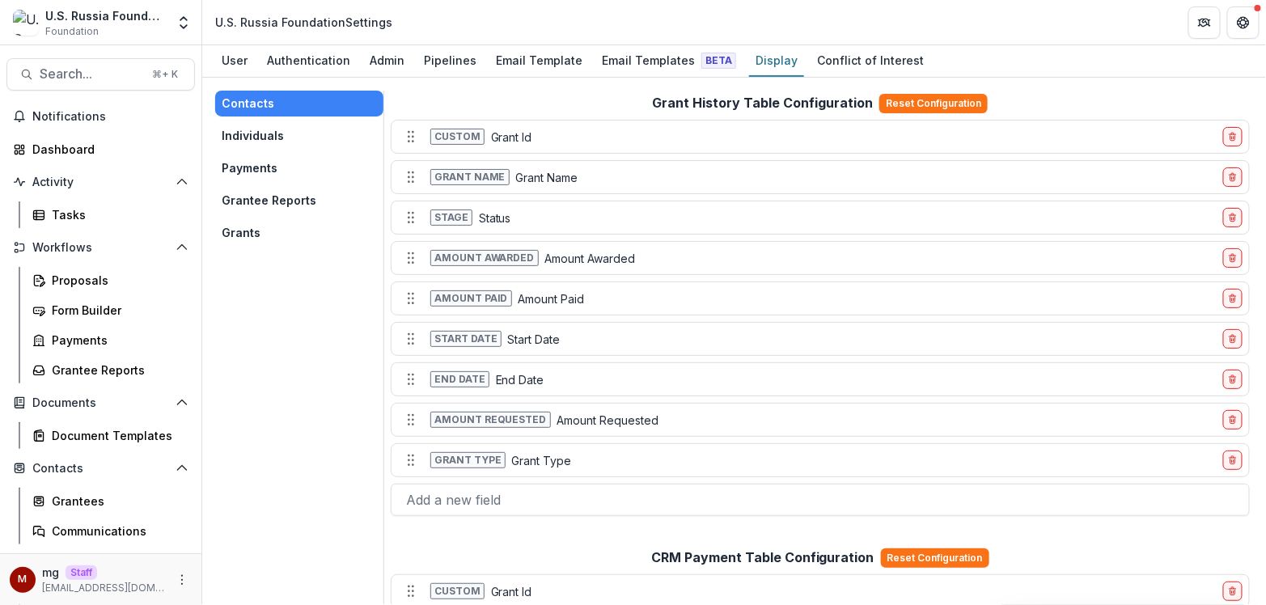
click at [274, 165] on button "Payments" at bounding box center [299, 168] width 168 height 26
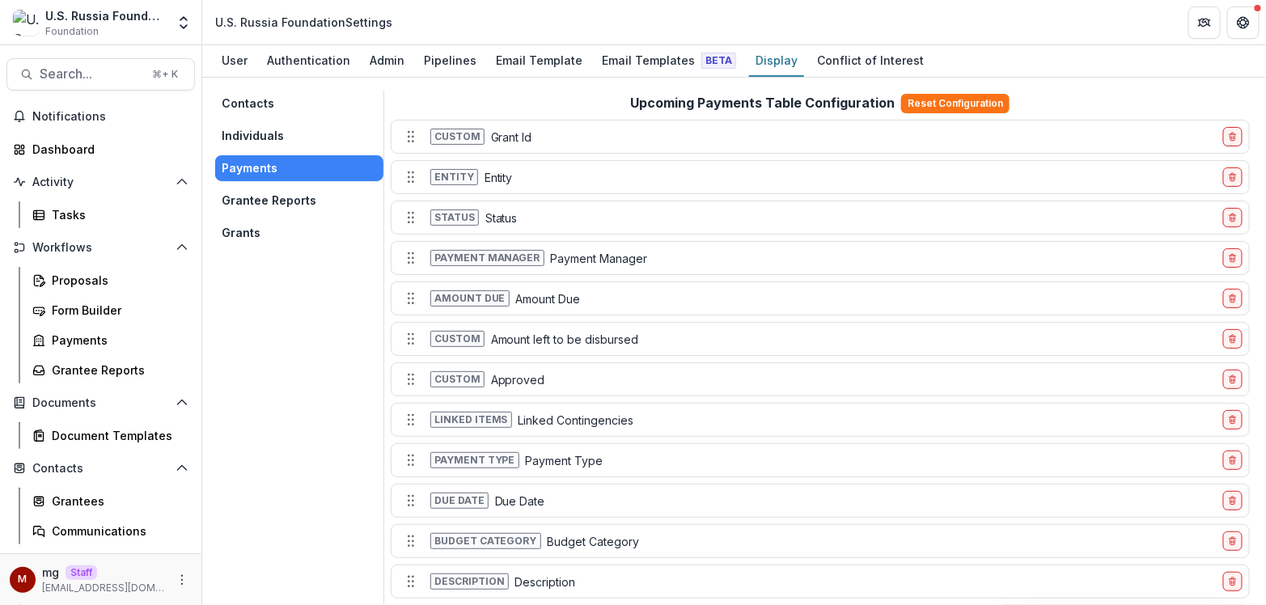
scroll to position [17, 0]
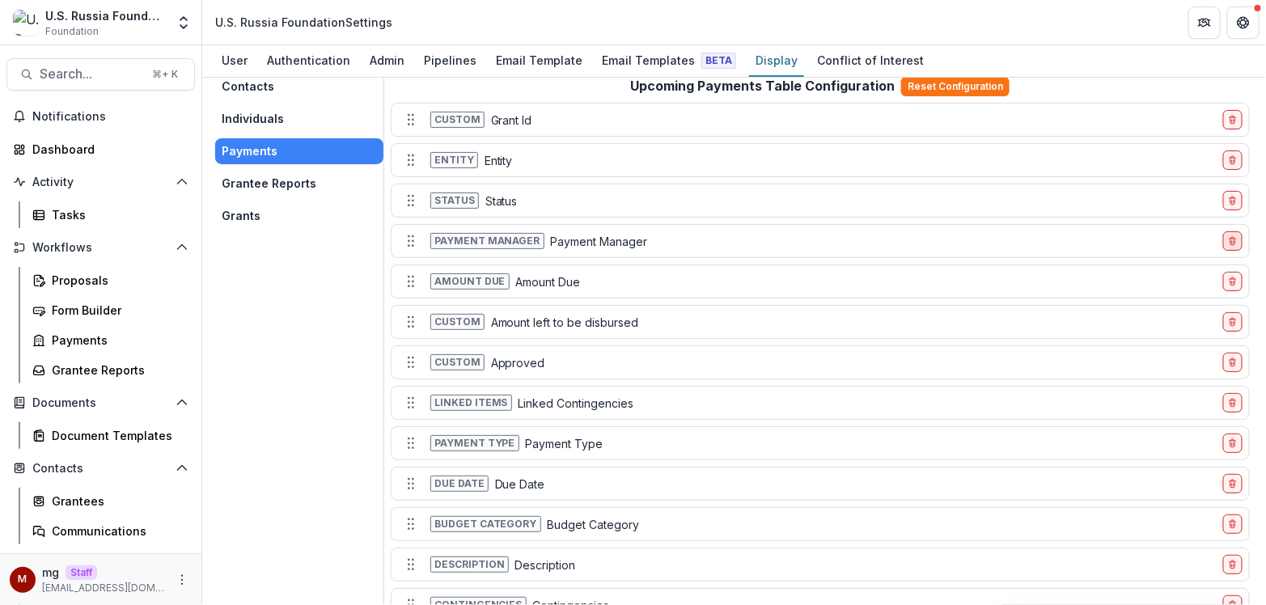
click at [1232, 236] on icon "delete-field-row" at bounding box center [1233, 241] width 10 height 10
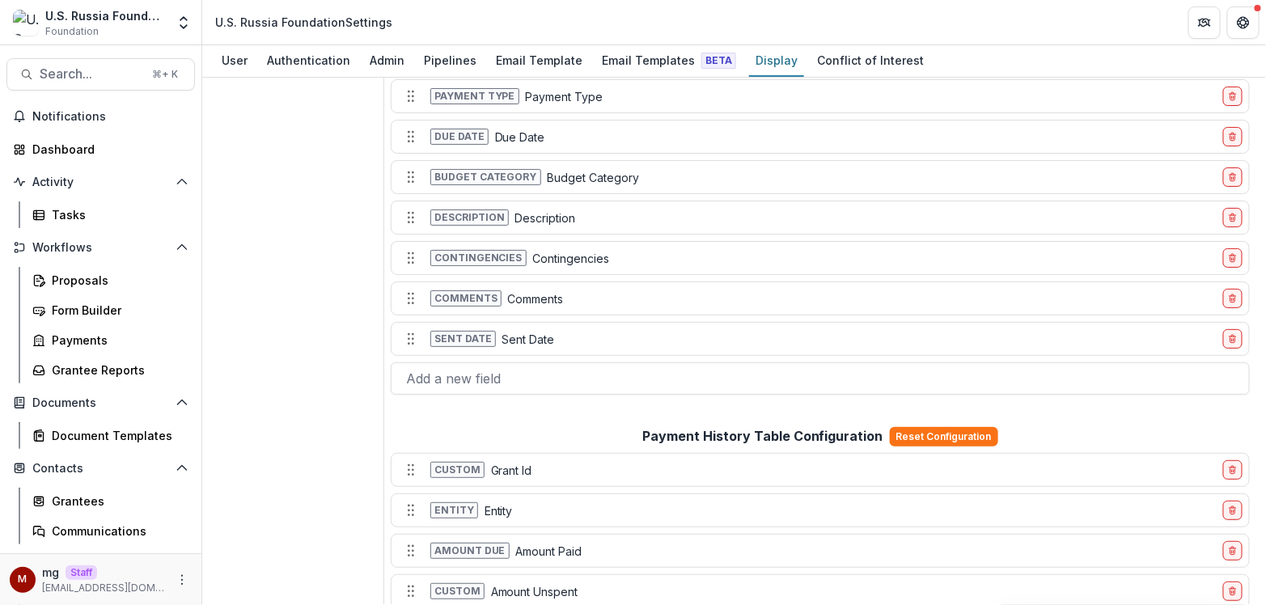
scroll to position [0, 0]
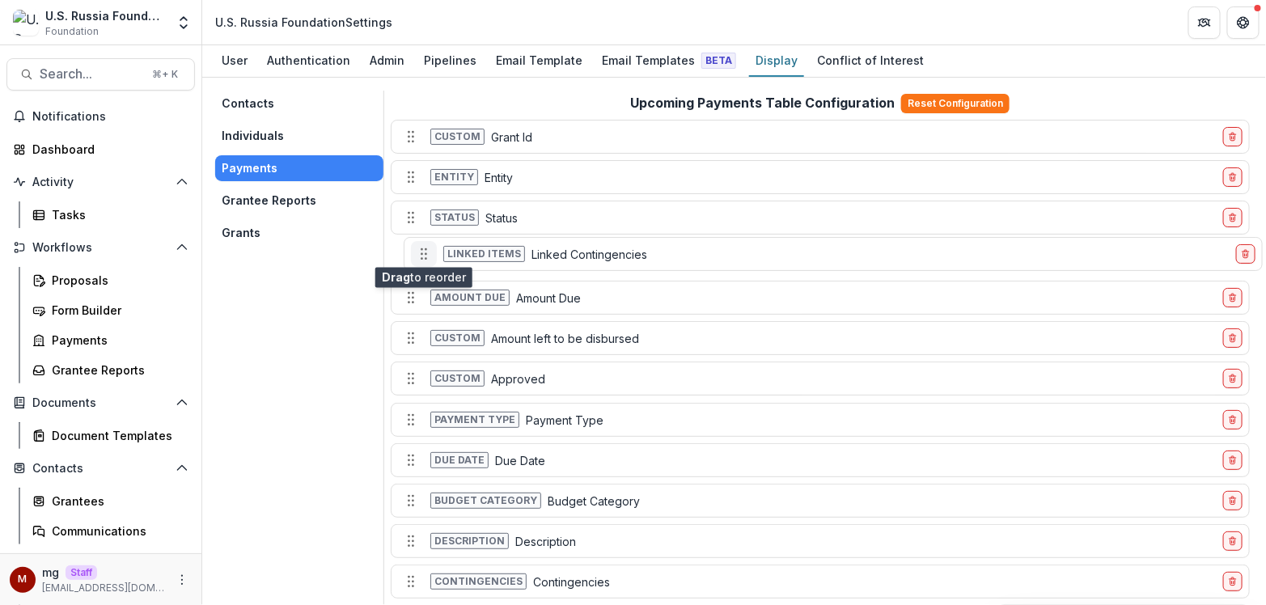
drag, startPoint x: 404, startPoint y: 375, endPoint x: 417, endPoint y: 250, distance: 126.0
click at [417, 250] on icon "Move field" at bounding box center [424, 254] width 16 height 16
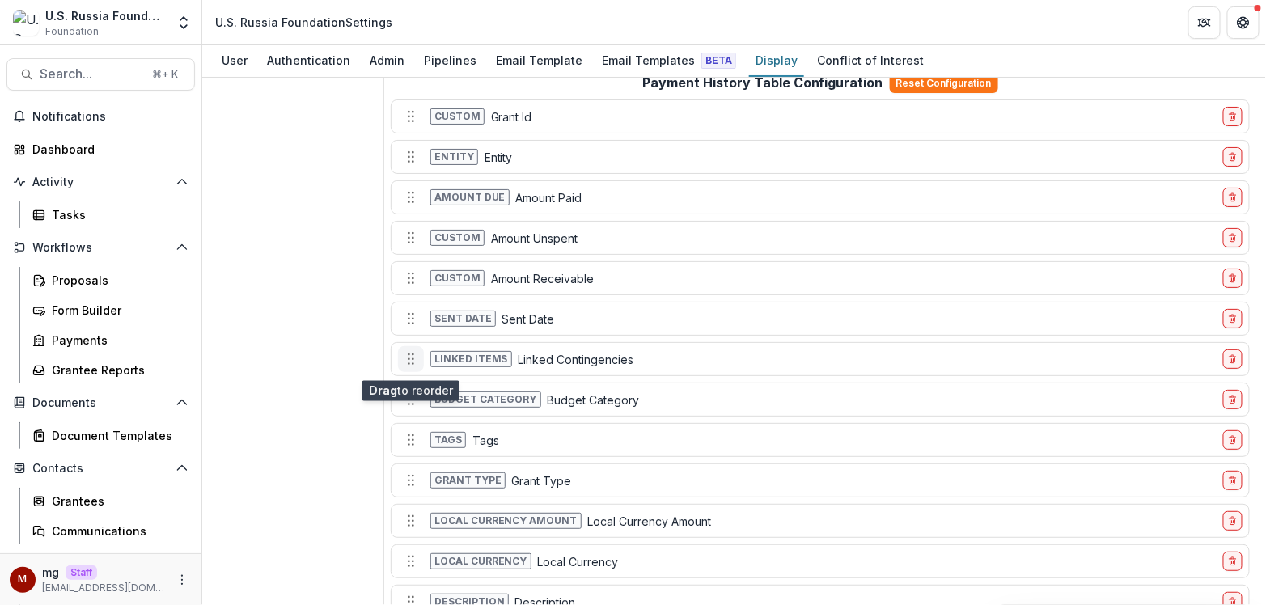
scroll to position [632, 0]
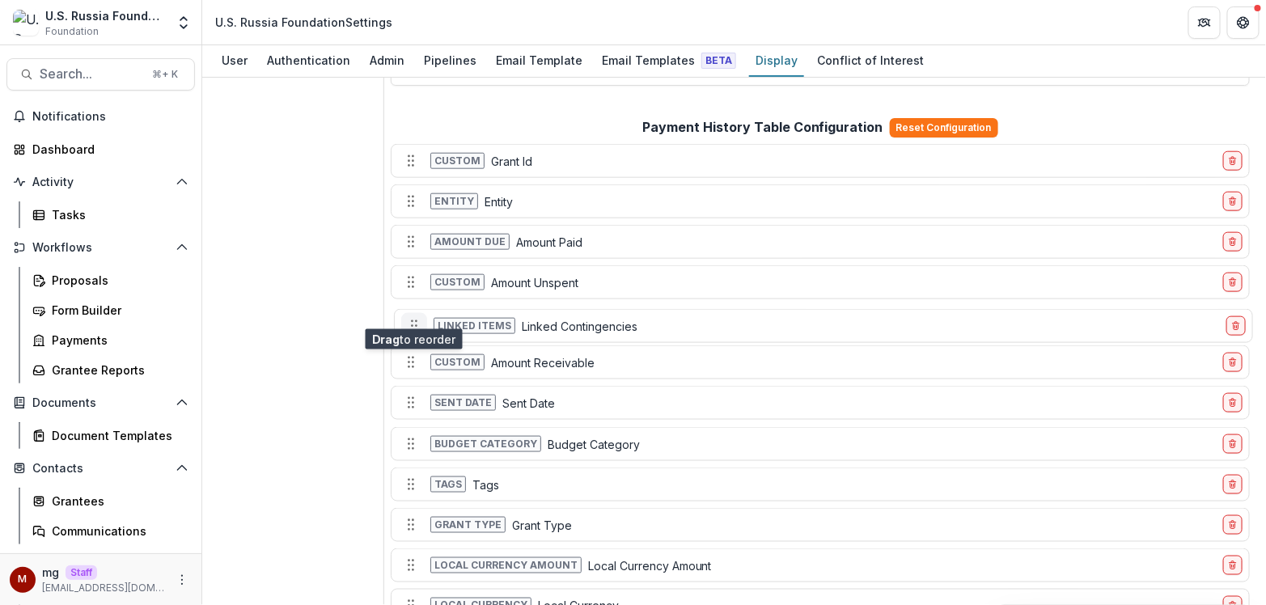
drag, startPoint x: 409, startPoint y: 390, endPoint x: 412, endPoint y: 312, distance: 77.7
click at [412, 318] on icon "Move field" at bounding box center [414, 326] width 16 height 16
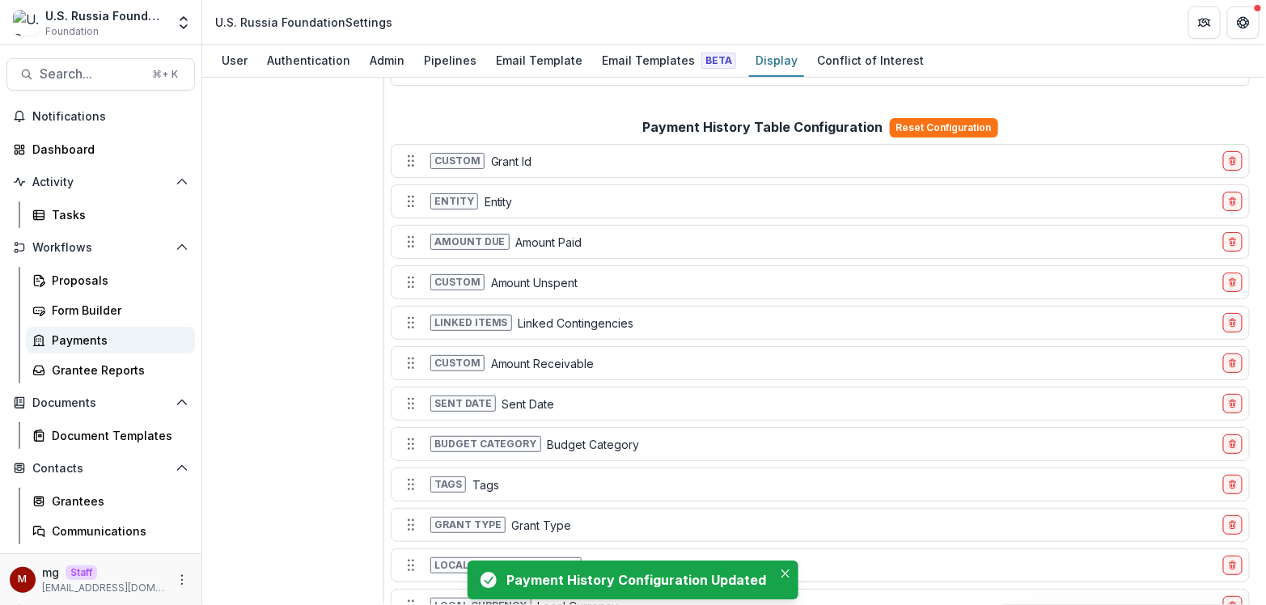
click at [98, 329] on link "Payments" at bounding box center [110, 340] width 169 height 27
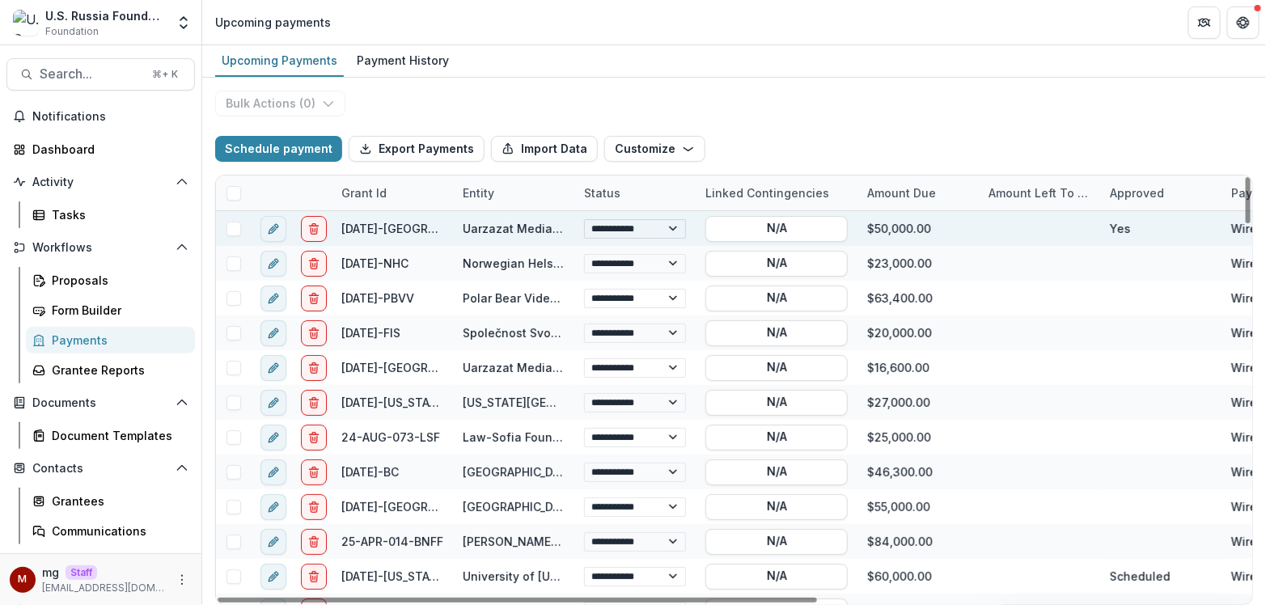
click at [669, 221] on select "**********" at bounding box center [635, 228] width 102 height 19
click at [657, 222] on select "**********" at bounding box center [635, 228] width 102 height 19
click at [632, 224] on select "**********" at bounding box center [635, 228] width 102 height 19
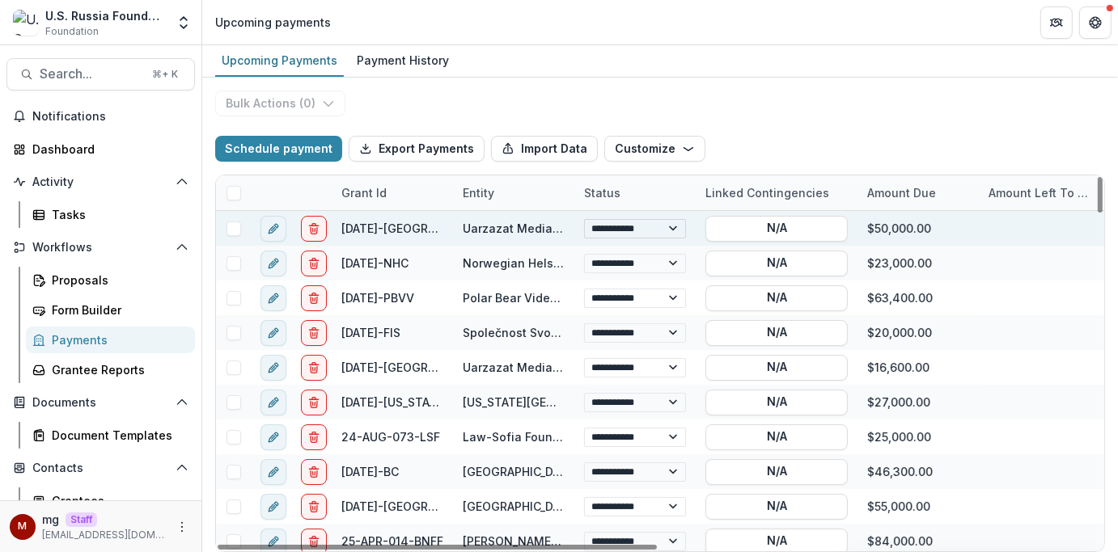
click at [652, 229] on select "**********" at bounding box center [635, 228] width 102 height 19
